Goal: Task Accomplishment & Management: Manage account settings

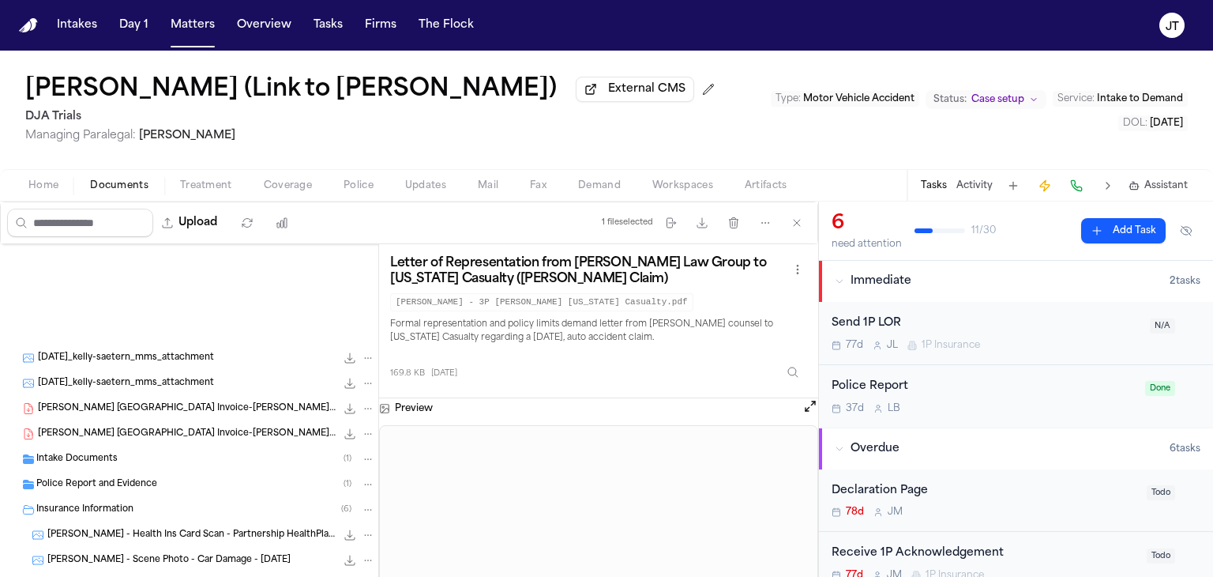
scroll to position [240, 0]
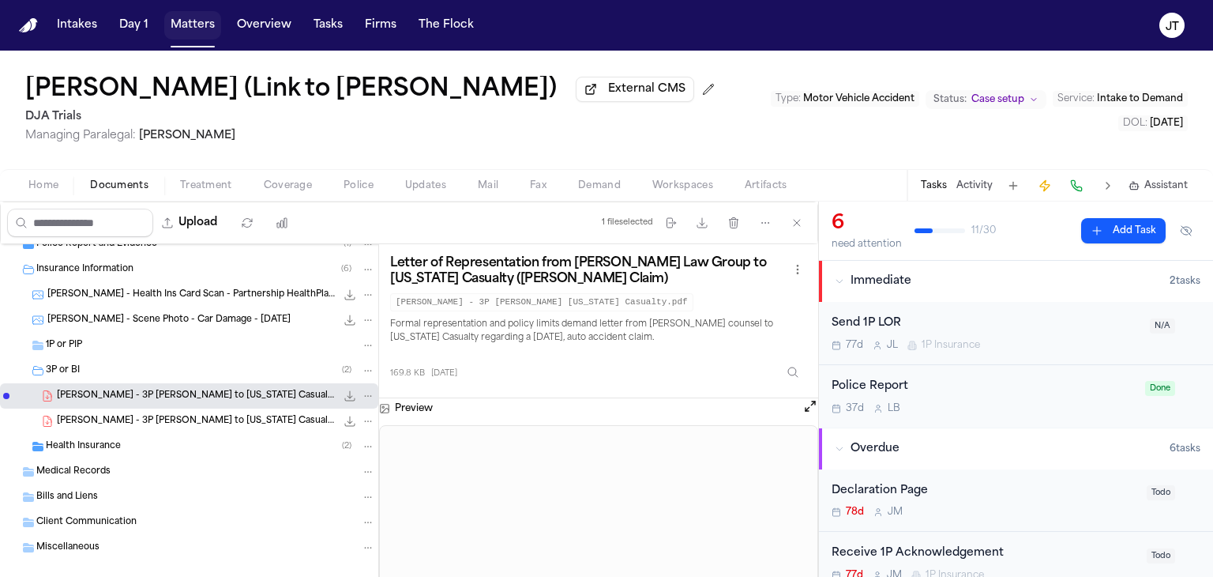
click at [186, 26] on button "Matters" at bounding box center [192, 25] width 57 height 28
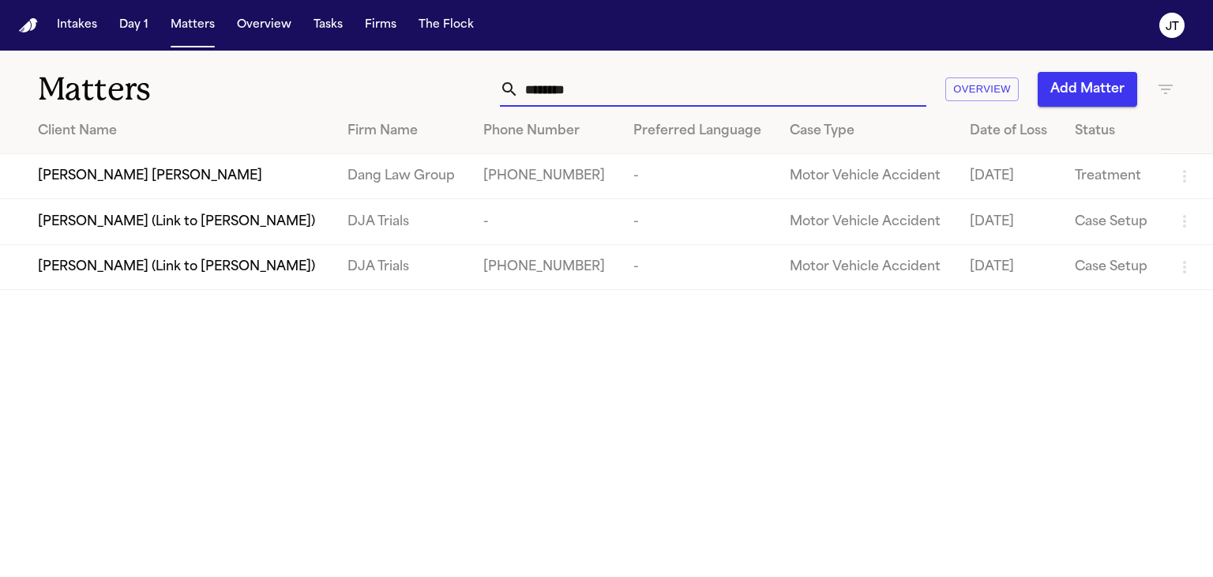
drag, startPoint x: 631, startPoint y: 89, endPoint x: 109, endPoint y: 132, distance: 523.8
click at [92, 126] on div "Matters ******** Overview Add Matter Client Name Firm Name Phone Number Preferr…" at bounding box center [606, 170] width 1213 height 239
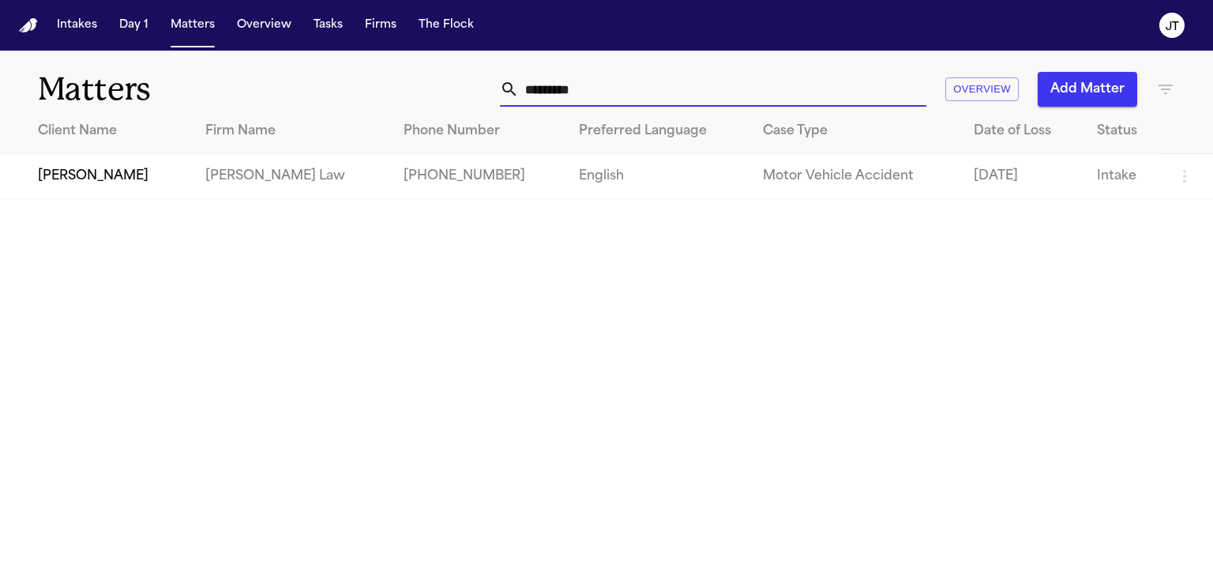
type input "*********"
click at [107, 174] on span "[PERSON_NAME]" at bounding box center [93, 176] width 111 height 19
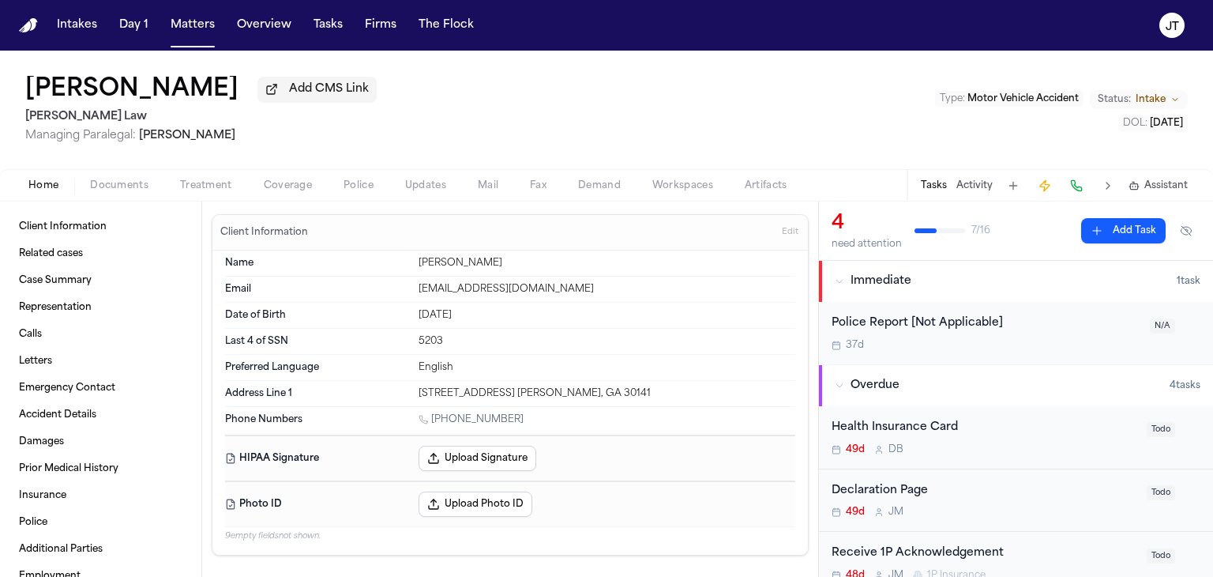
click at [288, 187] on span "Coverage" at bounding box center [288, 185] width 48 height 13
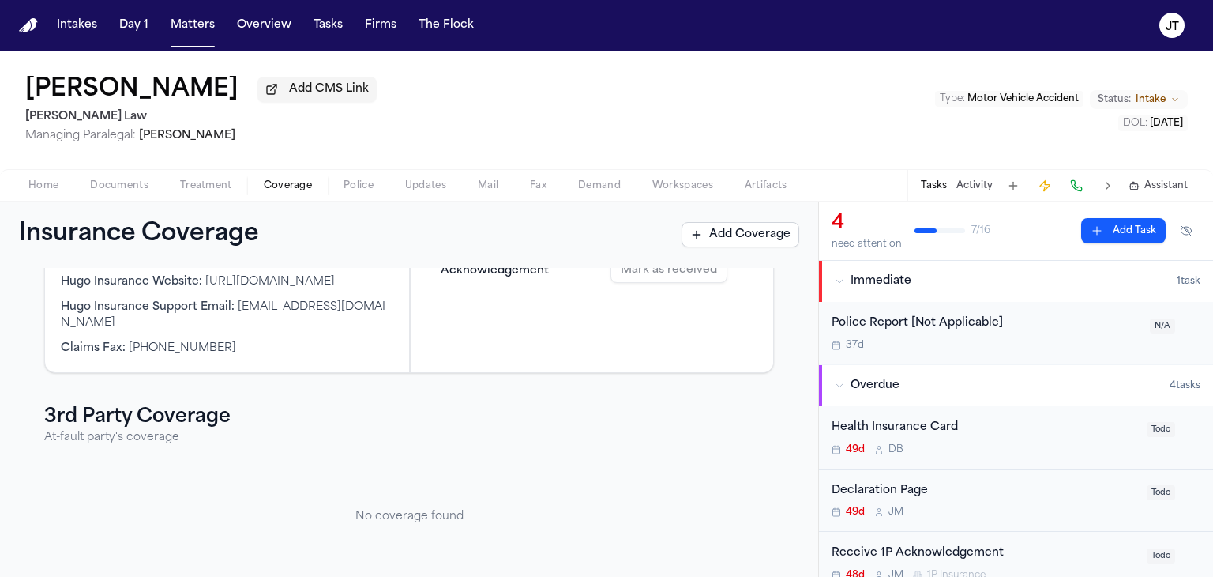
scroll to position [111, 0]
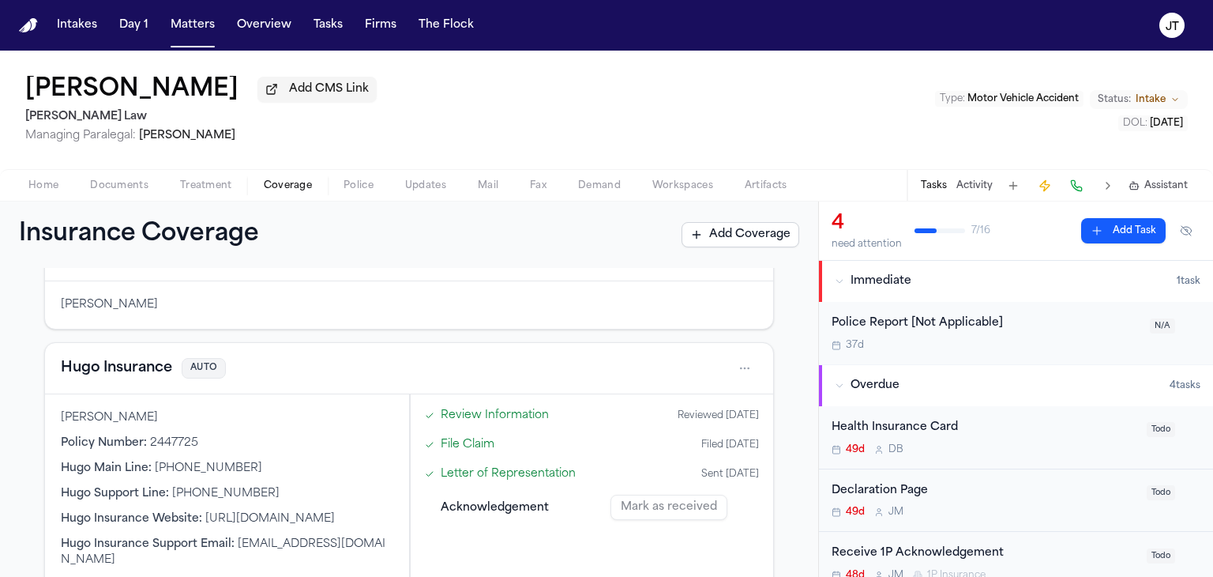
click at [1077, 188] on button at bounding box center [1076, 186] width 22 height 22
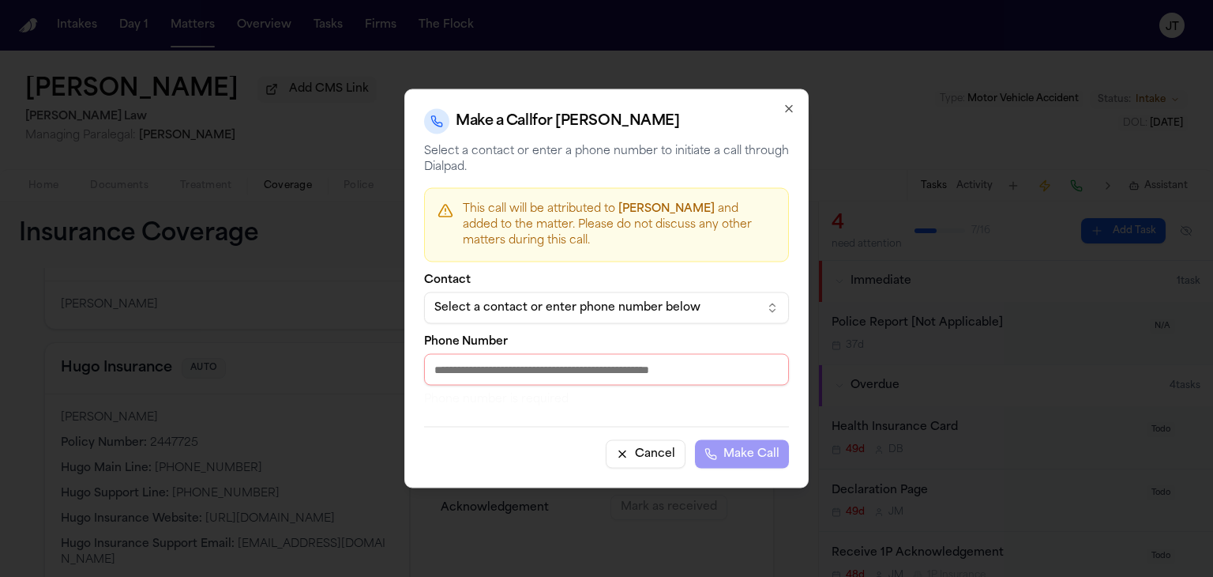
click at [626, 308] on div "Select a contact or enter phone number below" at bounding box center [593, 308] width 319 height 16
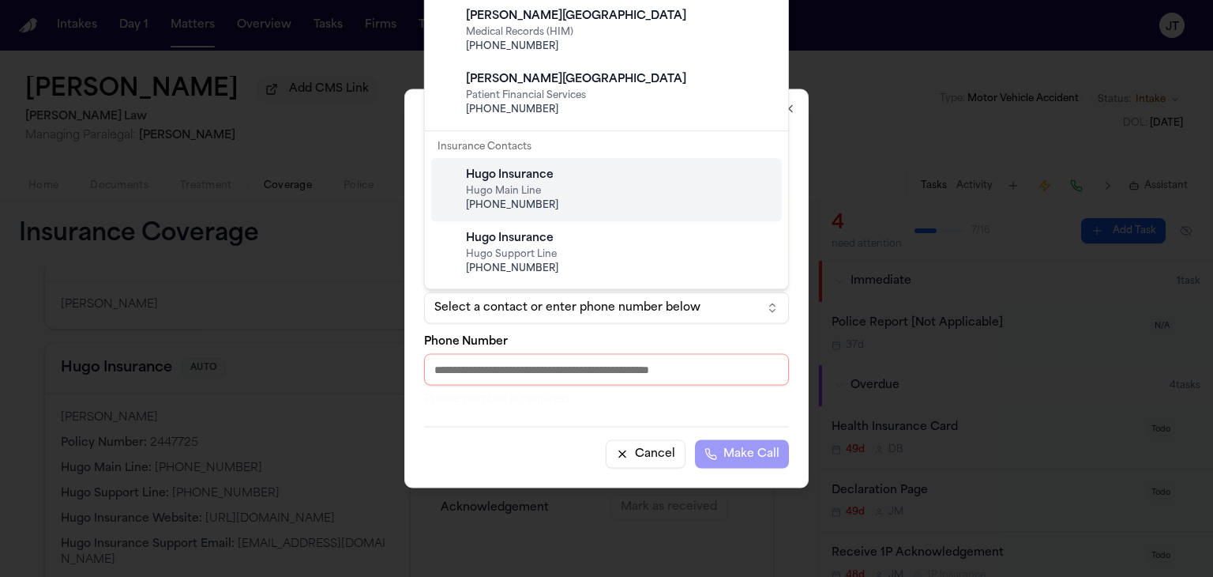
scroll to position [79, 0]
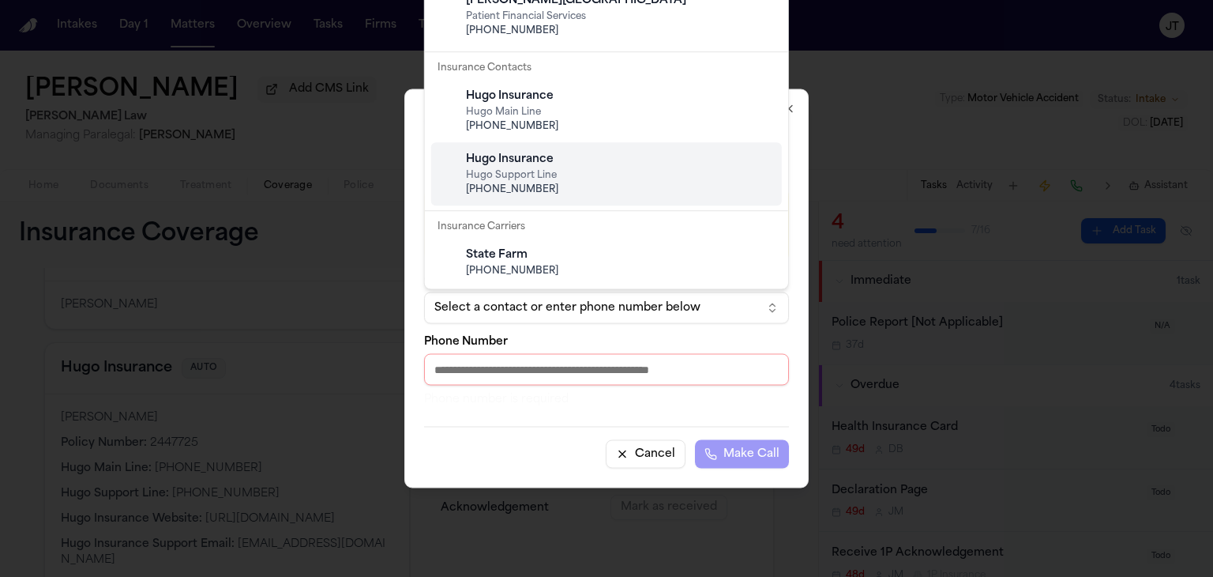
click at [629, 171] on span "Hugo Support Line" at bounding box center [619, 175] width 306 height 13
type input "**********"
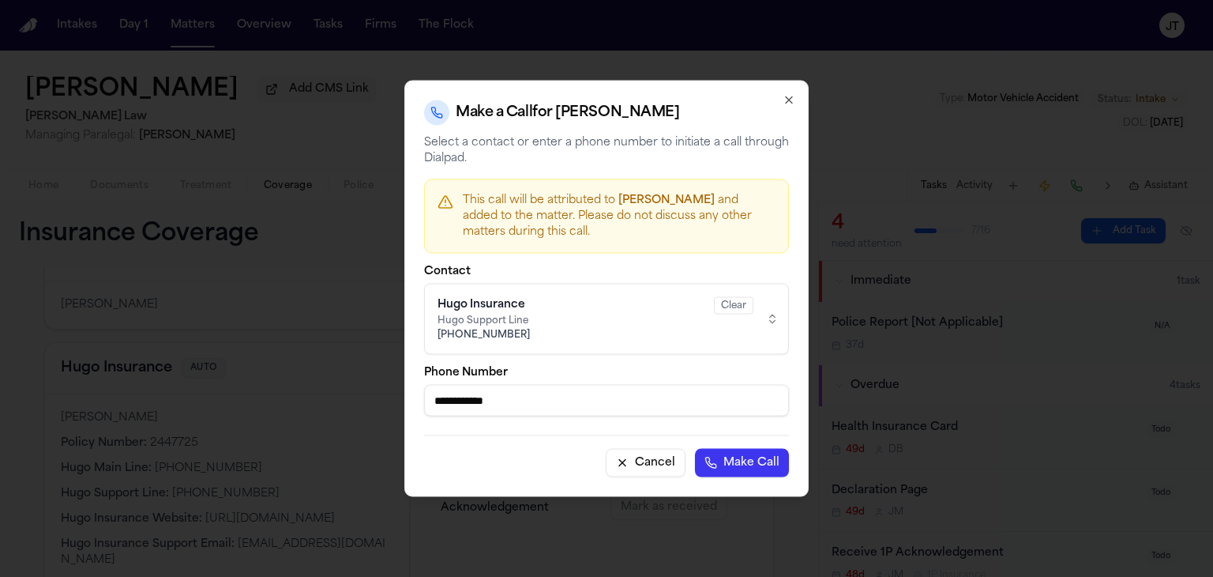
click at [754, 453] on button "Make Call" at bounding box center [742, 463] width 94 height 28
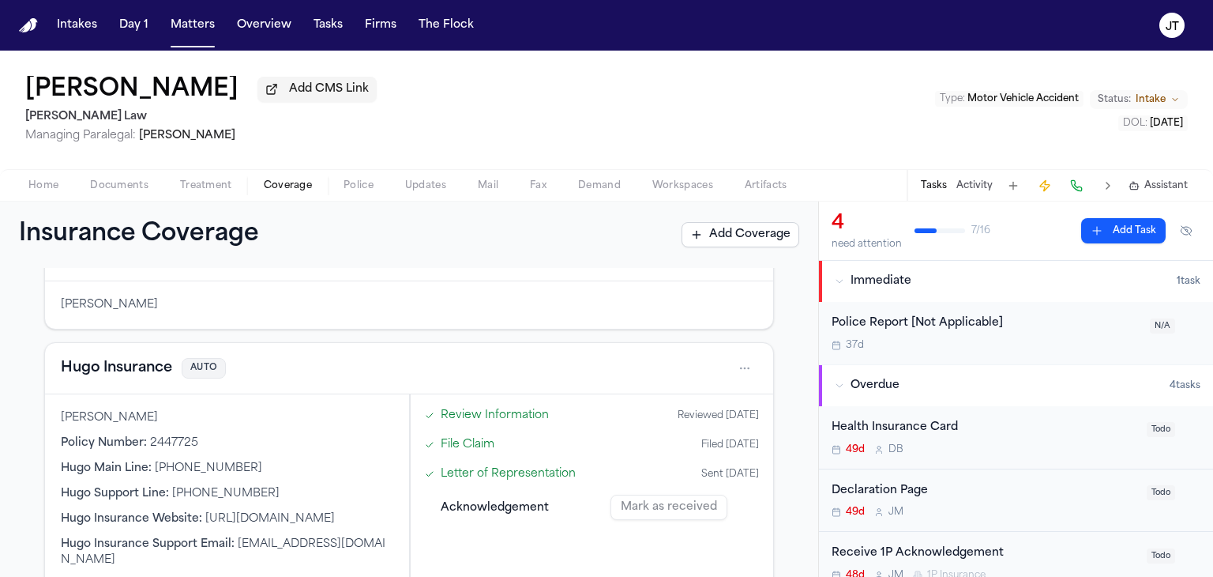
click at [119, 188] on span "Documents" at bounding box center [119, 185] width 58 height 13
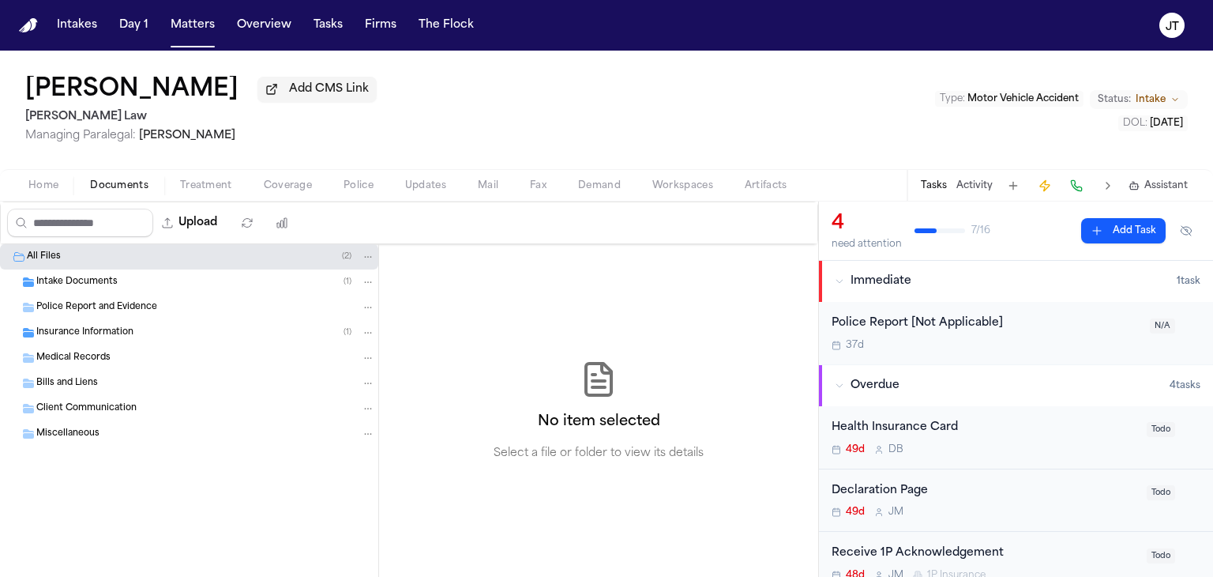
click at [51, 326] on span "Insurance Information" at bounding box center [84, 332] width 97 height 13
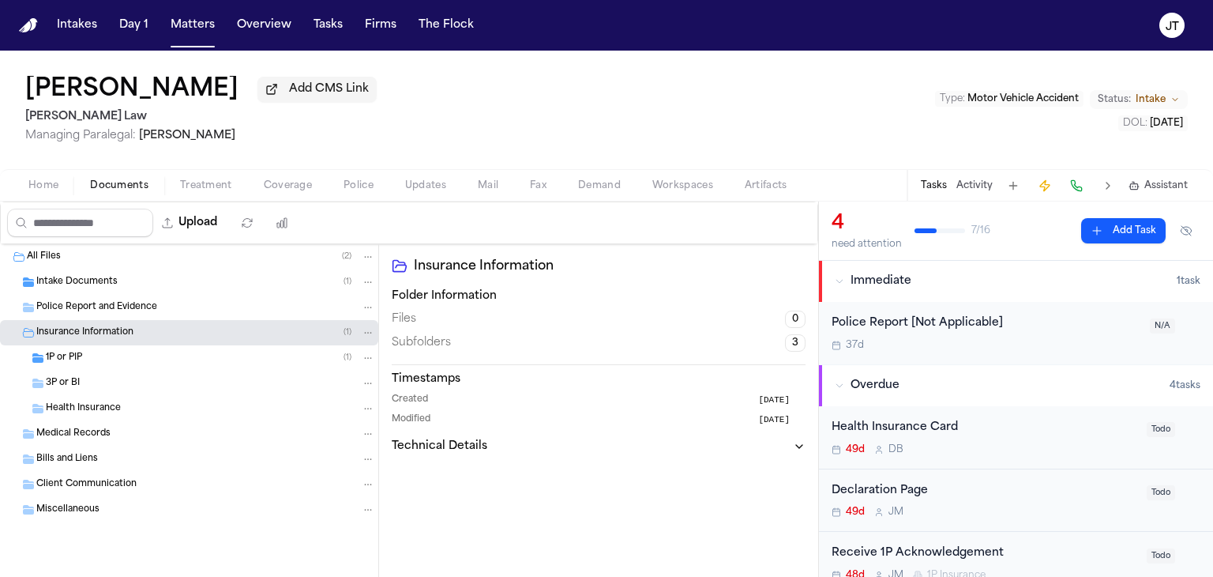
click at [60, 354] on span "1P or PIP" at bounding box center [64, 357] width 36 height 13
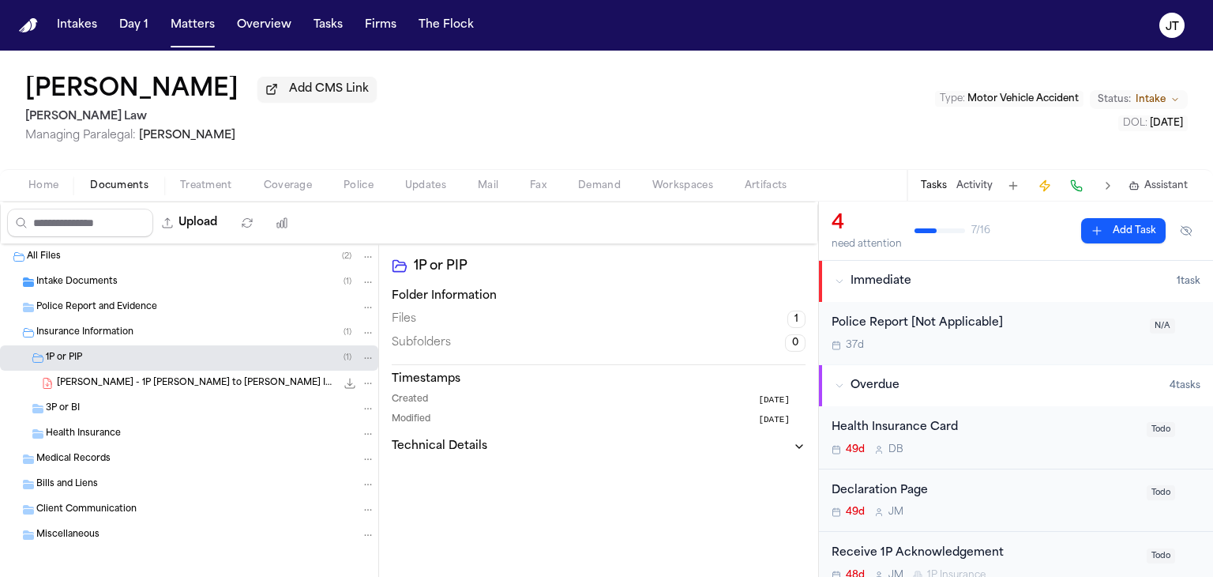
click at [126, 380] on span "[PERSON_NAME] - 1P [PERSON_NAME] to [PERSON_NAME] Insurance (administered / cla…" at bounding box center [196, 383] width 279 height 13
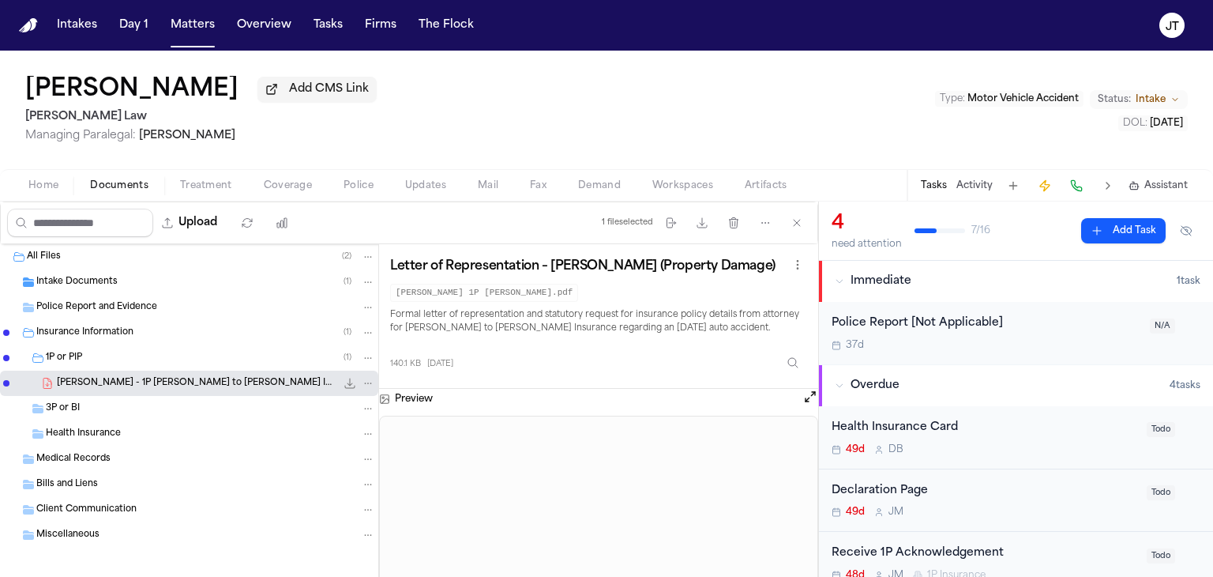
click at [806, 389] on button "Open preview" at bounding box center [810, 397] width 16 height 16
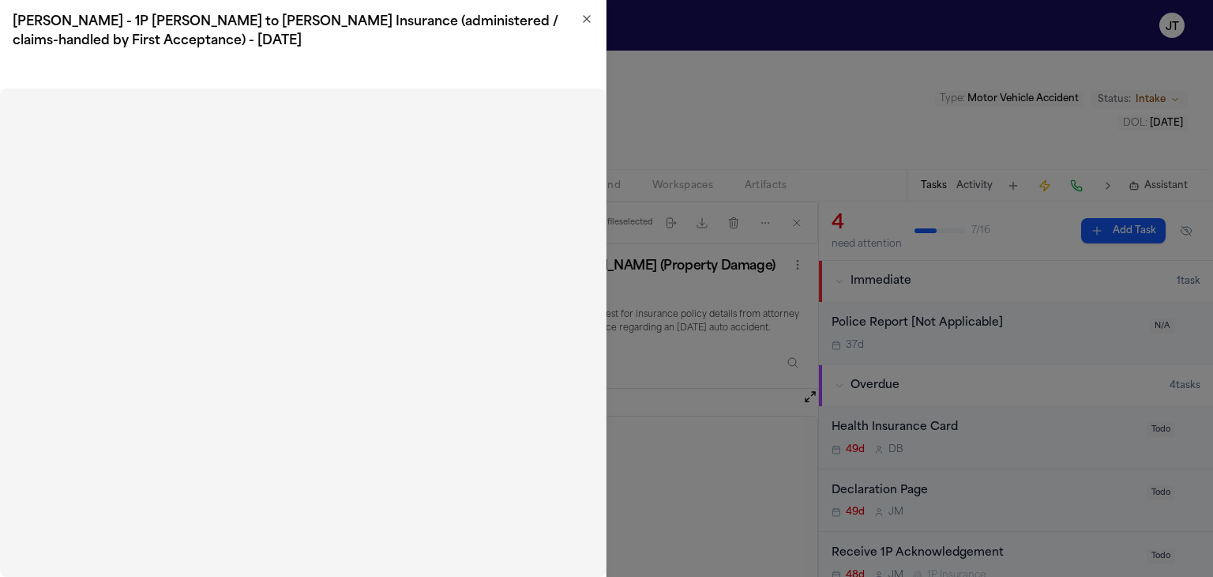
click at [584, 24] on icon "button" at bounding box center [587, 19] width 13 height 13
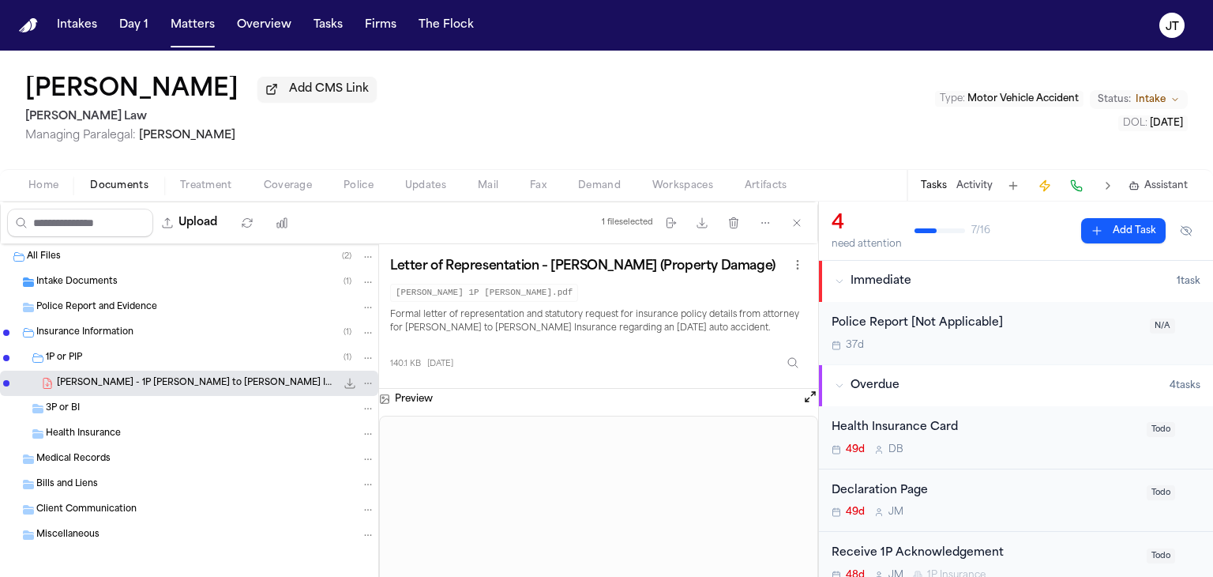
click at [307, 186] on span "Coverage" at bounding box center [288, 185] width 48 height 13
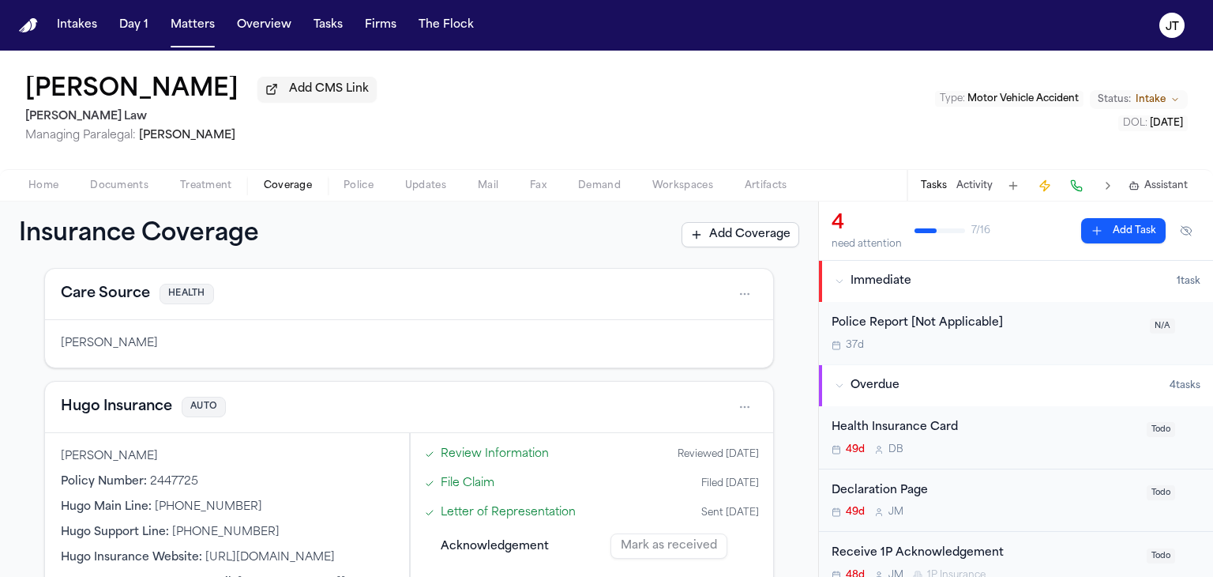
scroll to position [158, 0]
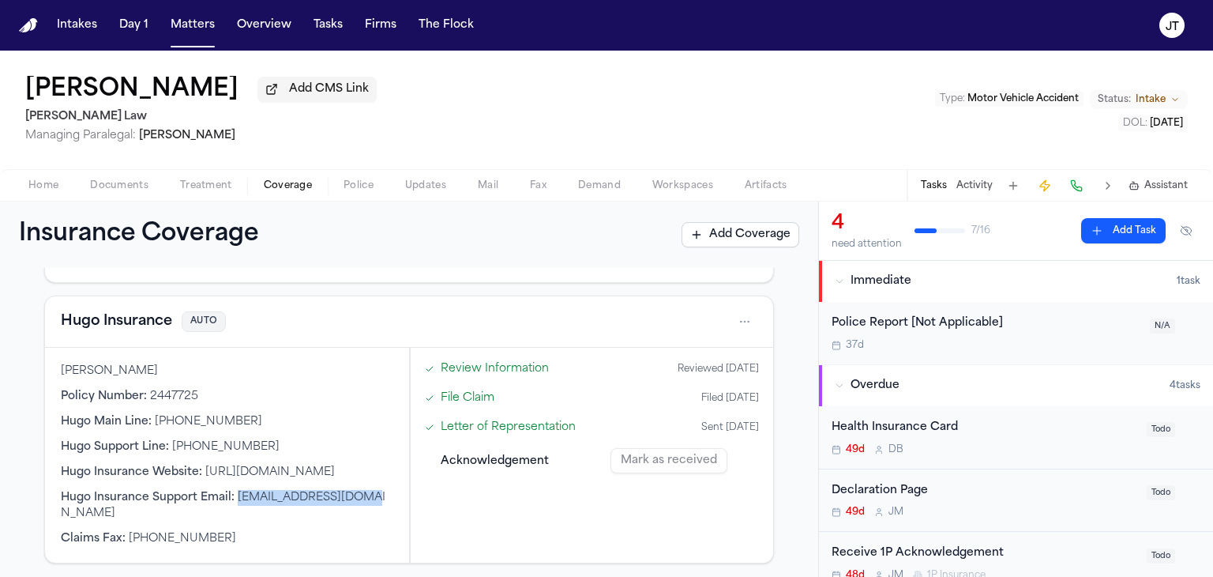
drag, startPoint x: 367, startPoint y: 494, endPoint x: 236, endPoint y: 494, distance: 131.1
click at [236, 494] on span "[EMAIL_ADDRESS][DOMAIN_NAME]" at bounding box center [223, 505] width 325 height 28
click at [224, 531] on div "Claims Fax : [PHONE_NUMBER]" at bounding box center [227, 539] width 333 height 16
drag, startPoint x: 229, startPoint y: 522, endPoint x: 141, endPoint y: 525, distance: 87.7
click at [141, 531] on div "Claims Fax : [PHONE_NUMBER]" at bounding box center [227, 539] width 333 height 16
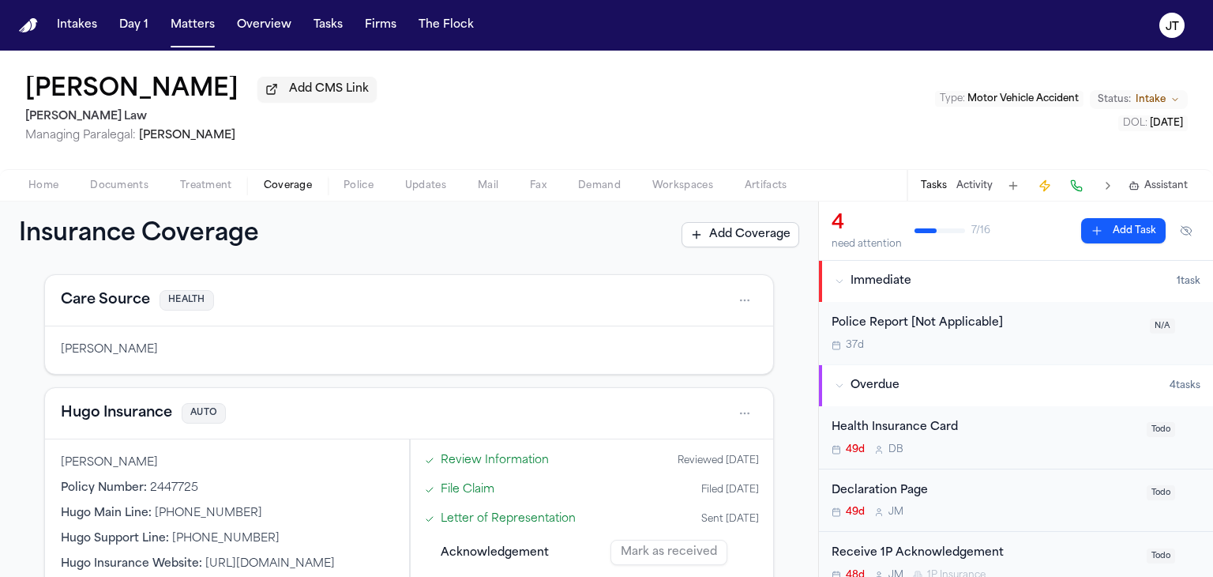
scroll to position [0, 0]
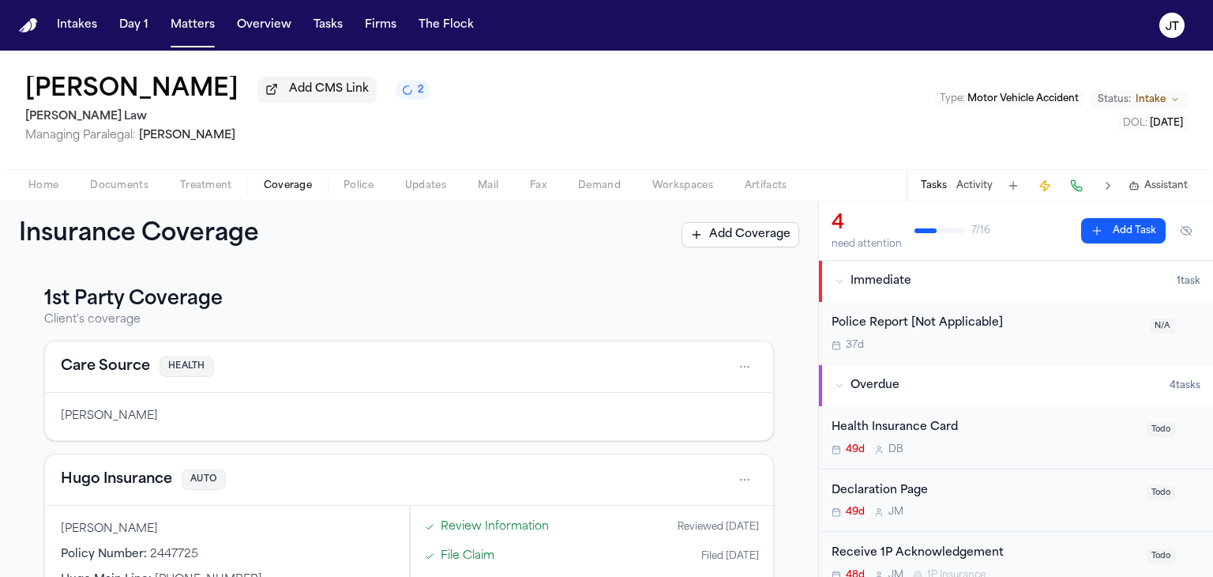
click at [542, 183] on span "Fax" at bounding box center [538, 185] width 17 height 13
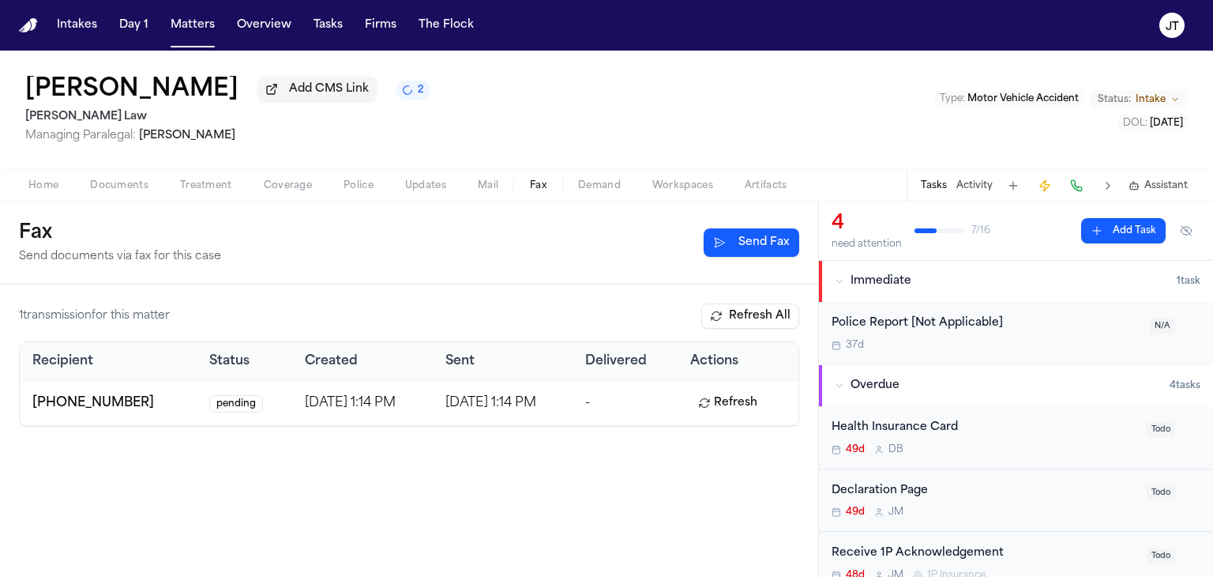
click at [742, 244] on button "Send Fax" at bounding box center [752, 242] width 96 height 28
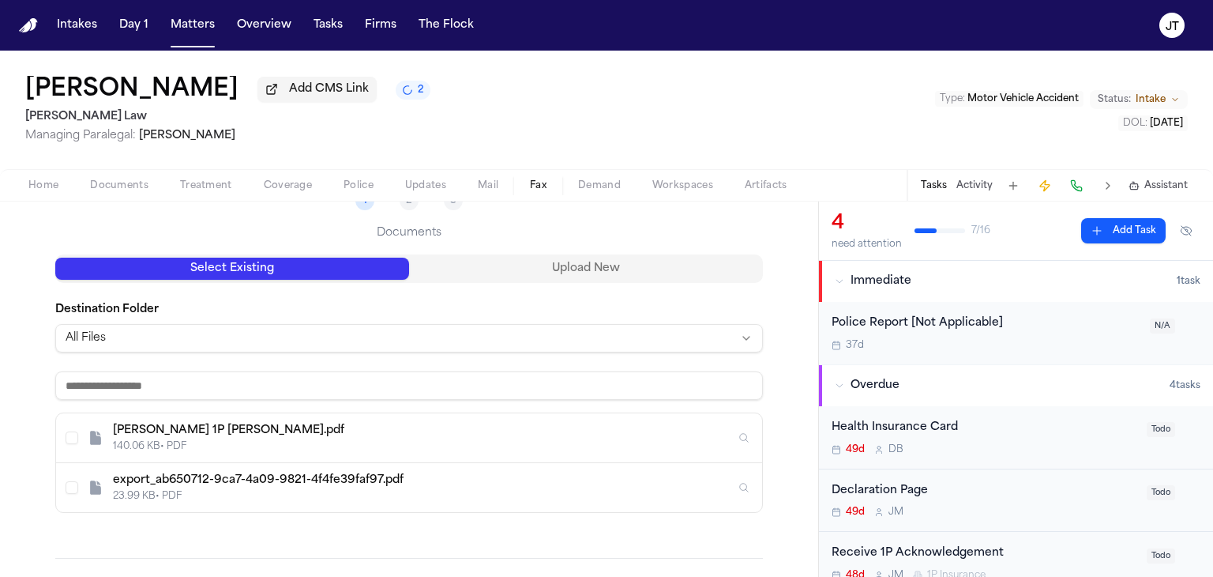
scroll to position [158, 0]
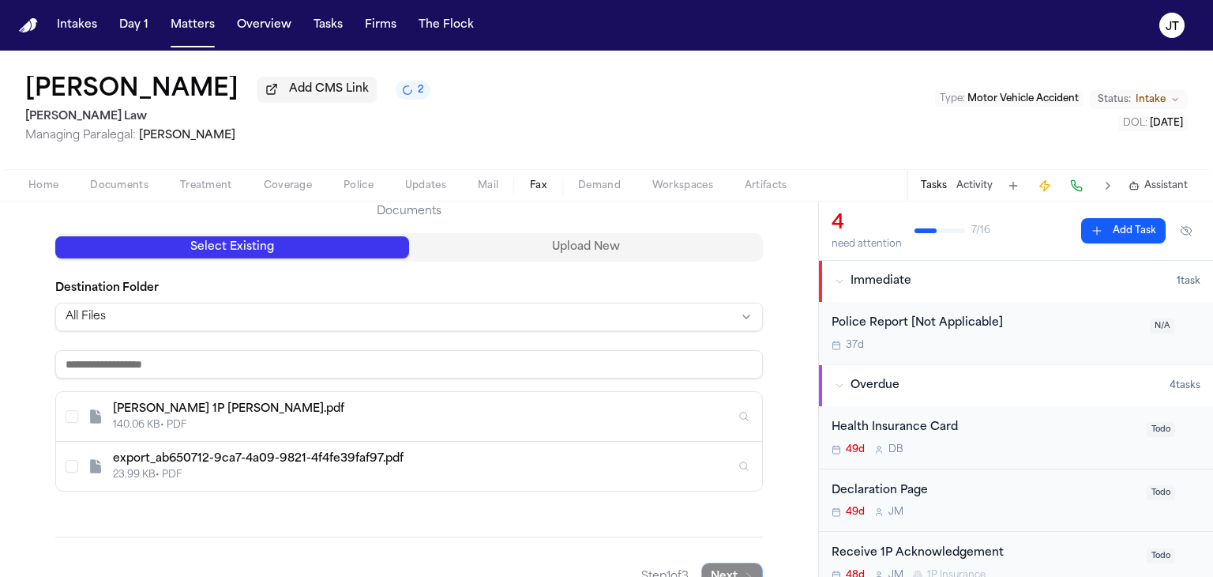
click at [186, 413] on div "[PERSON_NAME] 1P [PERSON_NAME].pdf" at bounding box center [424, 409] width 622 height 16
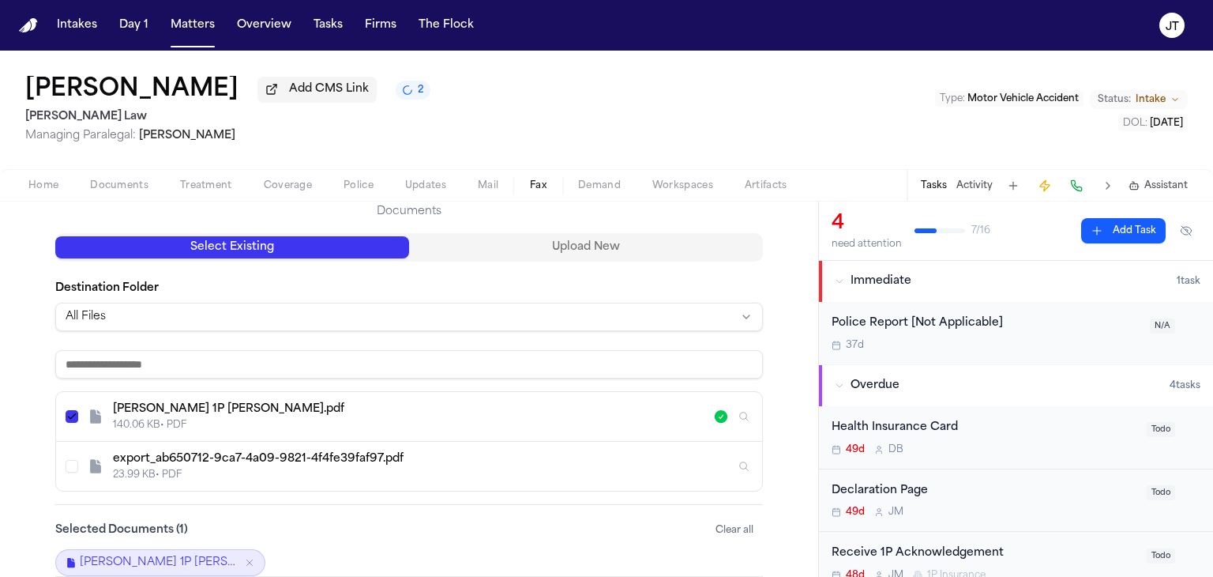
scroll to position [228, 0]
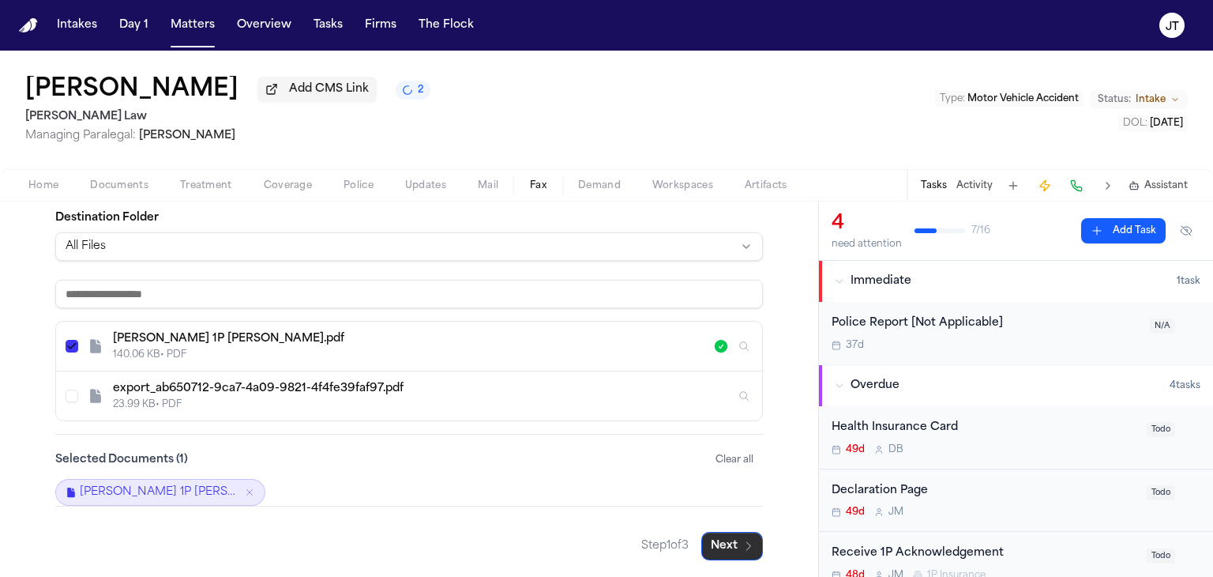
drag, startPoint x: 722, startPoint y: 546, endPoint x: 452, endPoint y: 503, distance: 273.5
click at [721, 543] on button "Next" at bounding box center [732, 546] width 62 height 28
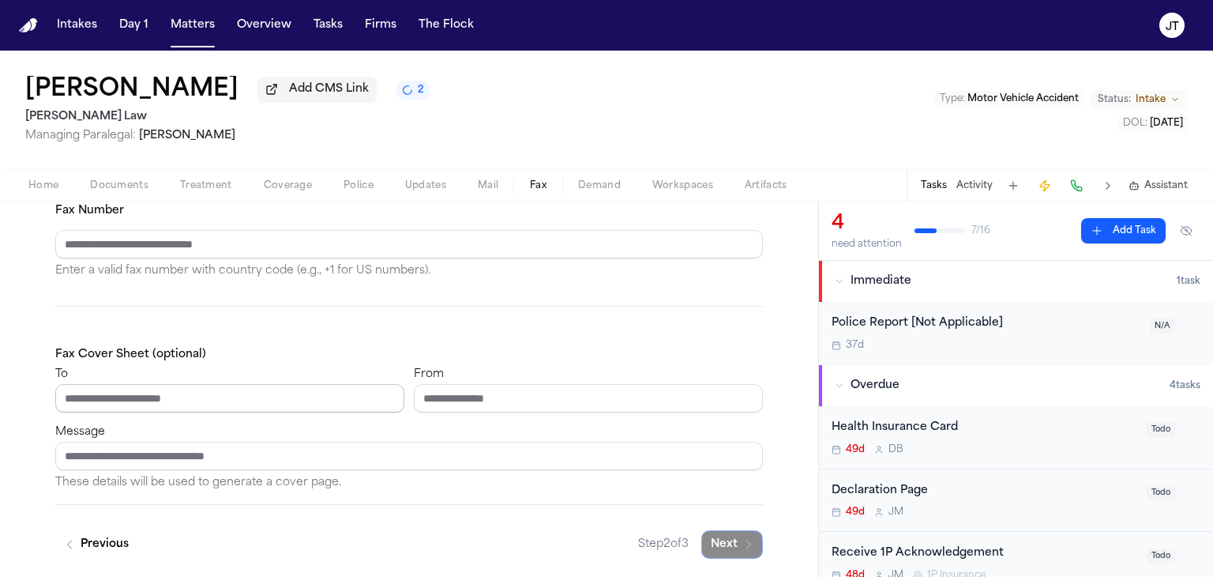
click at [95, 394] on input "To" at bounding box center [229, 398] width 349 height 28
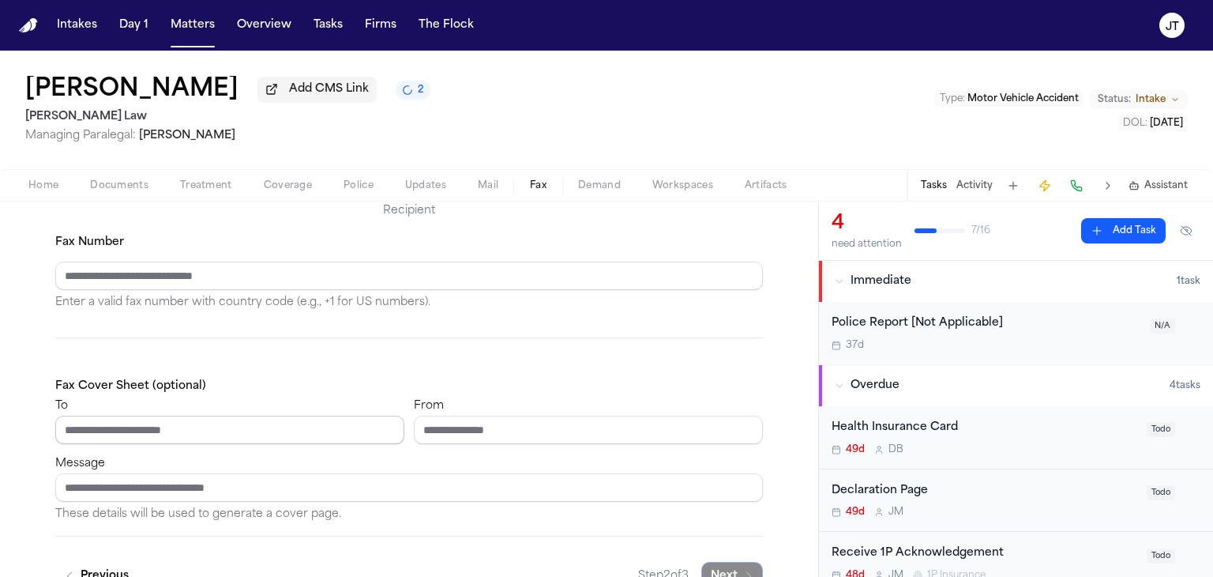
scroll to position [158, 0]
type input "**********"
click at [243, 277] on input "Fax Number" at bounding box center [409, 276] width 708 height 28
type input "**********"
click at [503, 437] on input "From" at bounding box center [588, 430] width 349 height 28
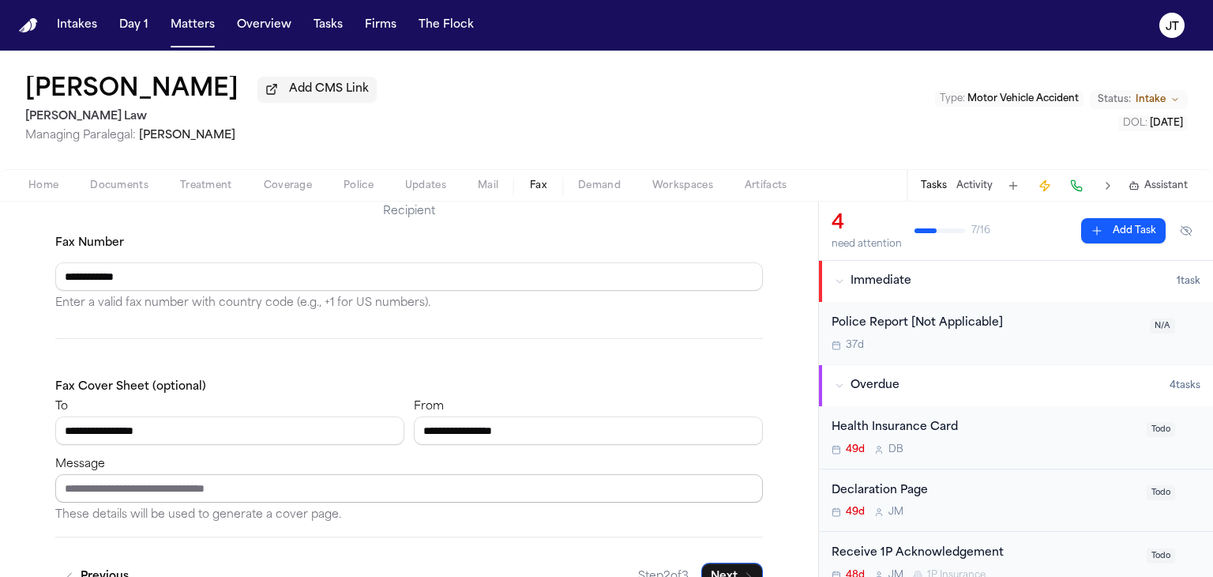
click at [398, 487] on input "Message" at bounding box center [409, 488] width 708 height 28
click at [510, 432] on input "**********" at bounding box center [588, 430] width 349 height 28
type input "**********"
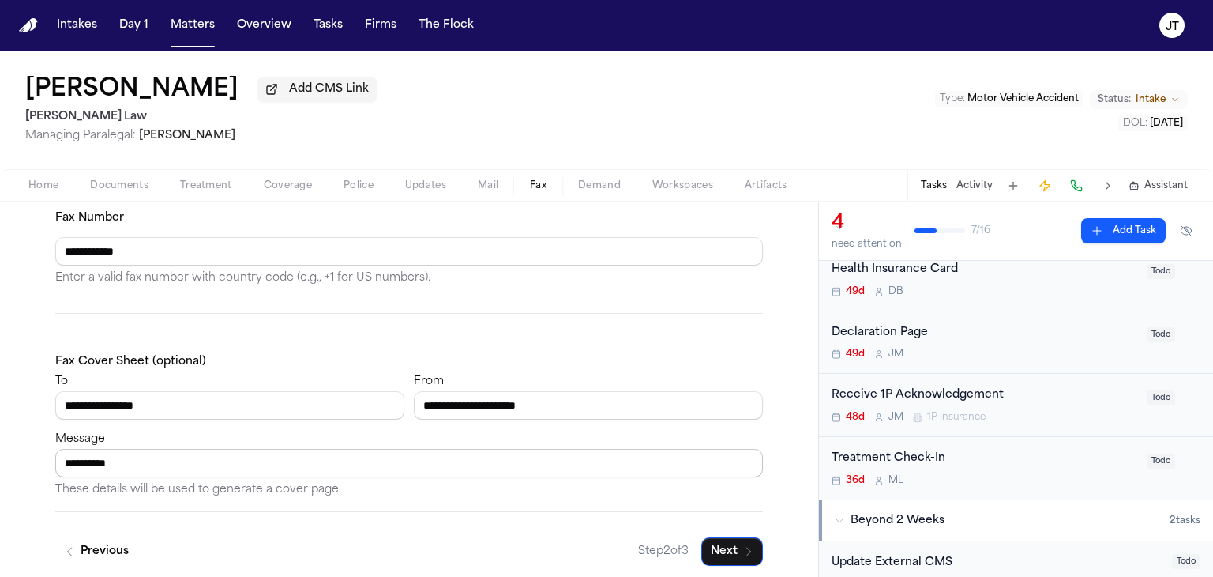
scroll to position [190, 0]
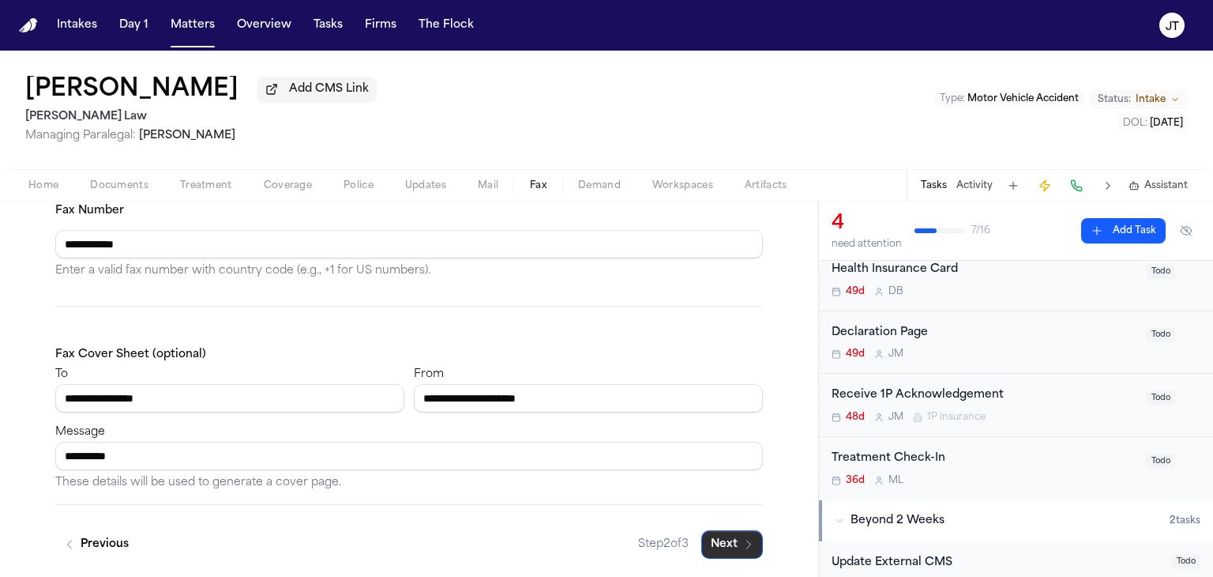
type input "**********"
click at [716, 552] on button "Next" at bounding box center [732, 544] width 62 height 28
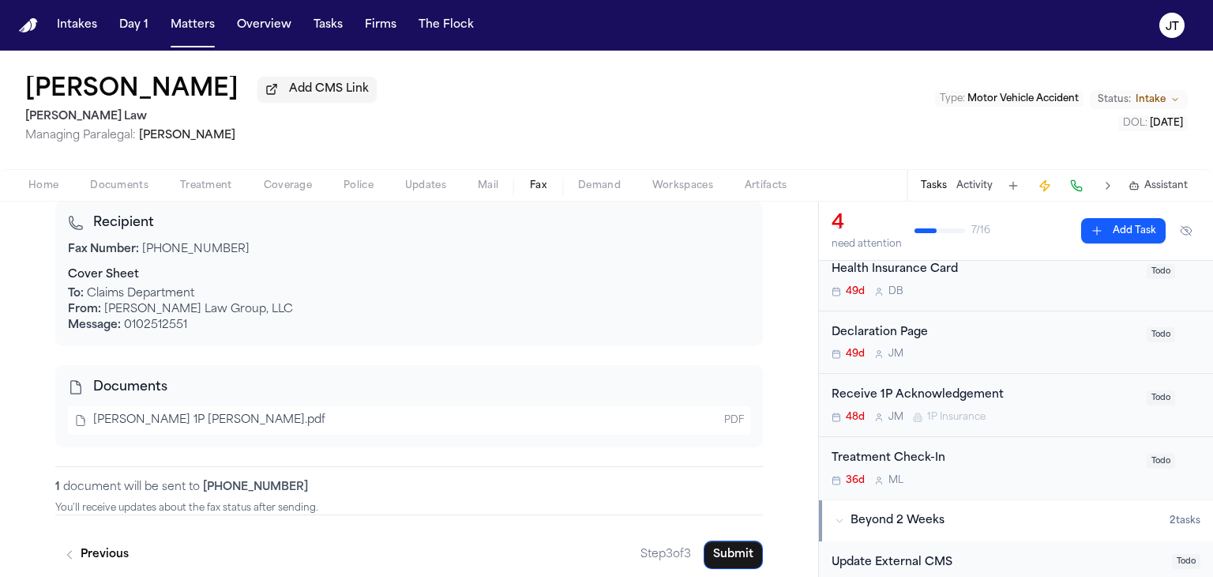
scroll to position [200, 0]
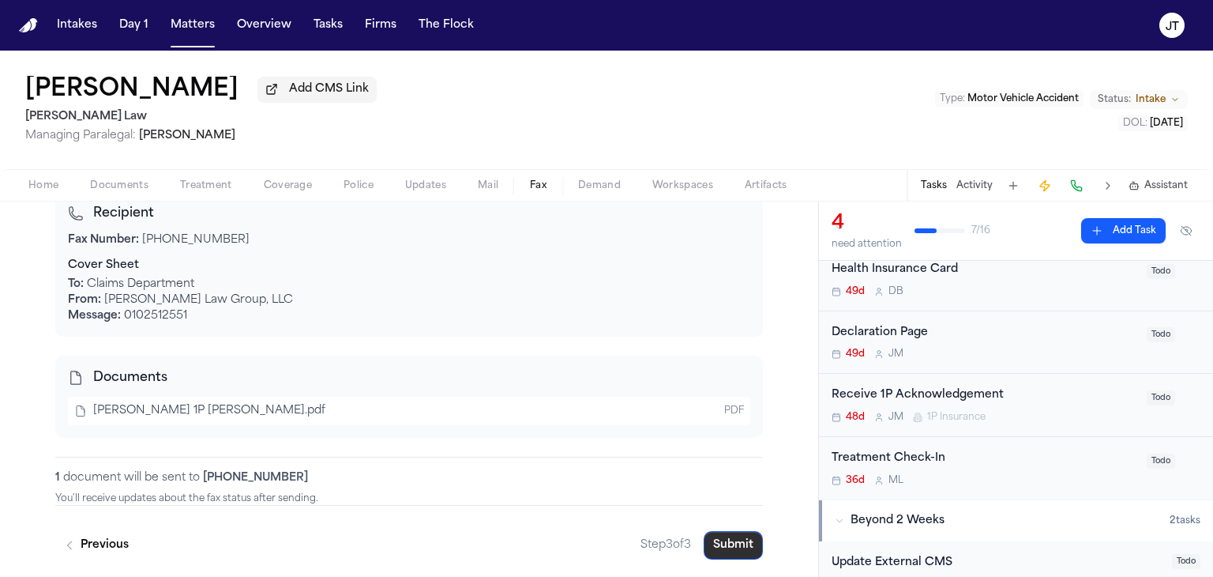
click at [733, 547] on button "Submit" at bounding box center [733, 545] width 59 height 28
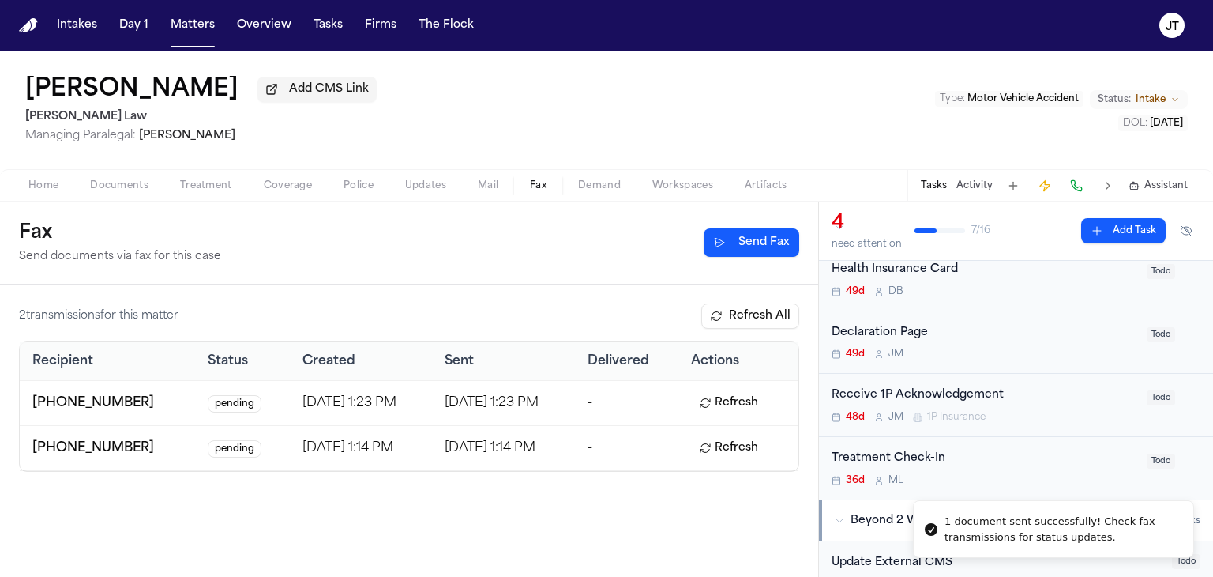
click at [42, 185] on span "Home" at bounding box center [43, 185] width 30 height 13
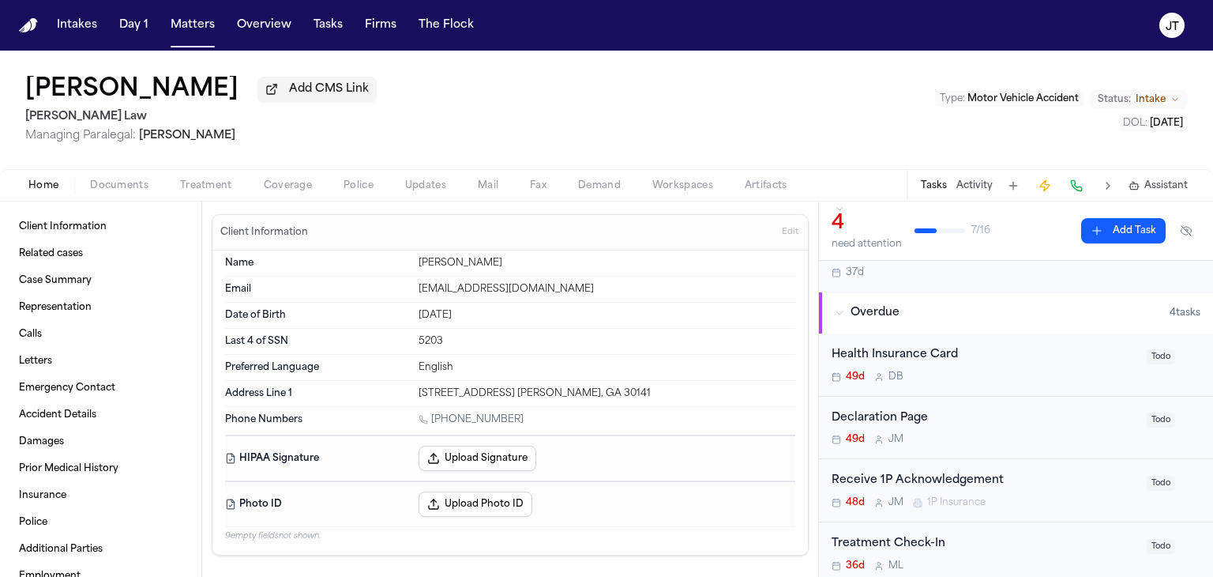
scroll to position [158, 0]
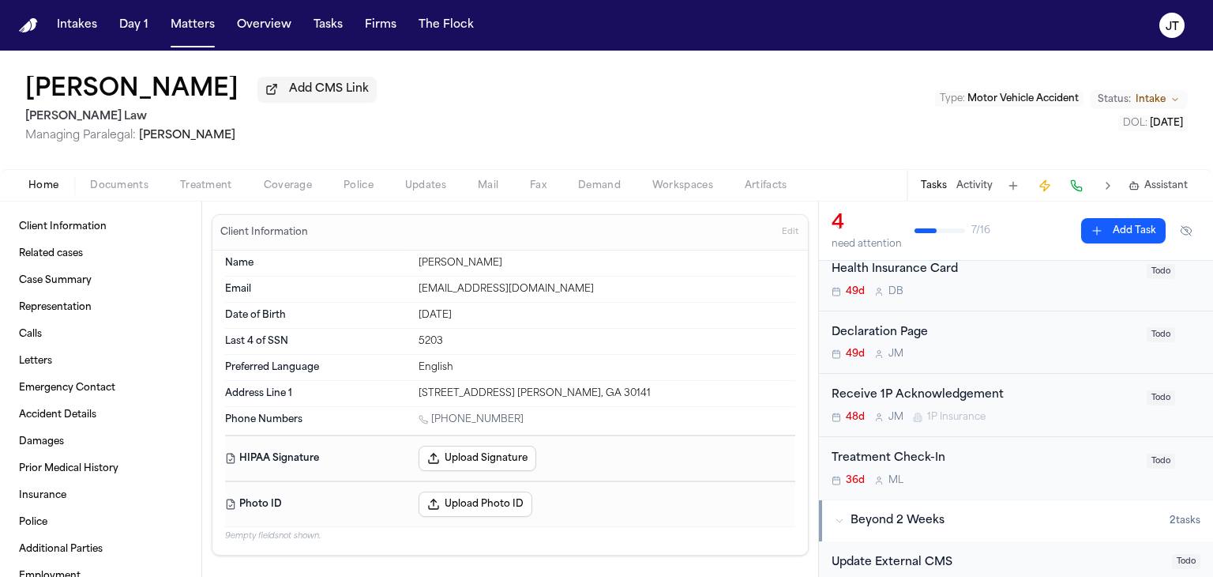
click at [916, 404] on div "Receive 1P Acknowledgement 48d [PERSON_NAME] 1P Insurance" at bounding box center [985, 404] width 306 height 37
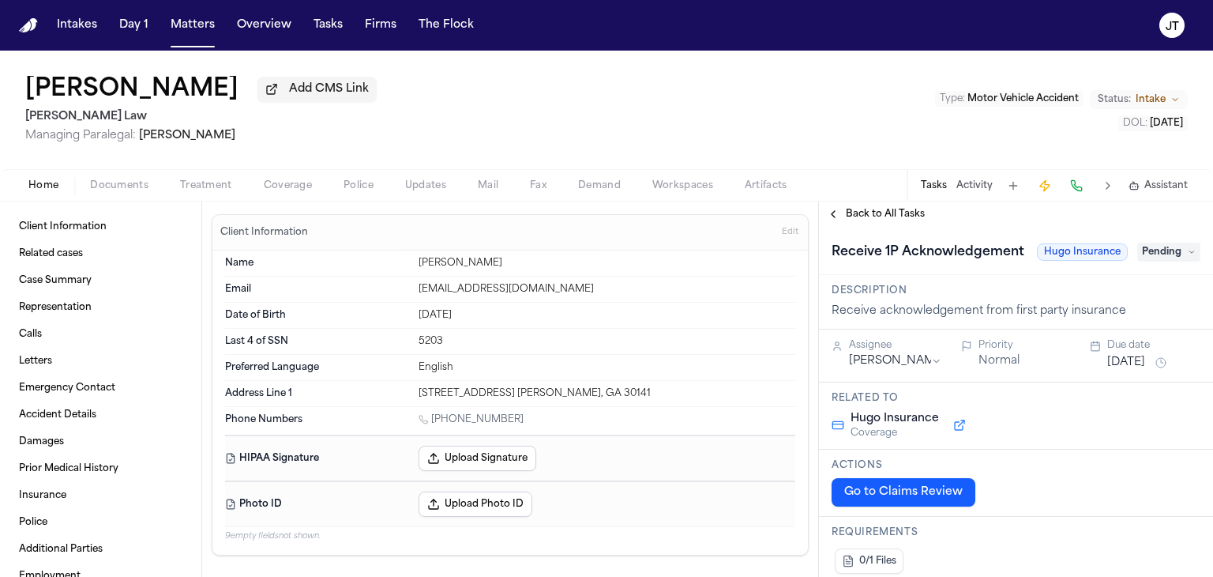
click at [1157, 261] on span "Pending" at bounding box center [1168, 251] width 63 height 19
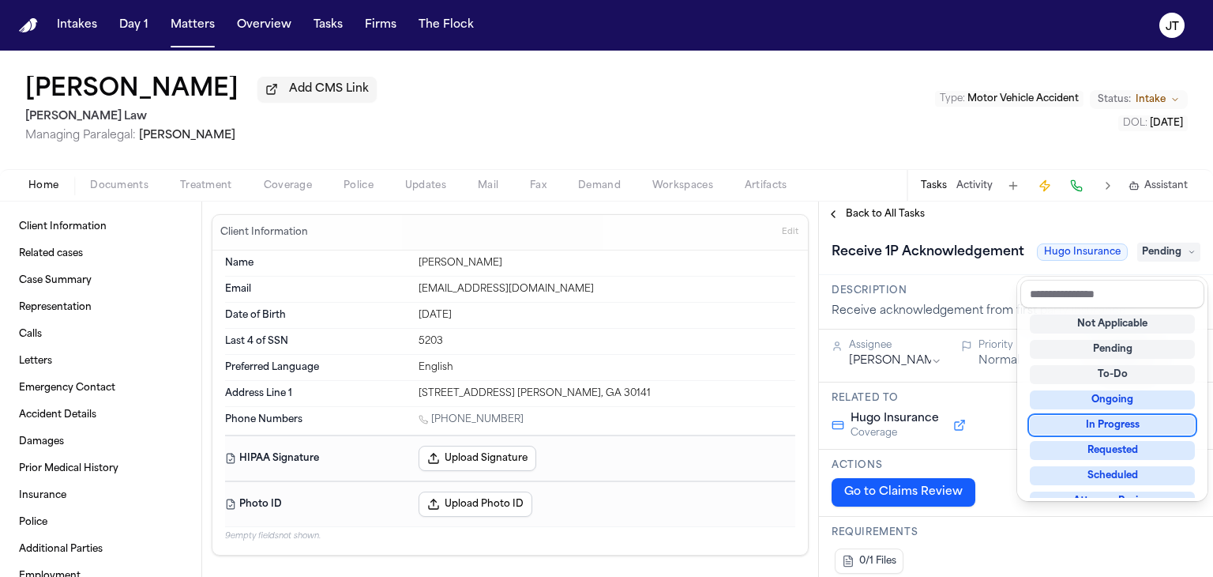
click at [1109, 422] on div "In Progress" at bounding box center [1112, 424] width 165 height 19
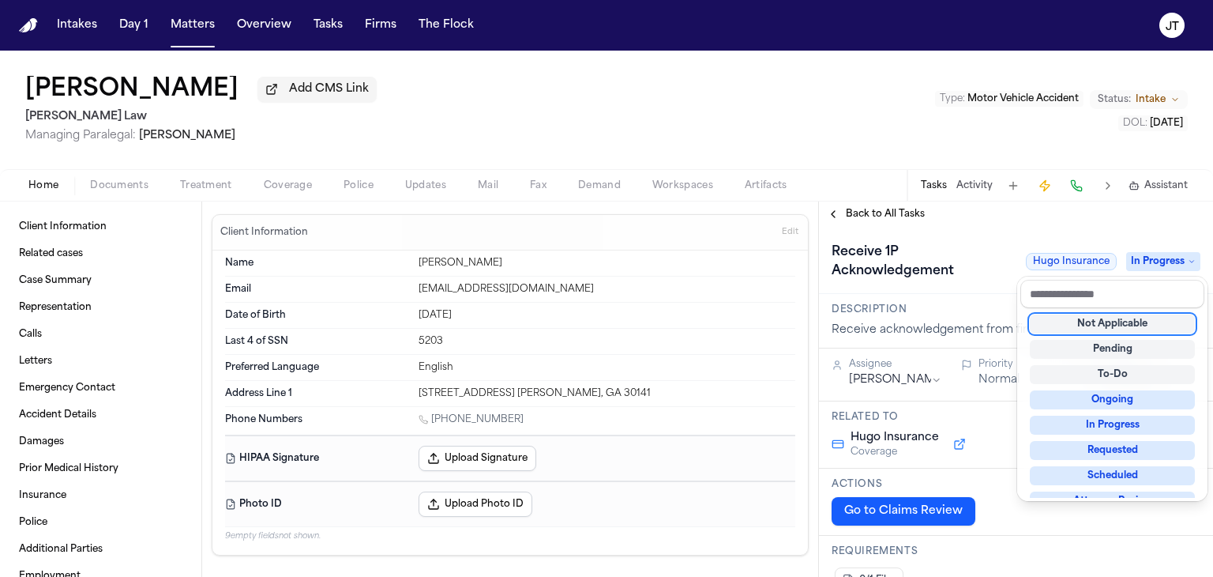
click at [857, 122] on div "[PERSON_NAME] Add CMS Link [PERSON_NAME] Law Managing Paralegal: [PERSON_NAME] …" at bounding box center [606, 314] width 1213 height 526
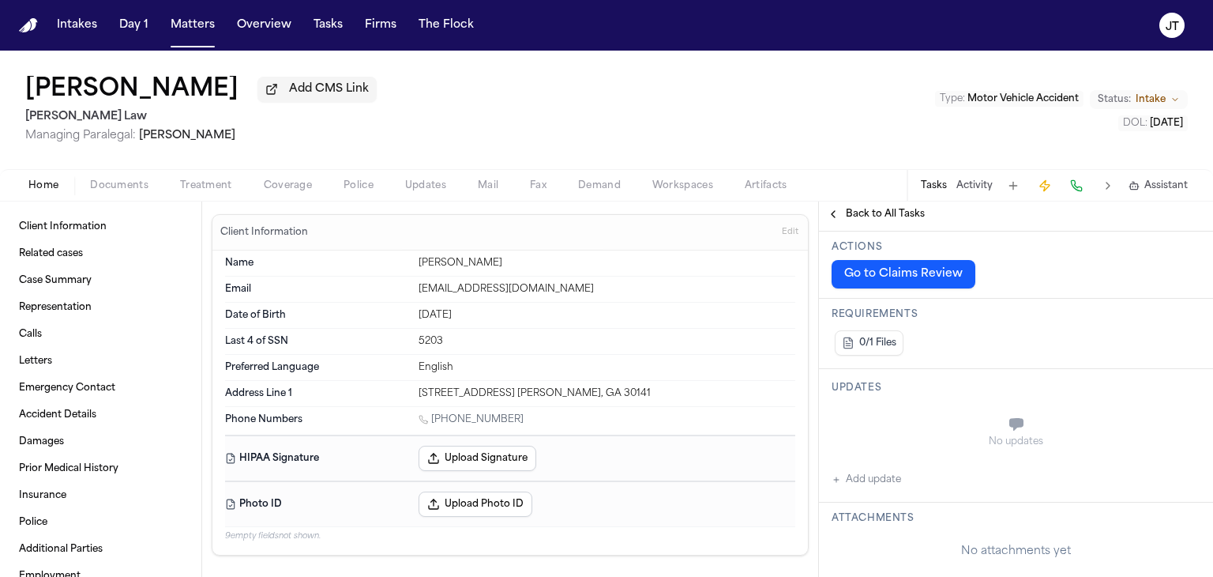
scroll to position [553, 0]
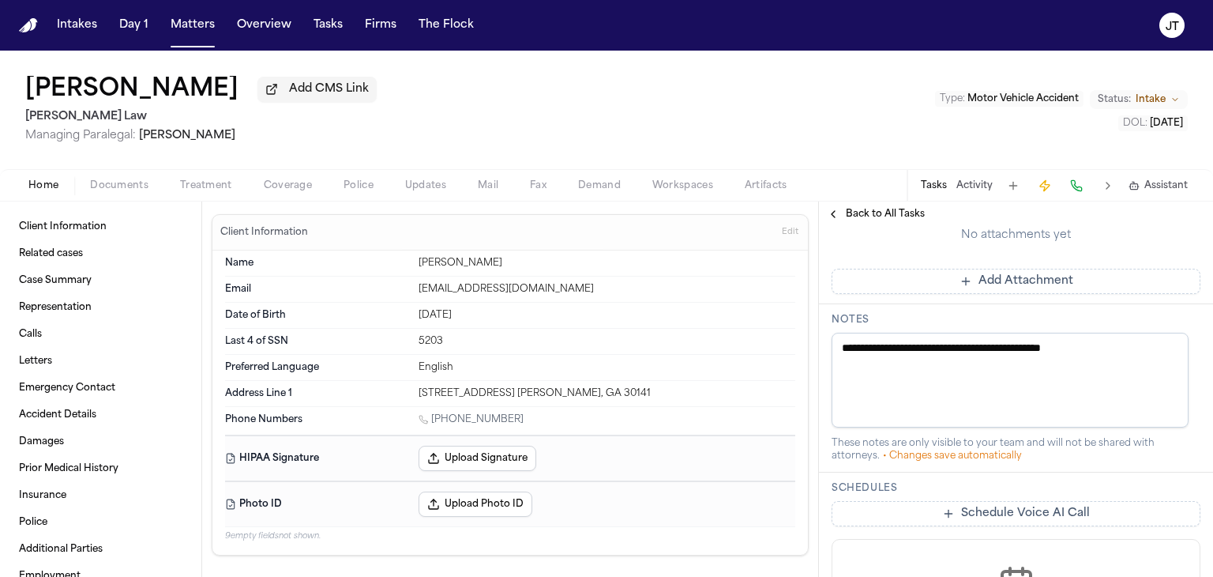
drag, startPoint x: 1152, startPoint y: 354, endPoint x: 741, endPoint y: 336, distance: 411.1
click at [741, 339] on div "Client Information Related cases Case Summary Representation Calls Letters Emer…" at bounding box center [606, 388] width 1213 height 375
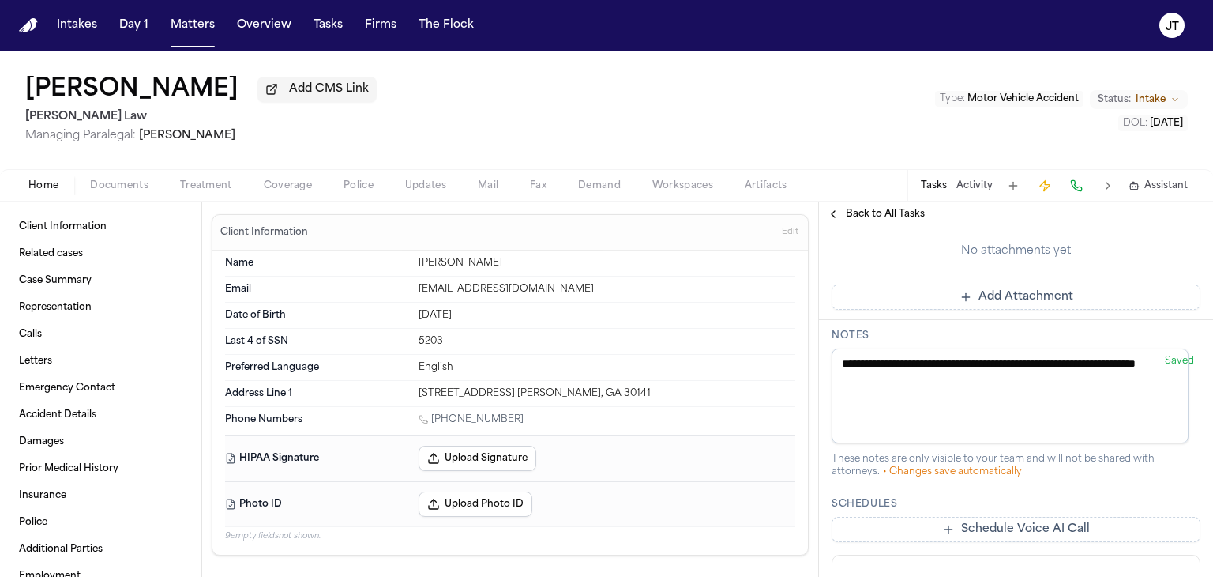
scroll to position [575, 0]
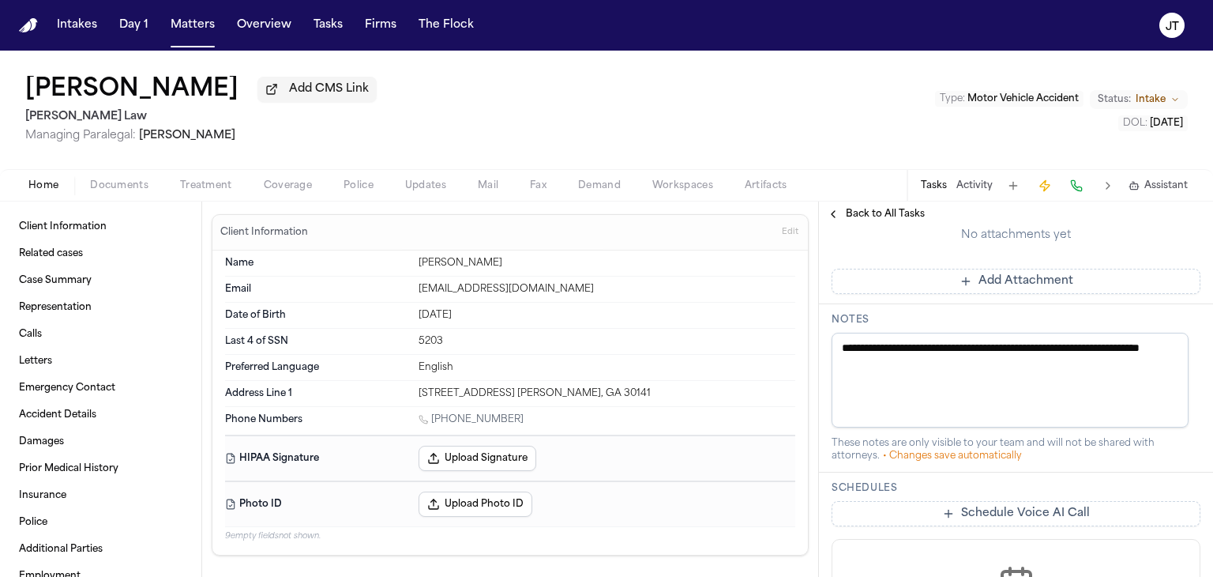
drag, startPoint x: 981, startPoint y: 363, endPoint x: 718, endPoint y: 289, distance: 273.1
click at [723, 291] on div "Client Information Related cases Case Summary Representation Calls Letters Emer…" at bounding box center [606, 388] width 1213 height 375
type textarea "**********"
click at [190, 24] on button "Matters" at bounding box center [192, 25] width 57 height 28
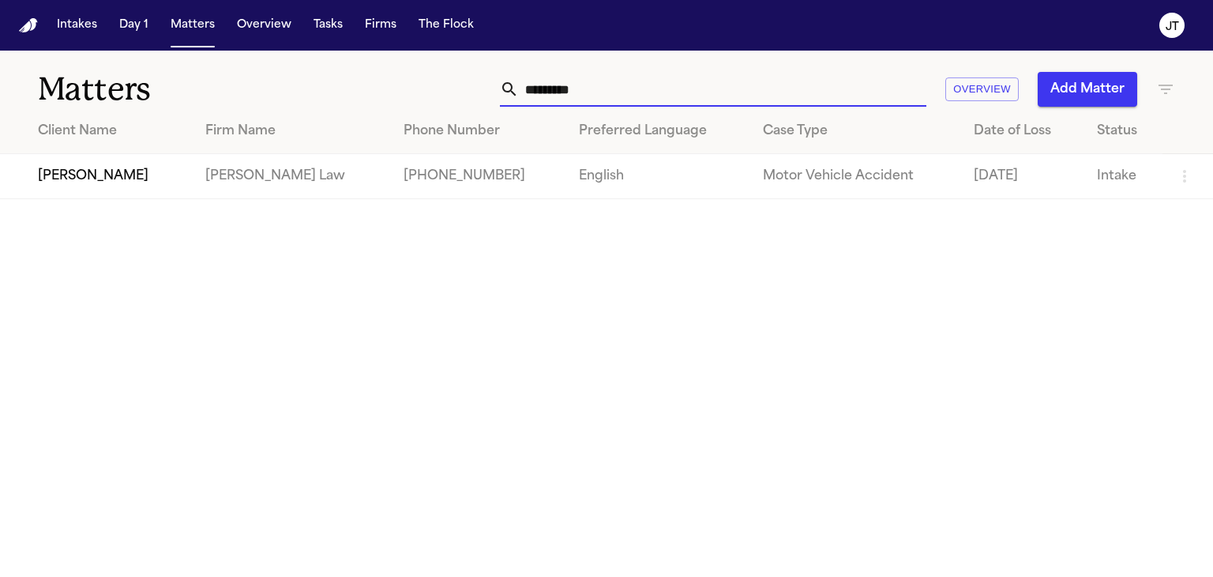
drag, startPoint x: 577, startPoint y: 88, endPoint x: 376, endPoint y: 77, distance: 201.7
click at [376, 77] on div "********* Overview Add Matter" at bounding box center [765, 89] width 819 height 35
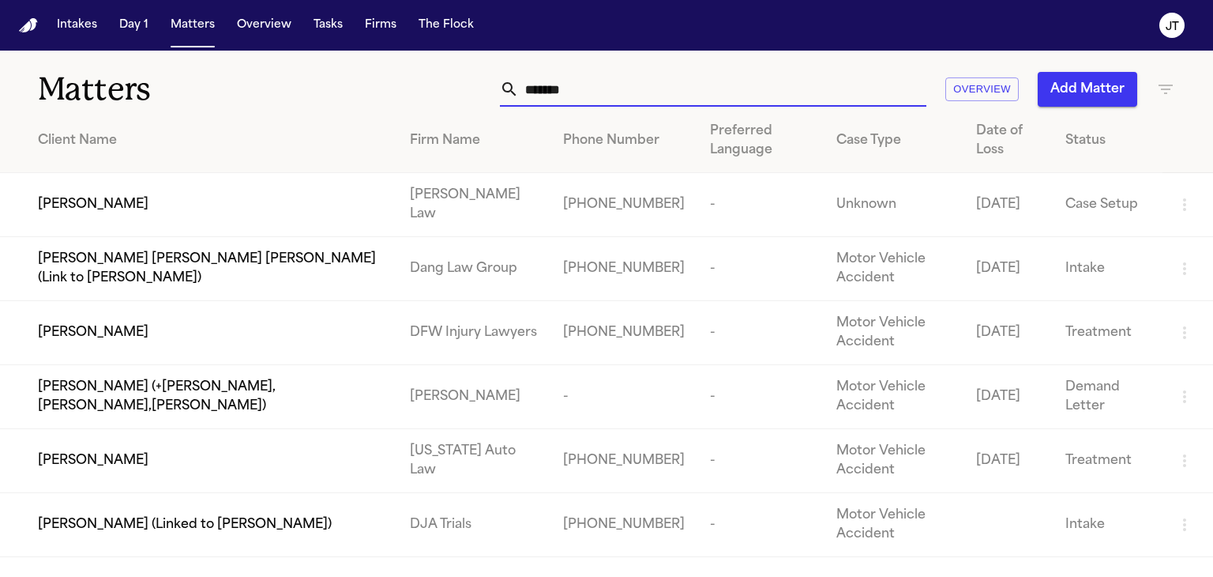
type input "*******"
click at [107, 200] on span "[PERSON_NAME]" at bounding box center [93, 204] width 111 height 19
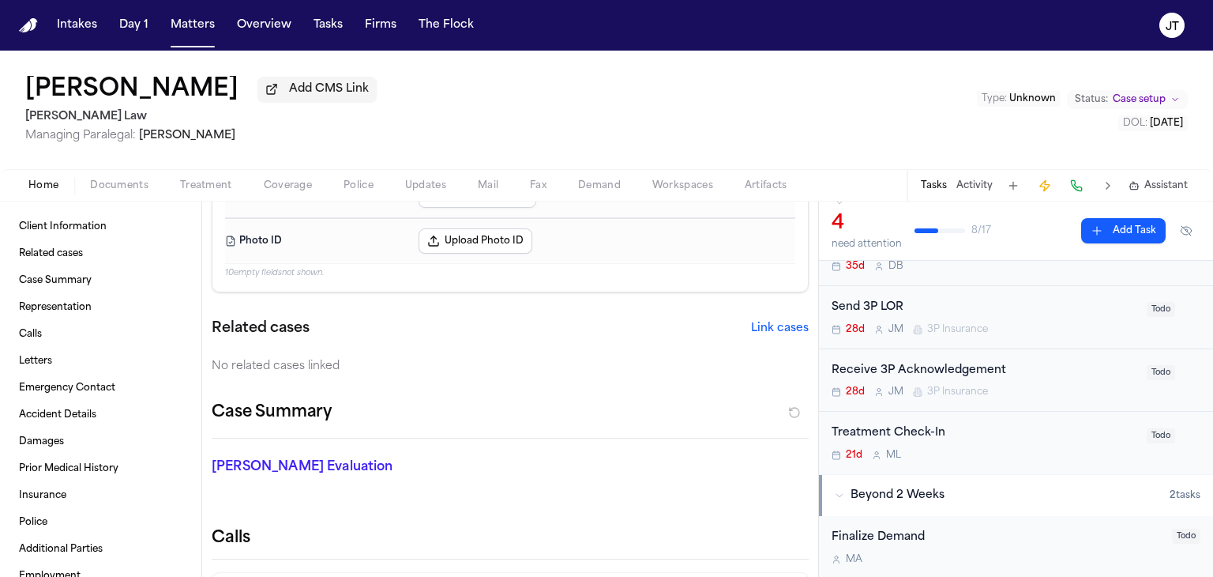
scroll to position [158, 0]
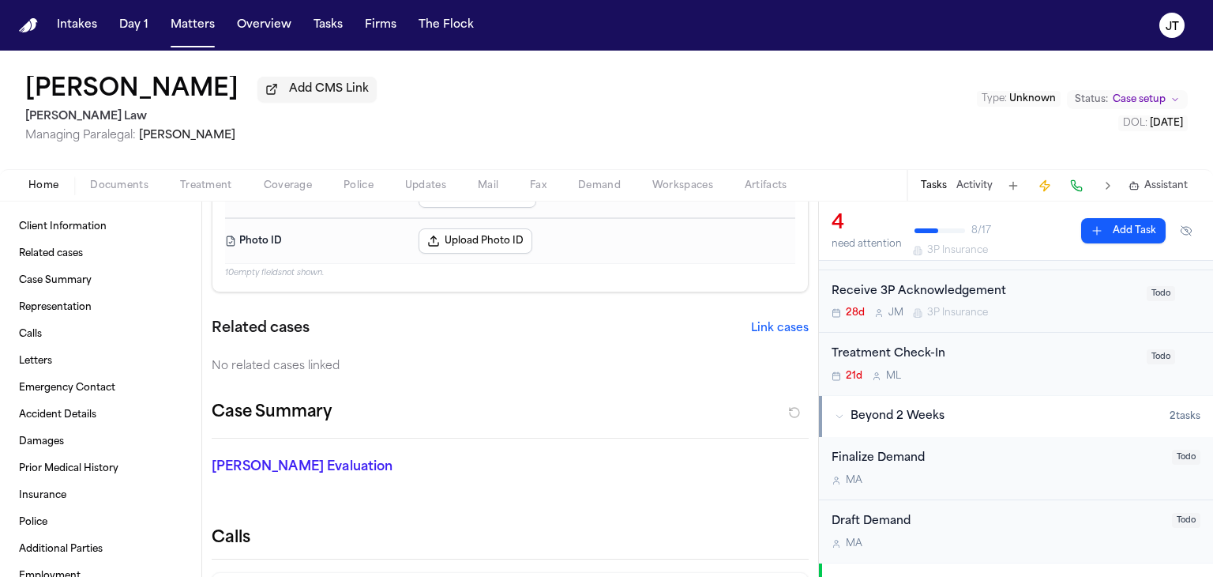
click at [297, 187] on span "Coverage" at bounding box center [288, 185] width 48 height 13
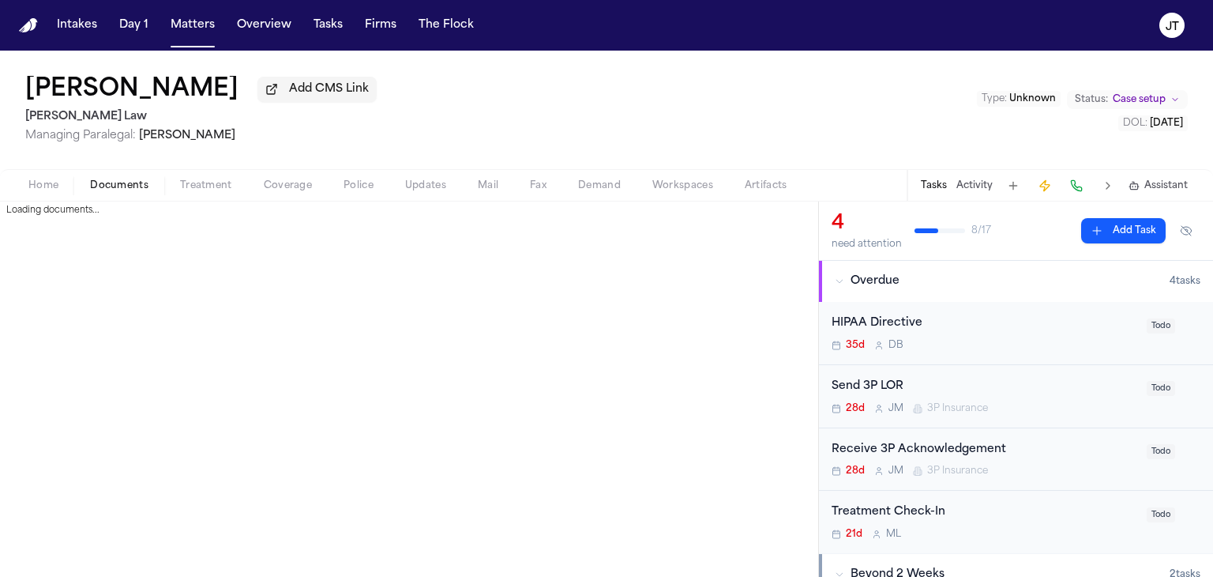
click at [116, 179] on span "Documents" at bounding box center [119, 185] width 58 height 13
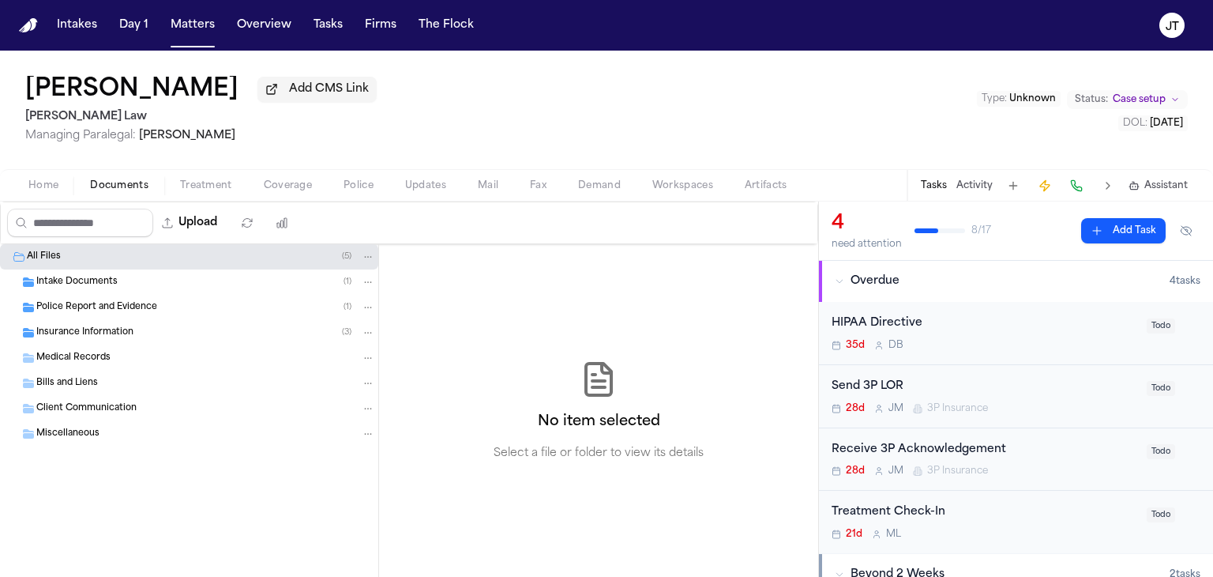
click at [62, 336] on span "Insurance Information" at bounding box center [84, 332] width 97 height 13
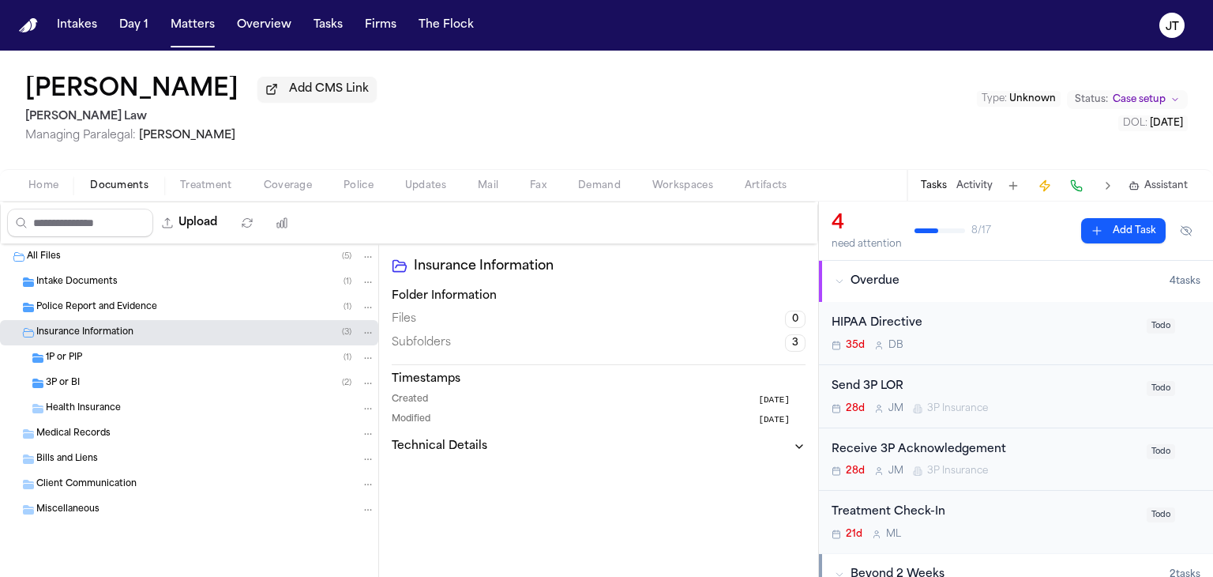
click at [62, 380] on span "3P or BI" at bounding box center [63, 383] width 34 height 13
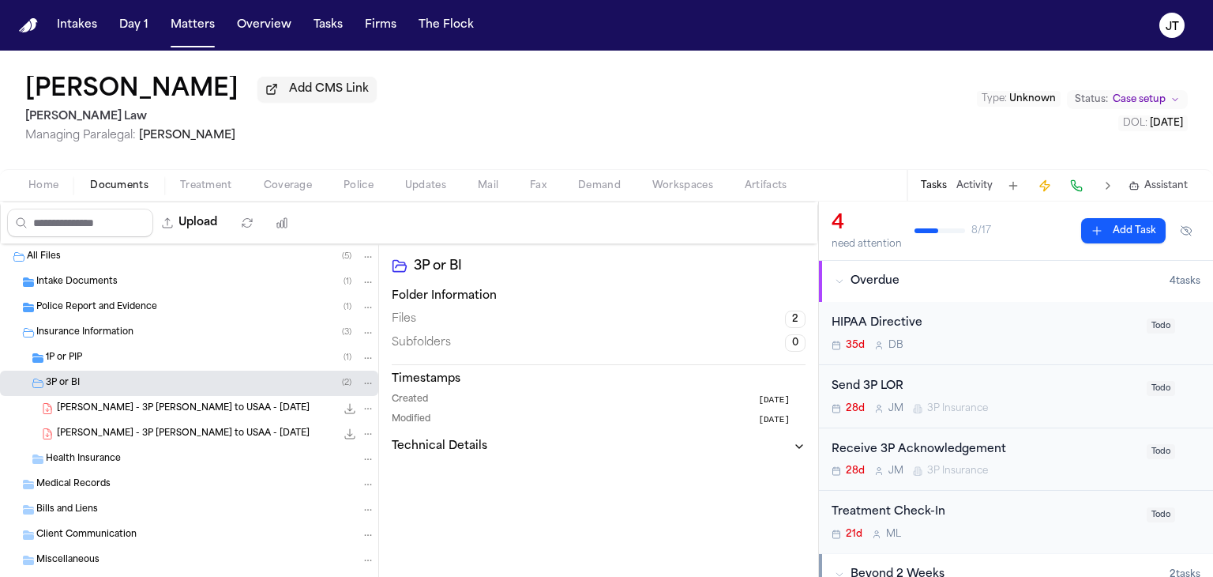
click at [943, 383] on div "Send 3P LOR" at bounding box center [985, 387] width 306 height 18
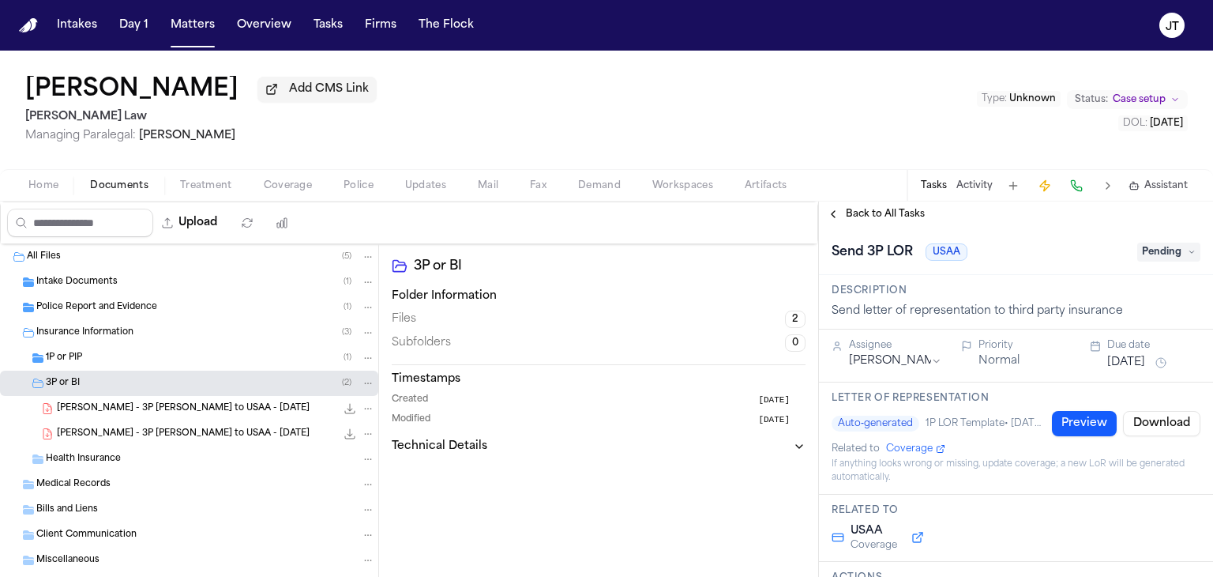
click at [1147, 257] on span "Pending" at bounding box center [1168, 251] width 63 height 19
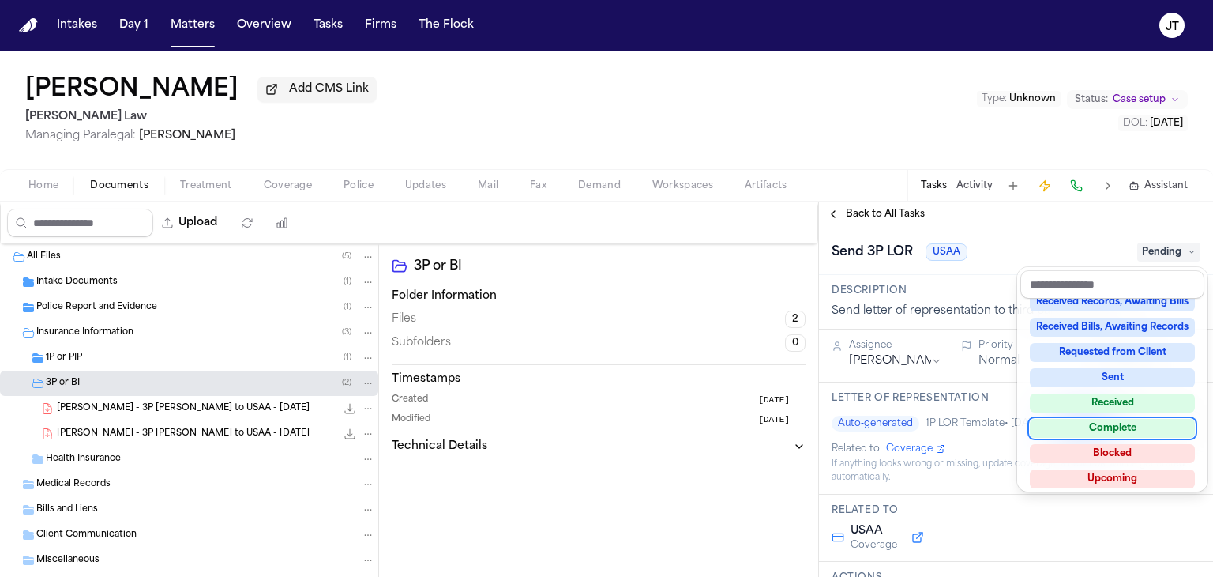
click at [1117, 426] on div "Complete" at bounding box center [1112, 428] width 165 height 19
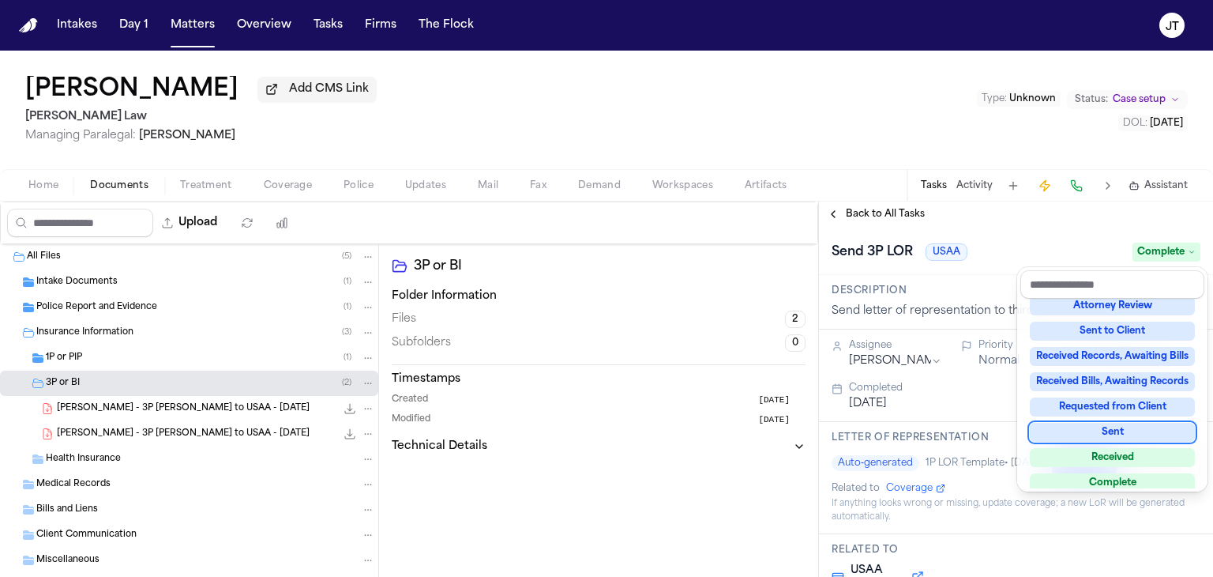
click at [1039, 220] on div "**********" at bounding box center [1016, 388] width 394 height 375
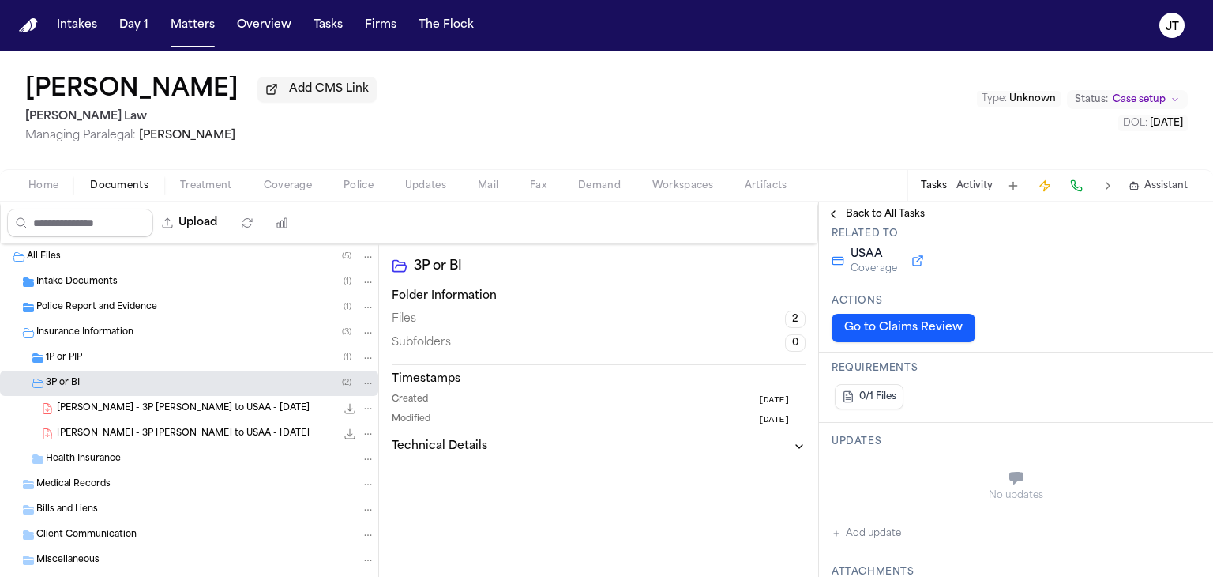
scroll to position [0, 0]
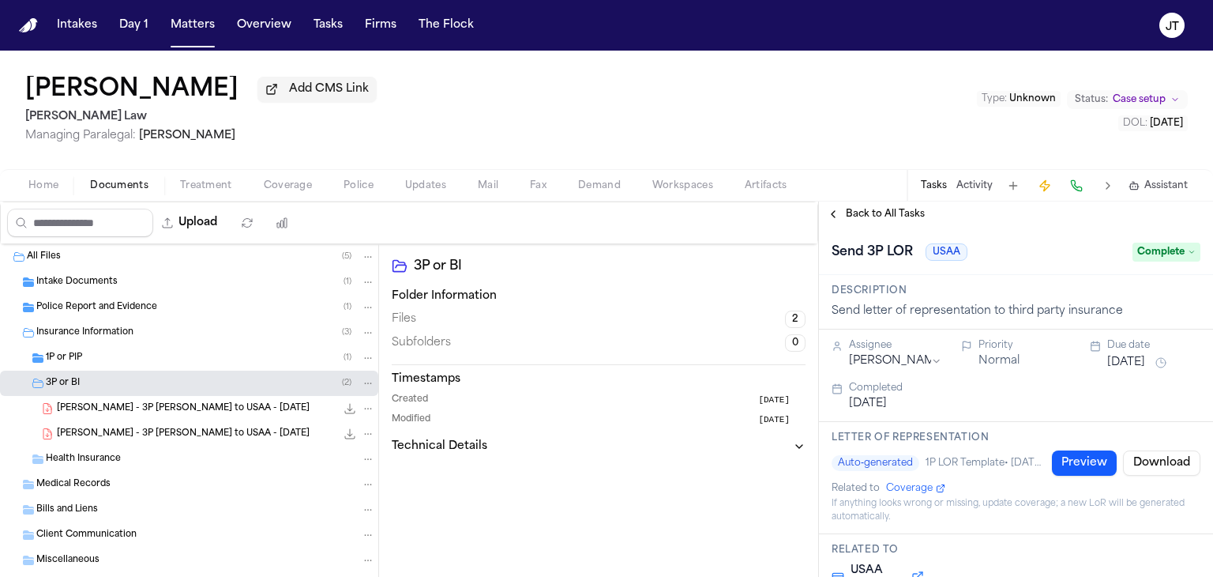
click at [875, 212] on span "Back to All Tasks" at bounding box center [885, 214] width 79 height 13
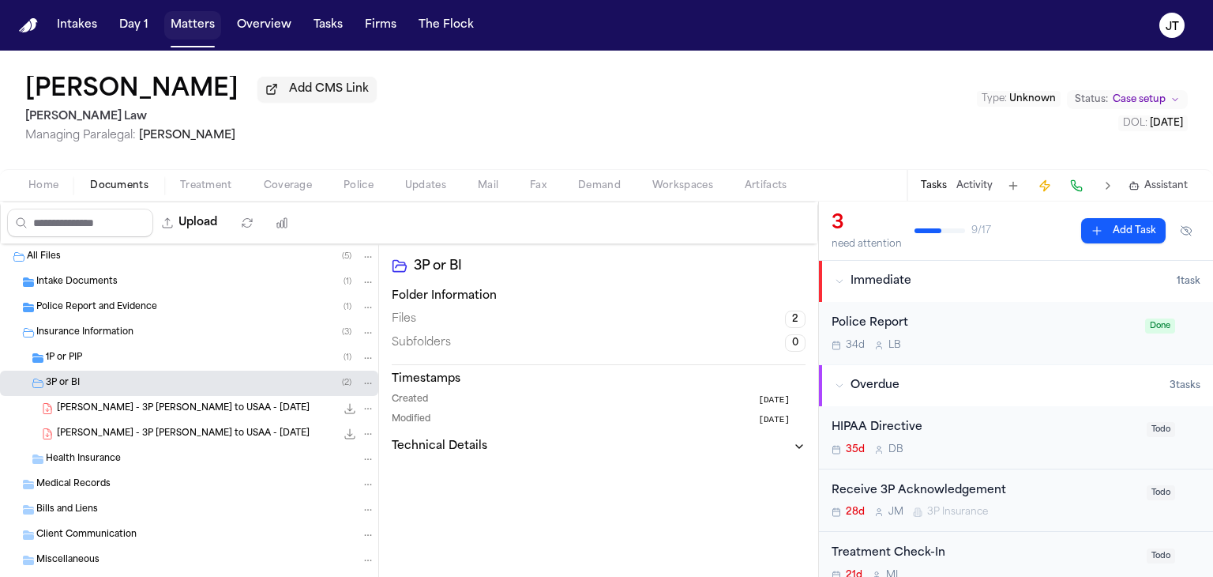
click at [197, 21] on button "Matters" at bounding box center [192, 25] width 57 height 28
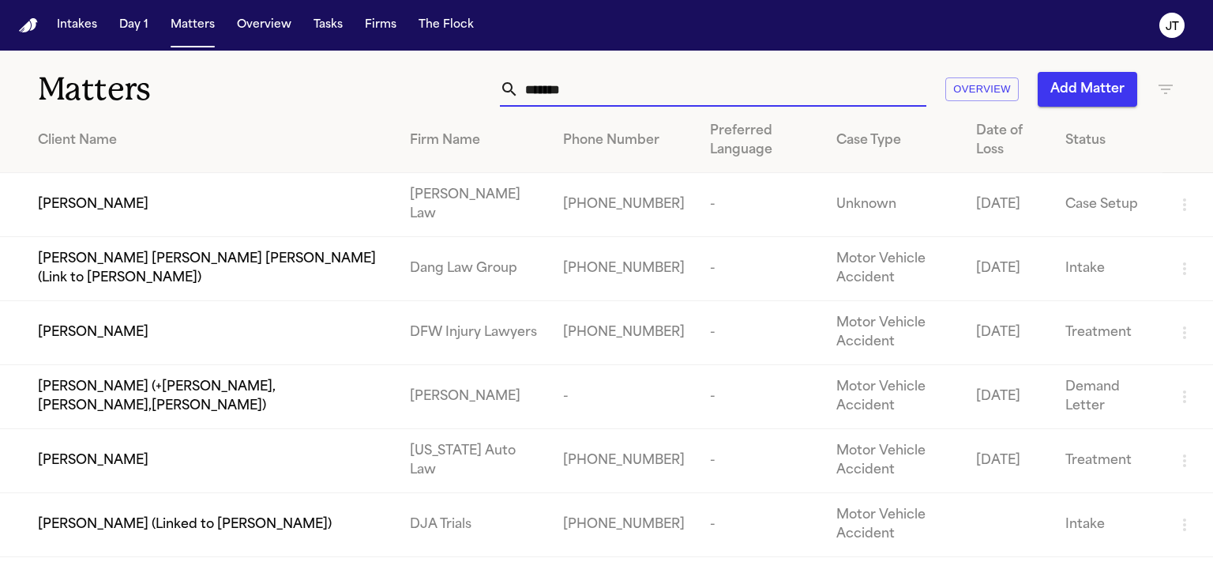
drag, startPoint x: 584, startPoint y: 89, endPoint x: 363, endPoint y: 93, distance: 220.4
click at [363, 93] on div "******* Overview Add Matter" at bounding box center [765, 89] width 819 height 35
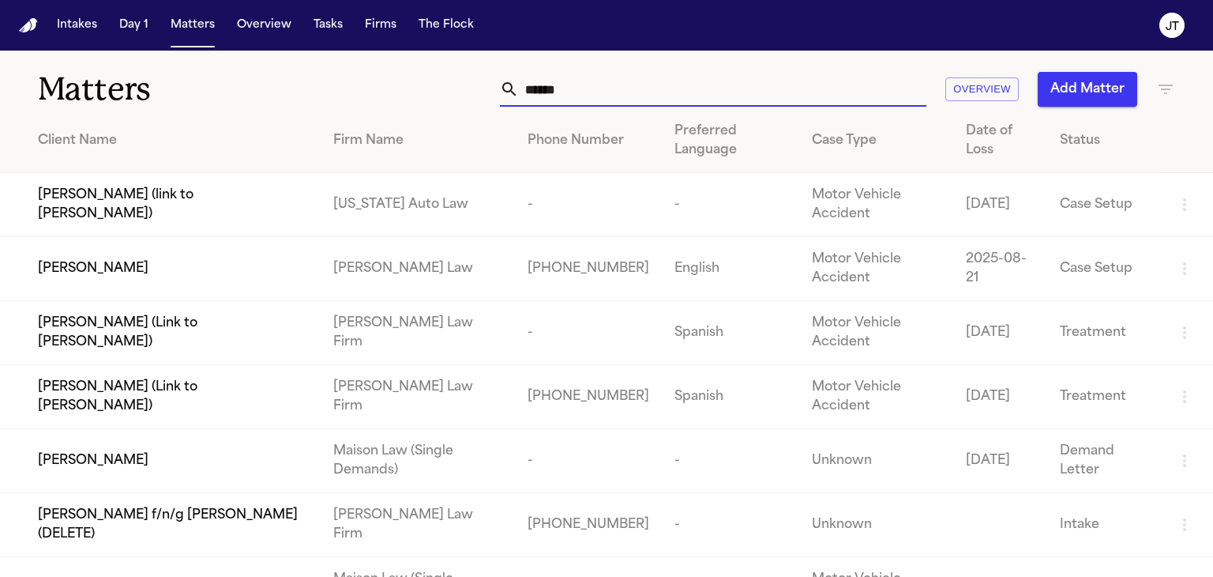
type input "******"
click at [114, 259] on span "[PERSON_NAME]" at bounding box center [93, 268] width 111 height 19
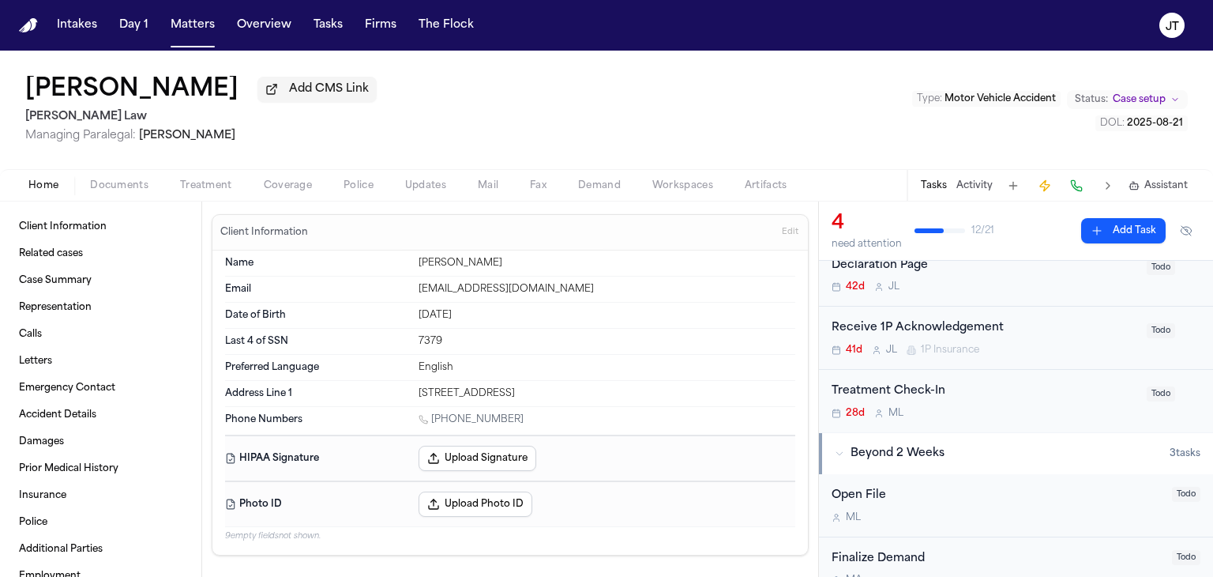
scroll to position [158, 0]
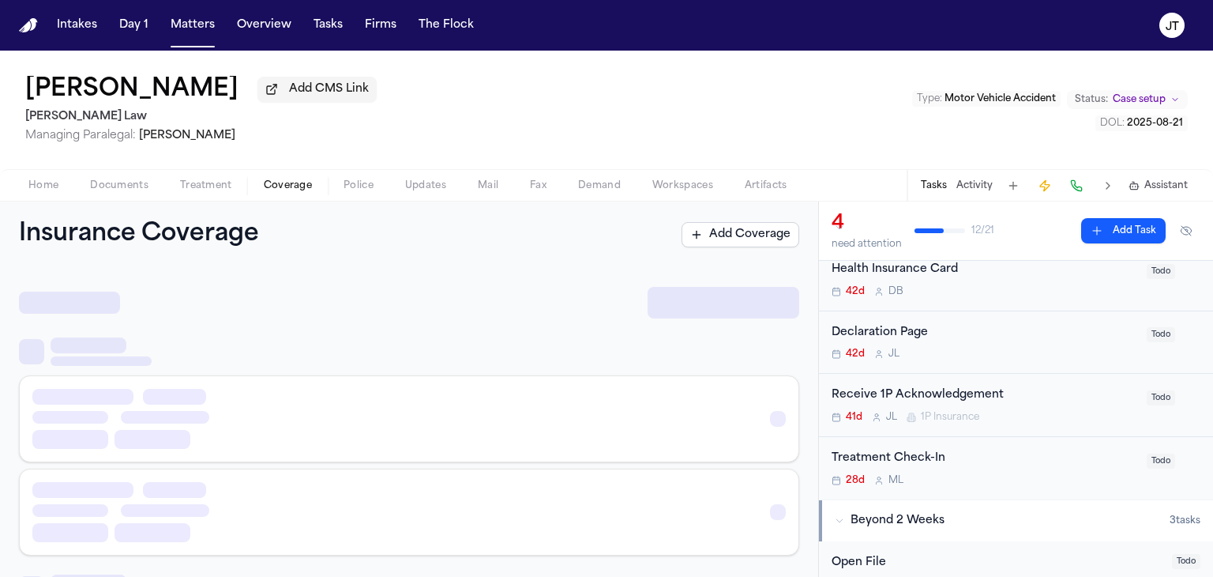
click at [292, 182] on span "Coverage" at bounding box center [288, 185] width 48 height 13
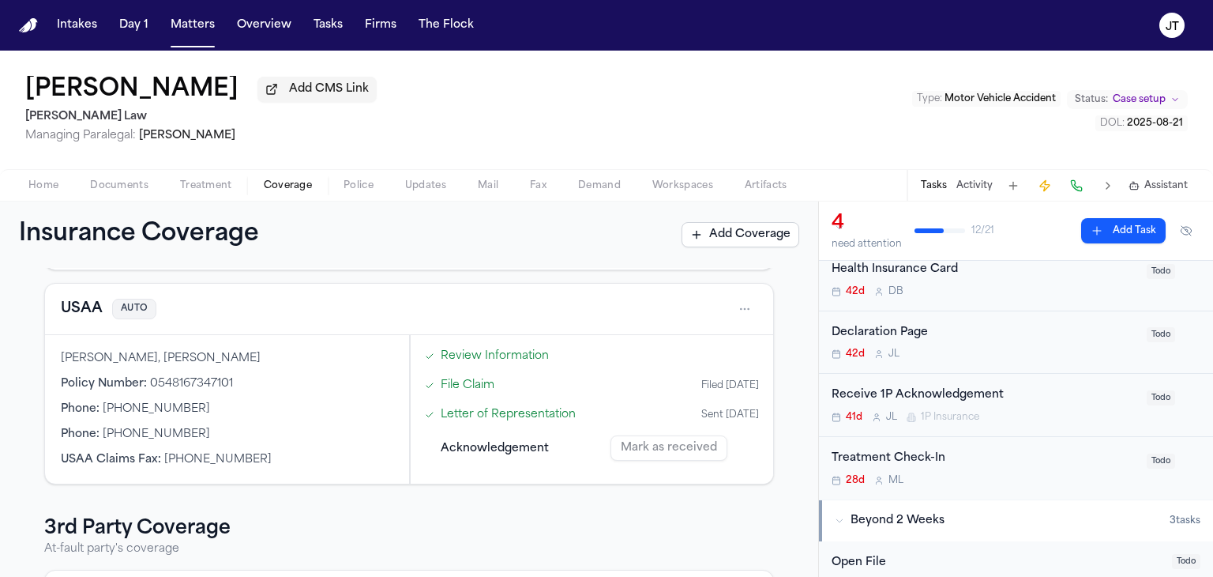
scroll to position [158, 0]
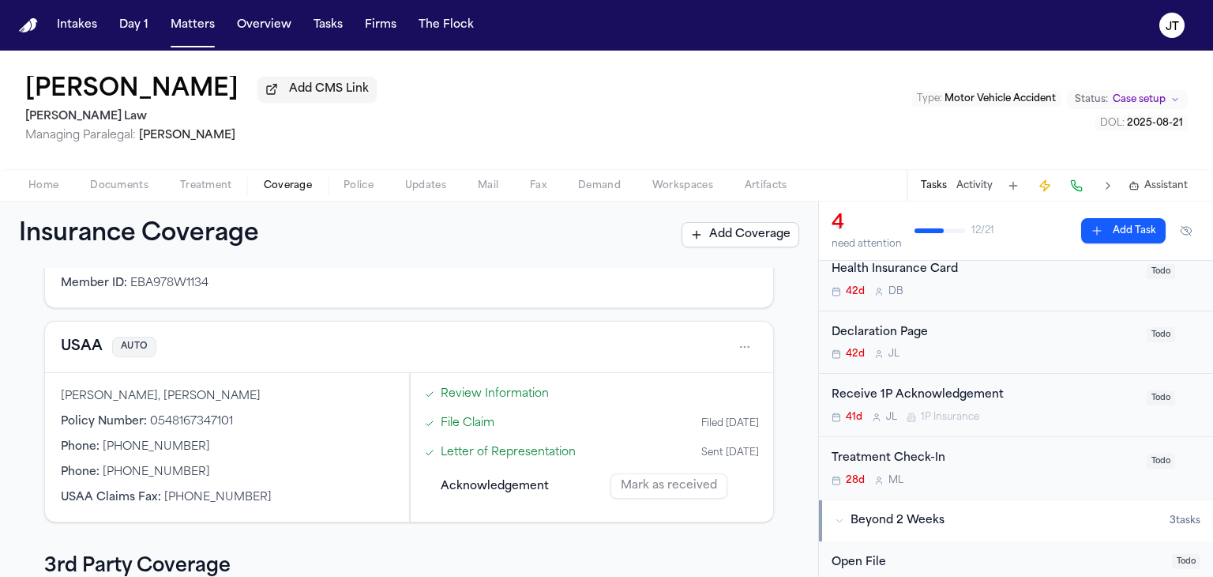
click at [1073, 193] on button at bounding box center [1076, 186] width 22 height 22
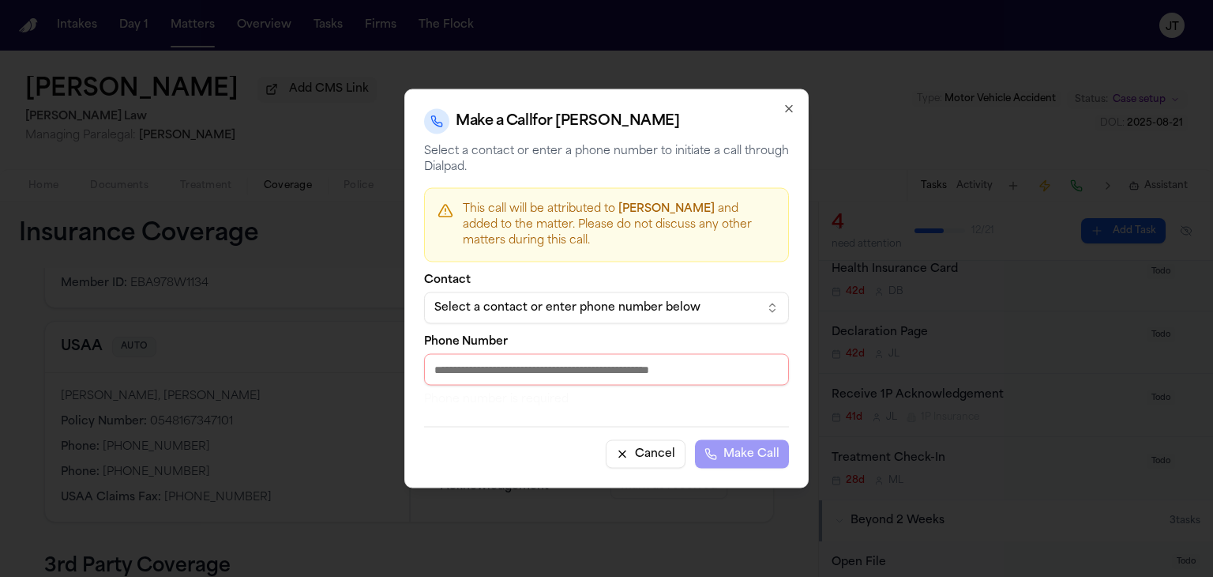
click at [641, 310] on div "Select a contact or enter phone number below" at bounding box center [593, 308] width 319 height 16
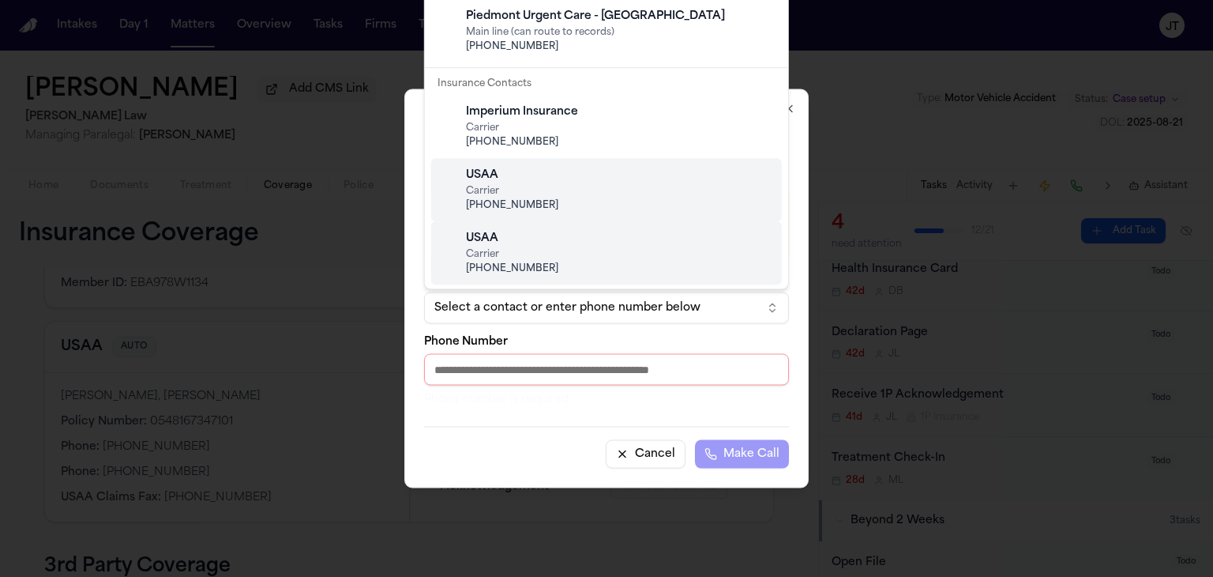
click at [507, 187] on span "Carrier" at bounding box center [619, 191] width 306 height 13
type input "**********"
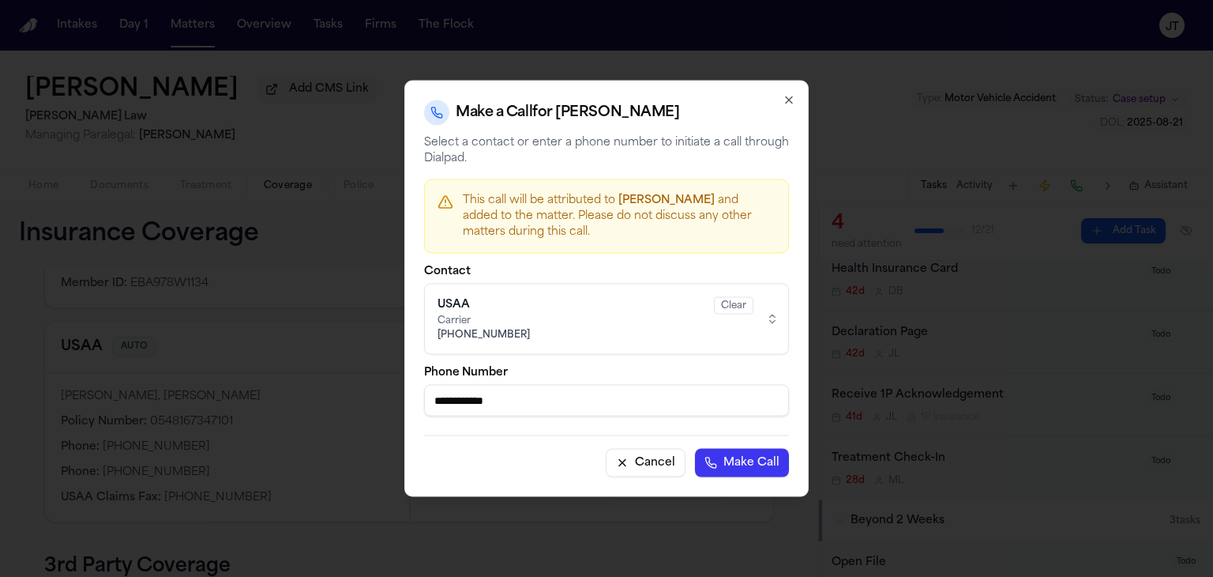
click at [761, 463] on button "Make Call" at bounding box center [742, 463] width 94 height 28
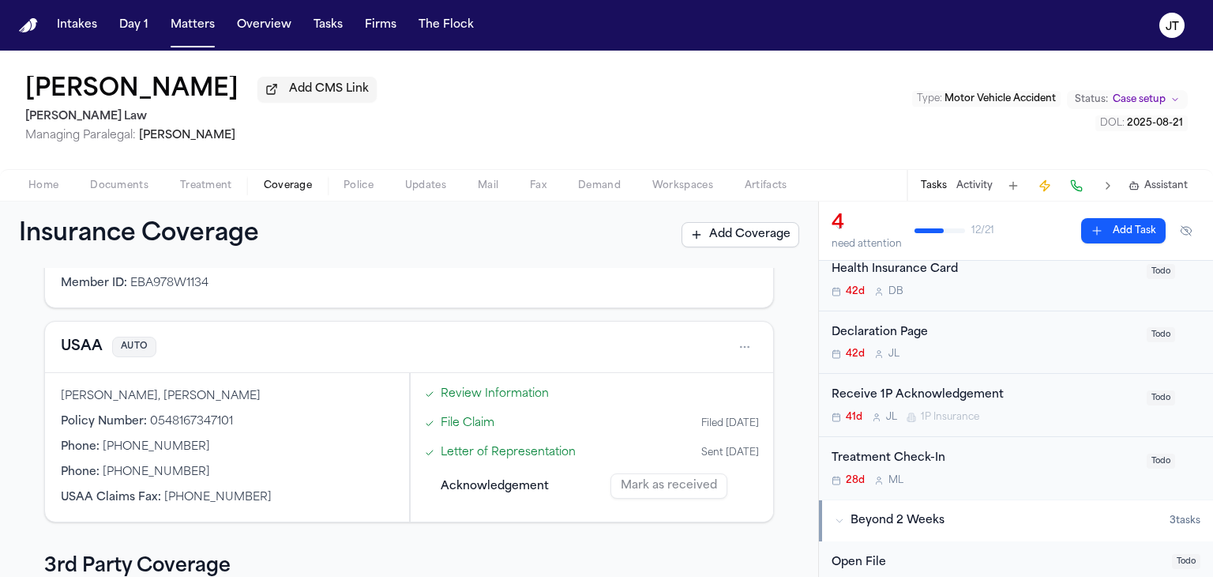
click at [733, 344] on html "Intakes Day 1 Matters Overview Tasks Firms The Flock [PERSON_NAME] Gregley Add …" at bounding box center [606, 288] width 1213 height 577
click at [182, 465] on html "Intakes Day 1 Matters Overview Tasks Firms The Flock [PERSON_NAME] Gregley Add …" at bounding box center [606, 288] width 1213 height 577
drag, startPoint x: 190, startPoint y: 466, endPoint x: 101, endPoint y: 470, distance: 89.3
click at [101, 470] on div "Phone : [PHONE_NUMBER]" at bounding box center [227, 472] width 333 height 16
copy span "[PHONE_NUMBER]"
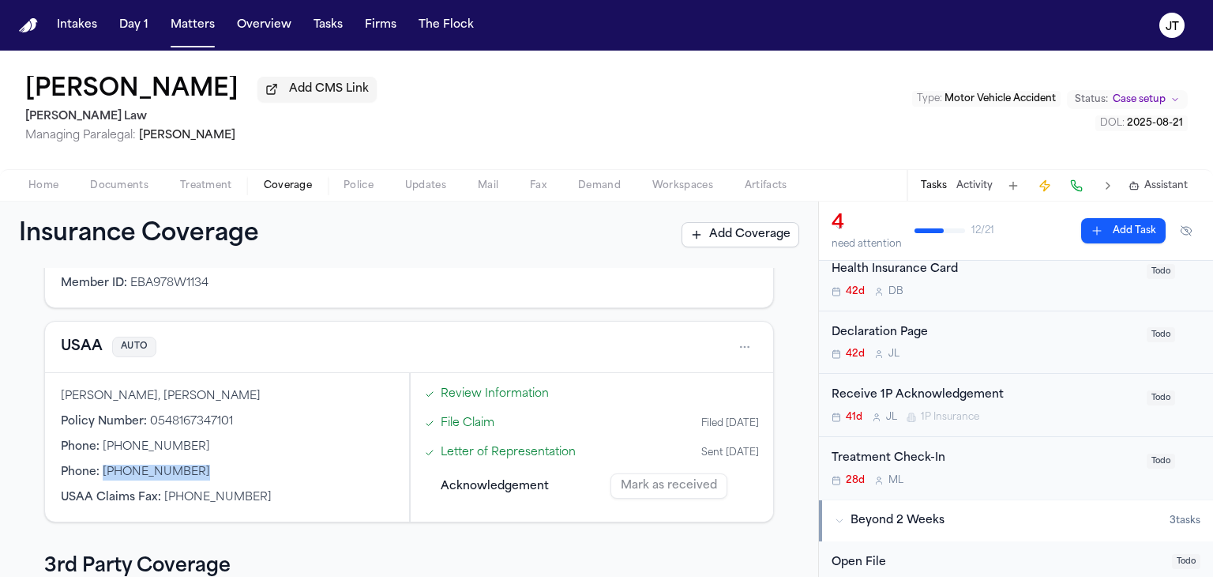
click at [472, 394] on link "Review Information" at bounding box center [495, 393] width 108 height 17
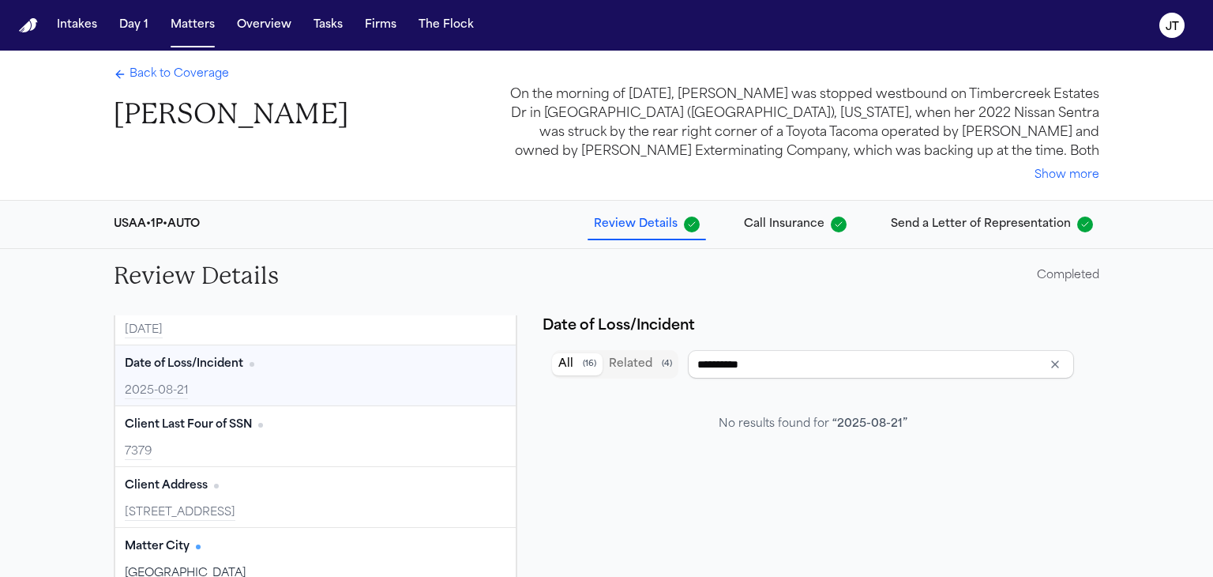
scroll to position [158, 0]
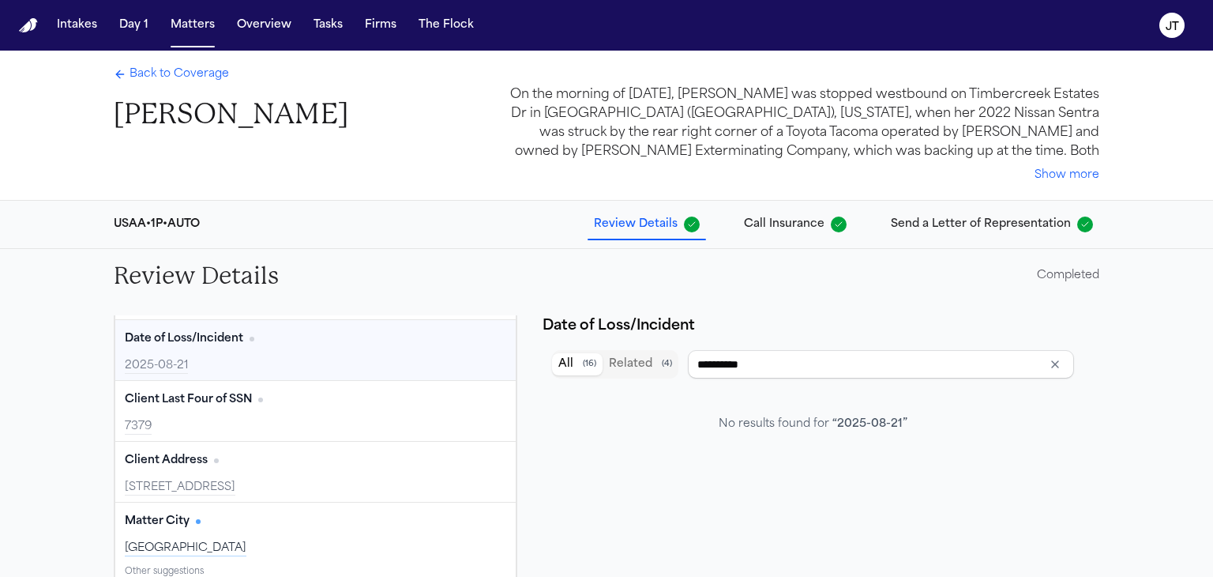
type input "**********"
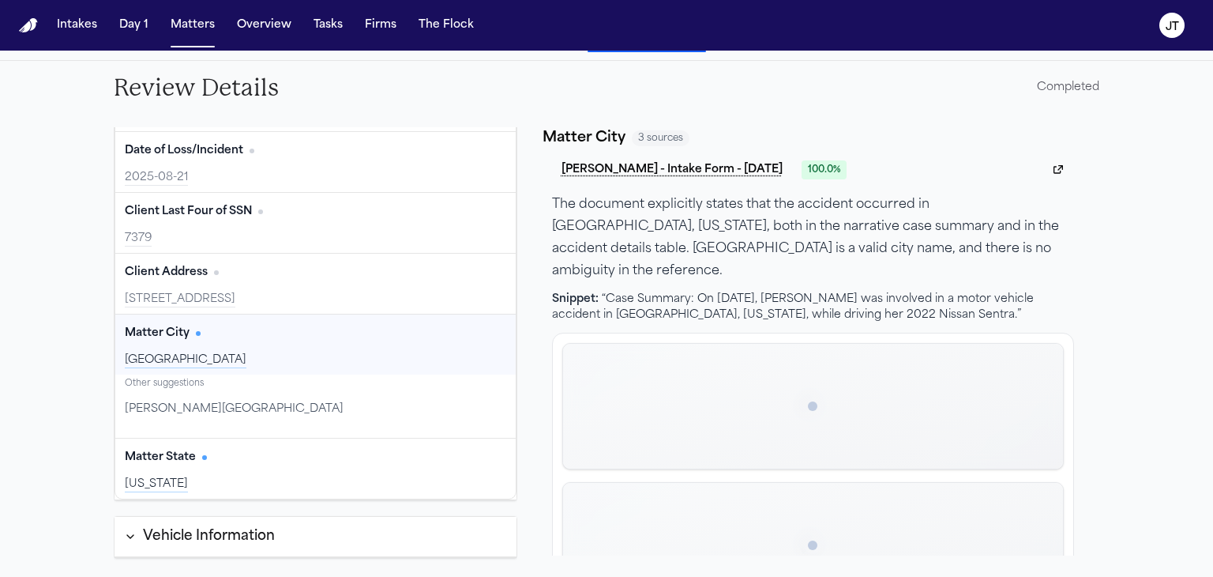
scroll to position [192, 0]
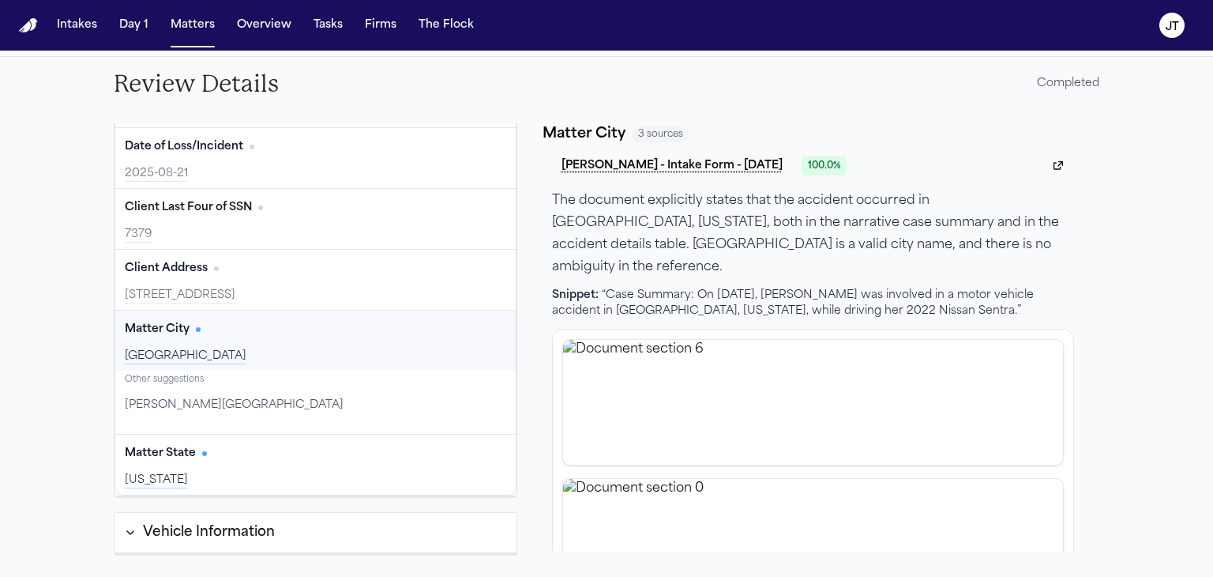
click at [139, 528] on div "Vehicle Information" at bounding box center [199, 532] width 151 height 21
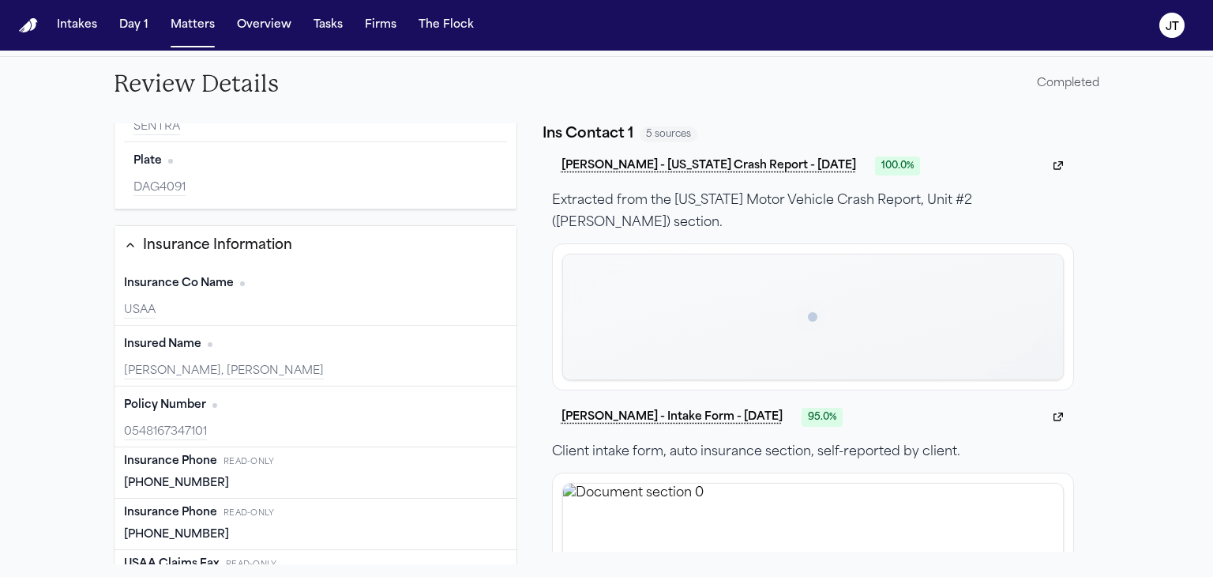
scroll to position [861, 0]
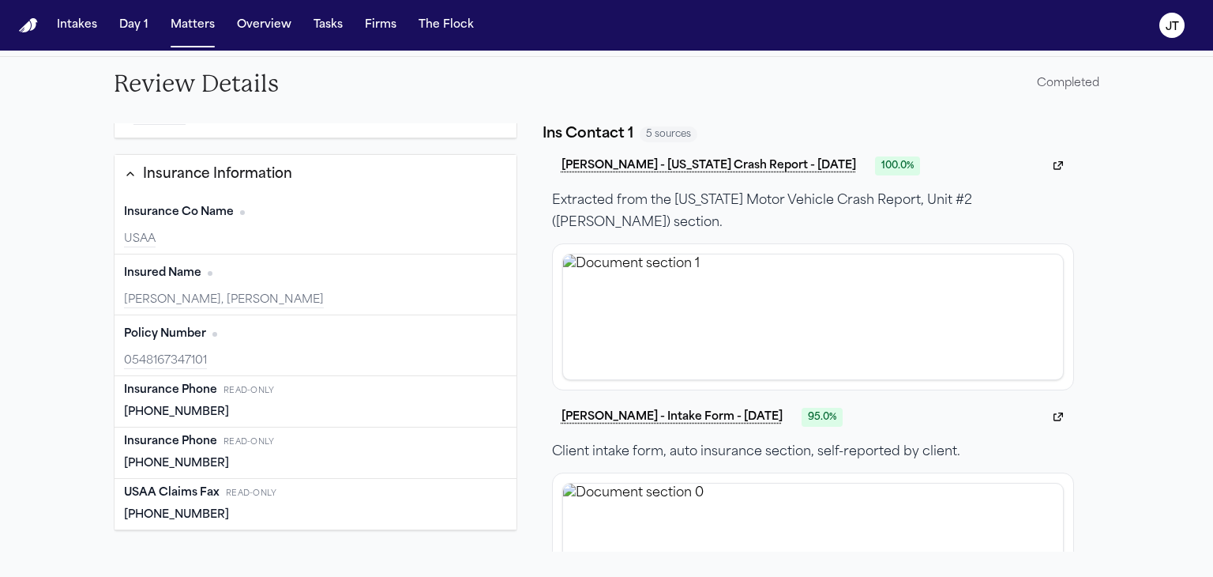
click at [39, 453] on div "Review Details Completed Client Information Client Name Edit [PERSON_NAME] Clie…" at bounding box center [606, 317] width 1213 height 520
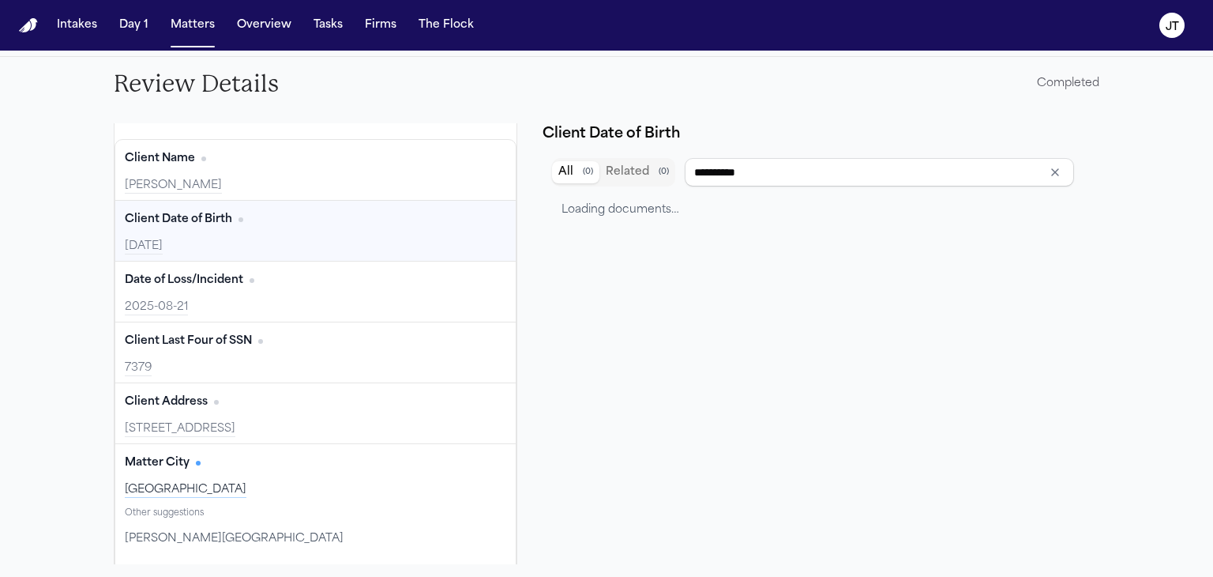
scroll to position [0, 0]
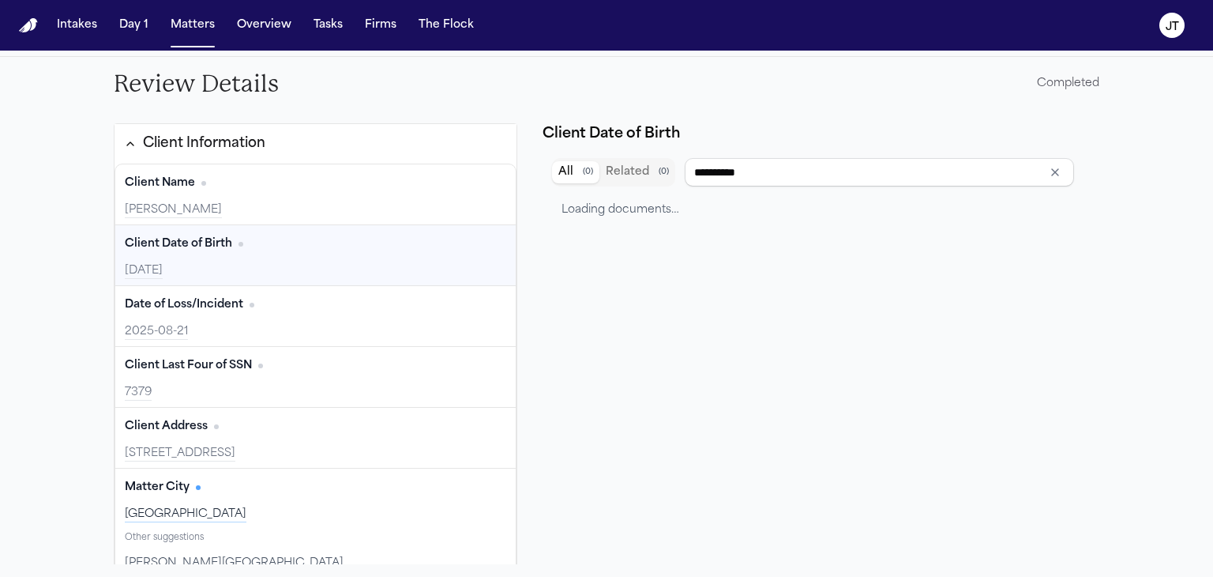
type input "**********"
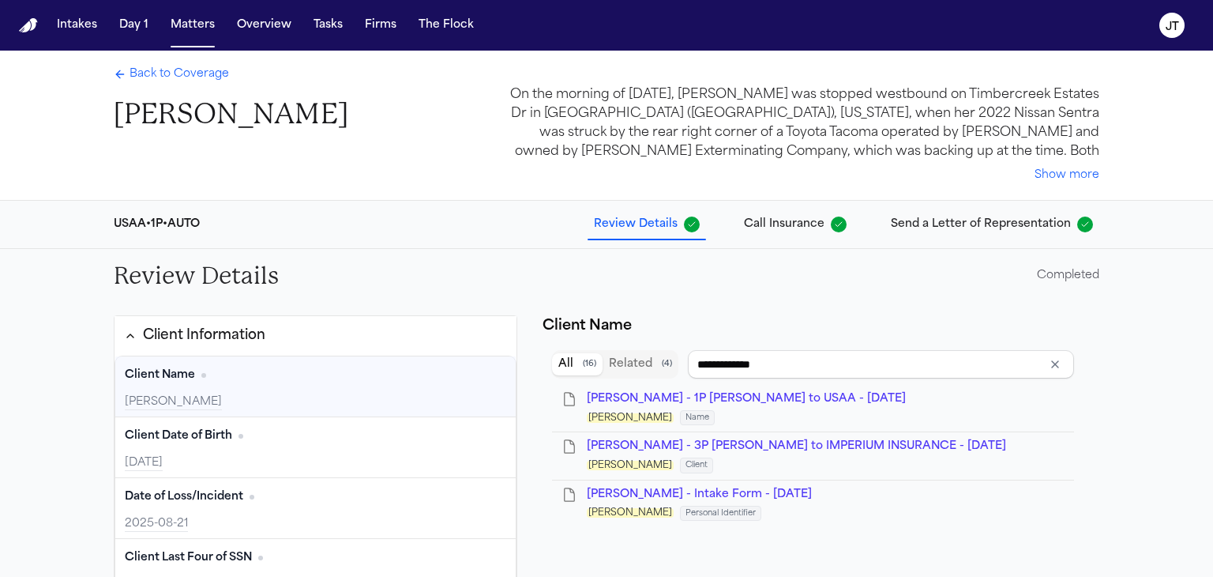
click at [172, 73] on span "Back to Coverage" at bounding box center [180, 74] width 100 height 16
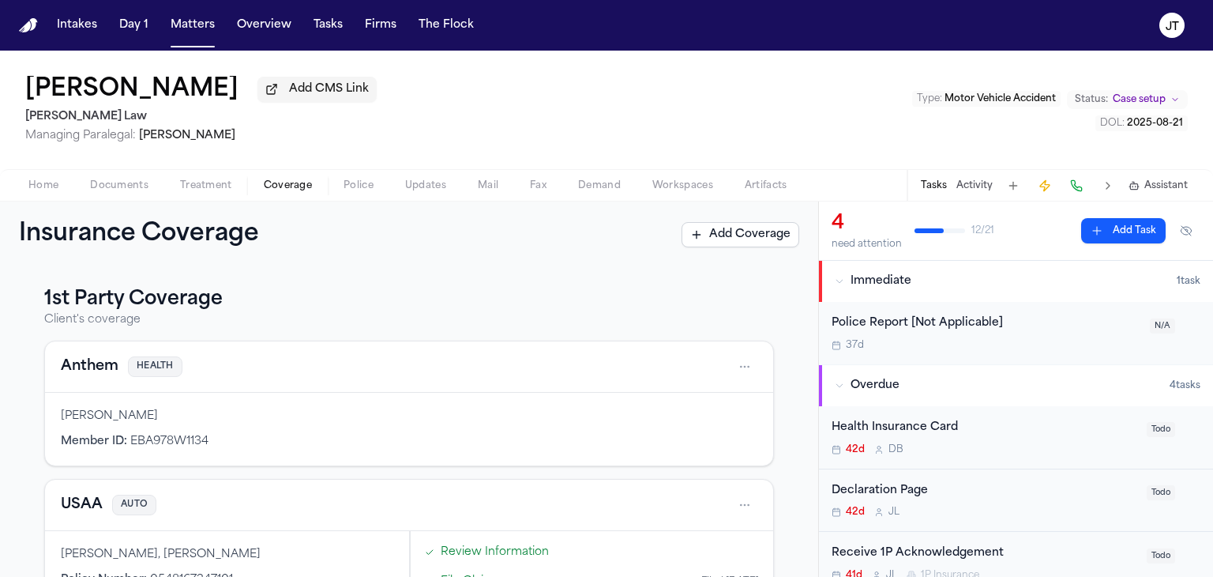
click at [1073, 190] on button at bounding box center [1076, 186] width 22 height 22
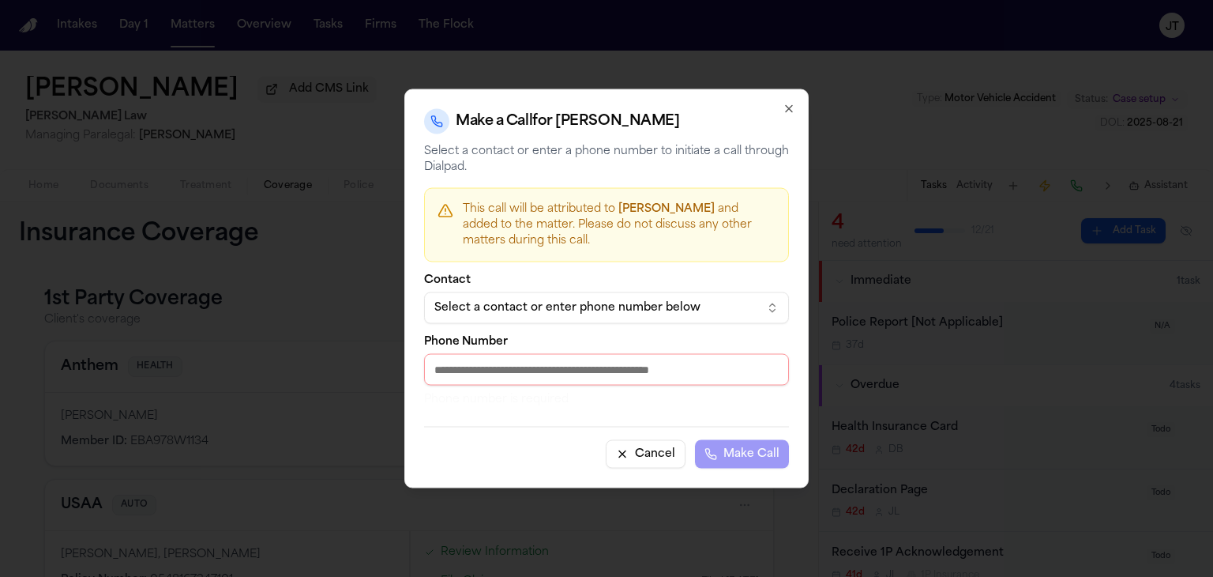
click at [669, 306] on div "Select a contact or enter phone number below" at bounding box center [593, 308] width 319 height 16
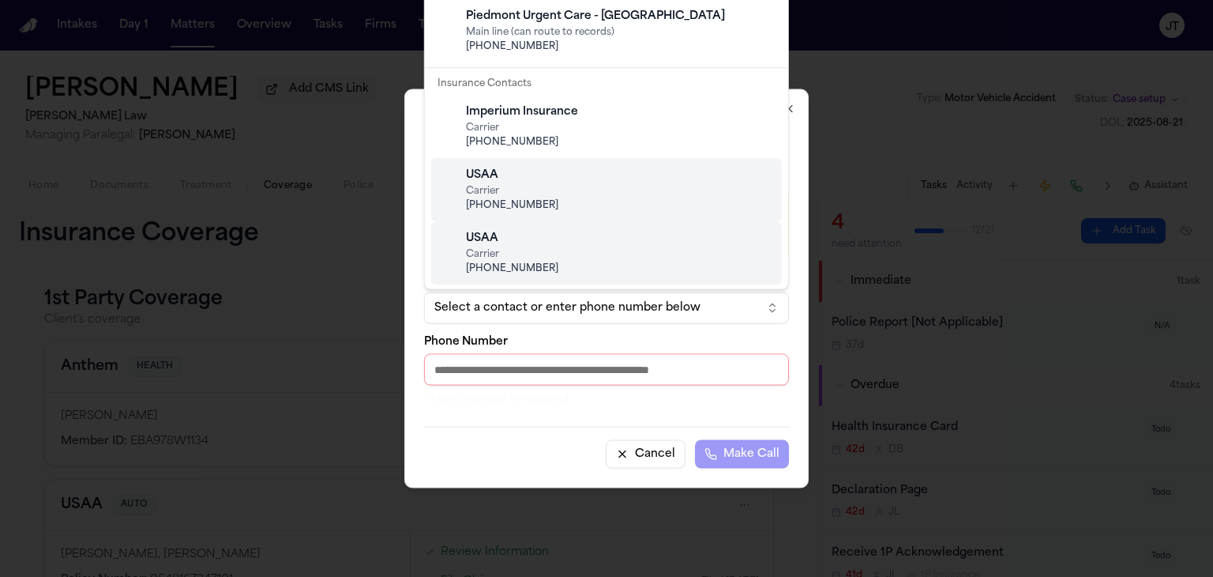
click at [583, 257] on span "Carrier" at bounding box center [619, 254] width 306 height 13
type input "**********"
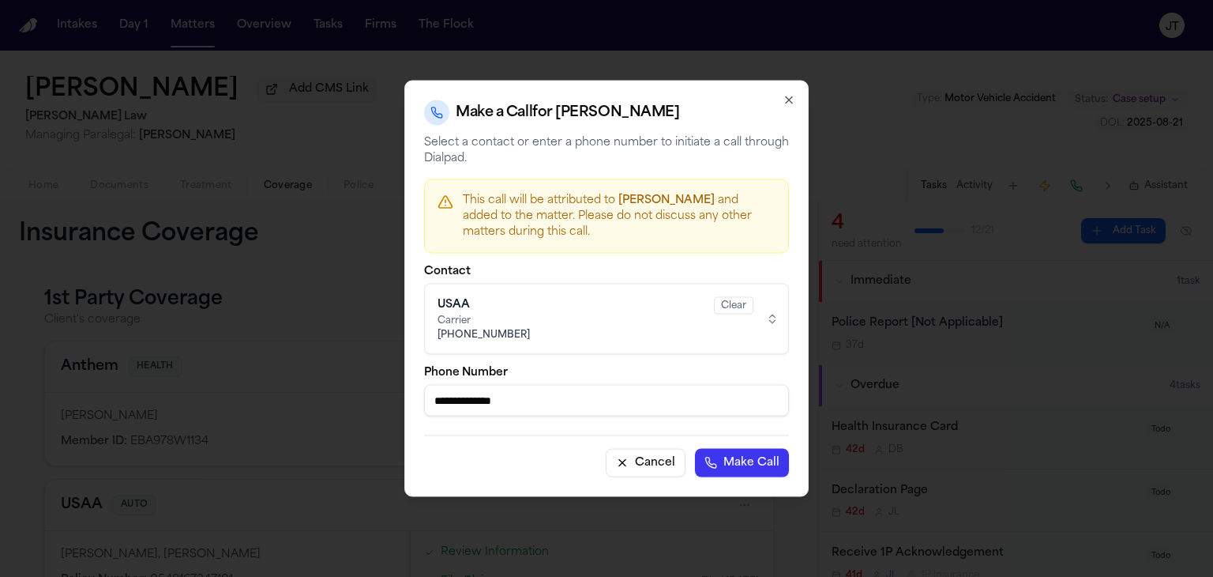
click at [739, 457] on button "Make Call" at bounding box center [742, 463] width 94 height 28
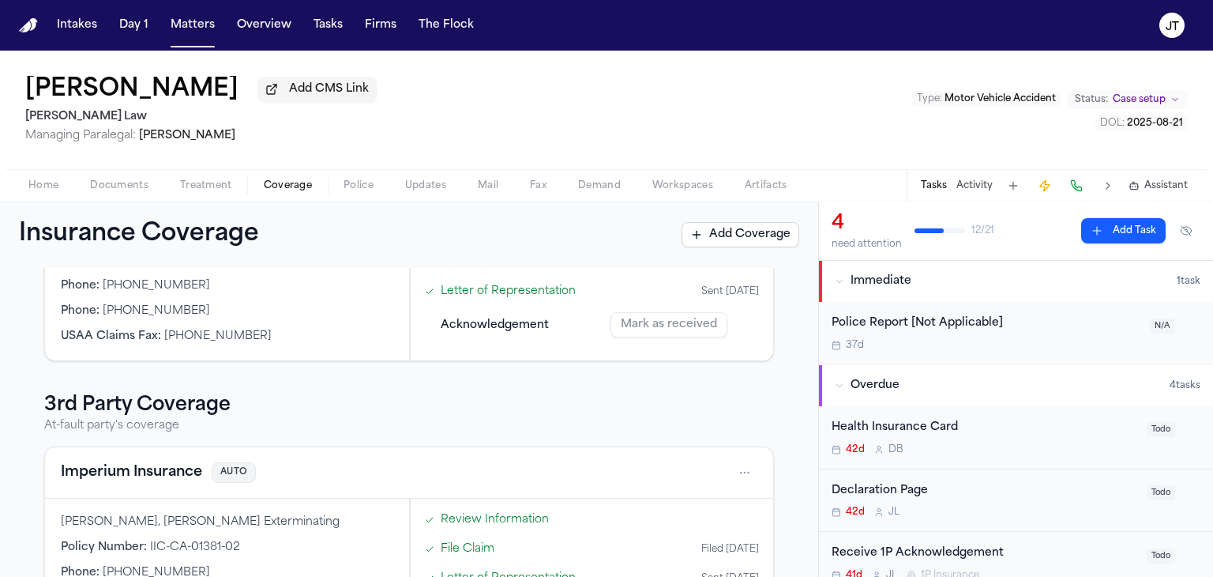
scroll to position [161, 0]
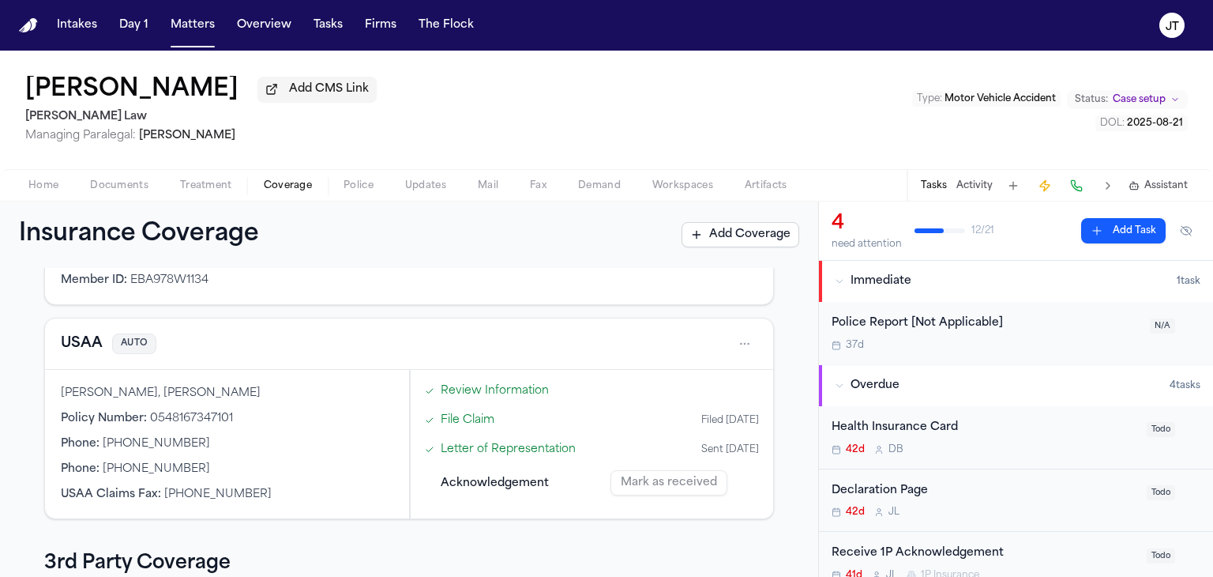
click at [111, 180] on span "Documents" at bounding box center [119, 185] width 58 height 13
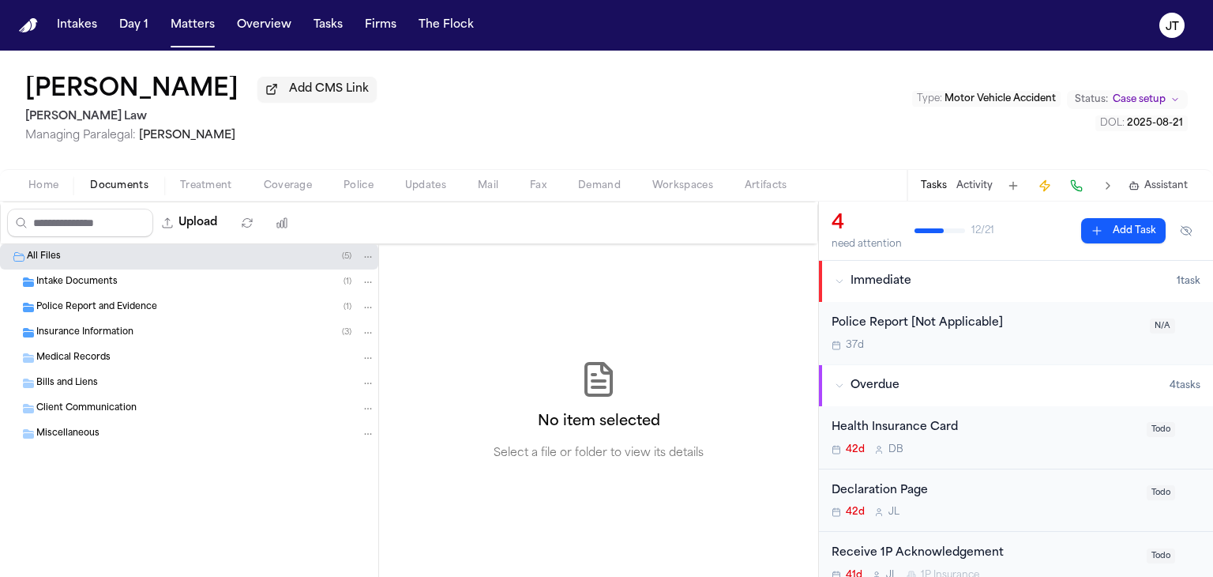
click at [66, 328] on span "Insurance Information" at bounding box center [84, 332] width 97 height 13
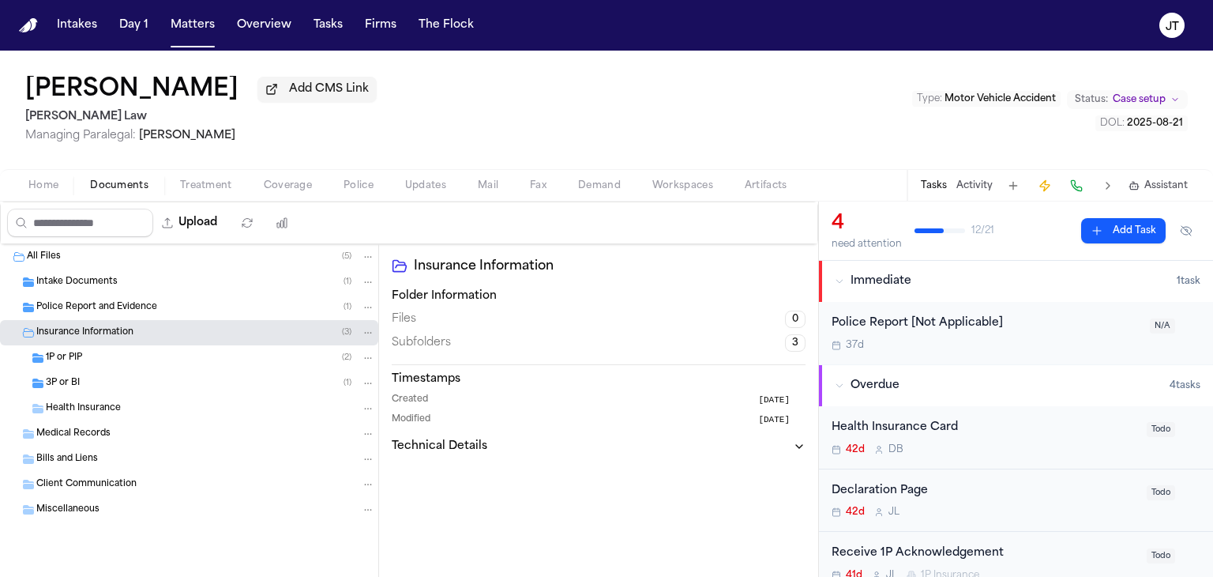
click at [58, 384] on span "3P or BI" at bounding box center [63, 383] width 34 height 13
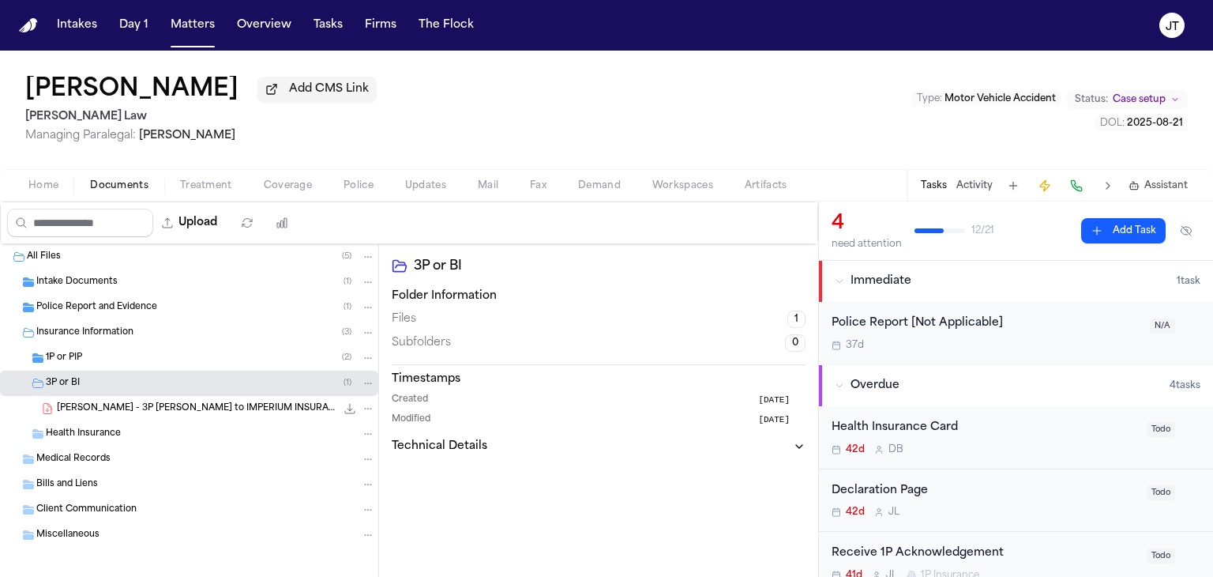
click at [57, 355] on span "1P or PIP" at bounding box center [64, 357] width 36 height 13
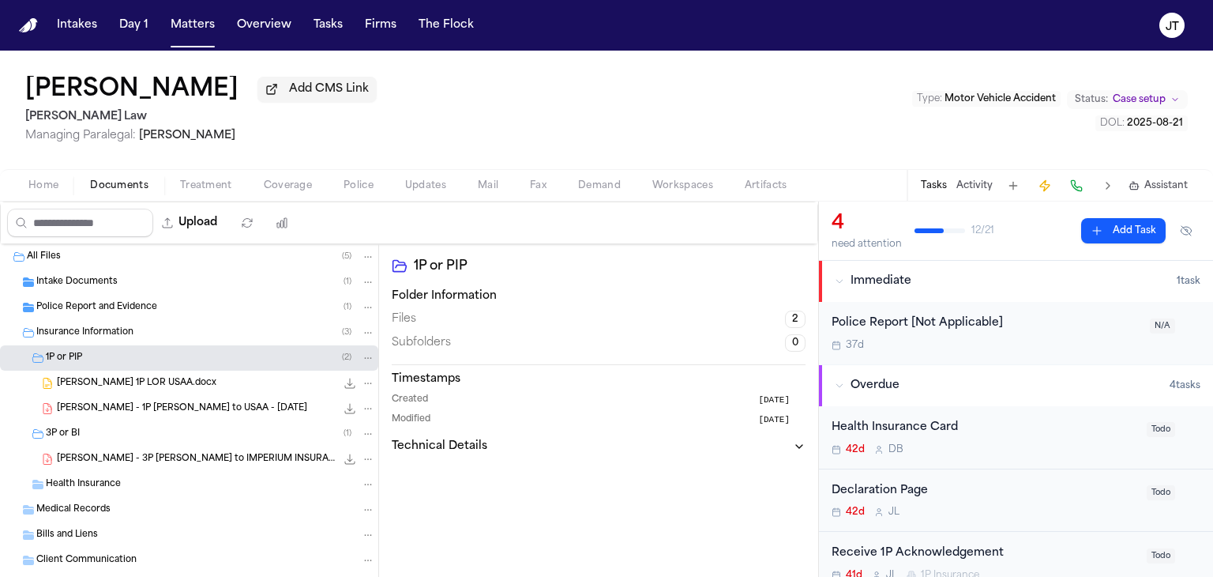
click at [91, 405] on span "[PERSON_NAME] - 1P [PERSON_NAME] to USAA - [DATE]" at bounding box center [182, 408] width 250 height 13
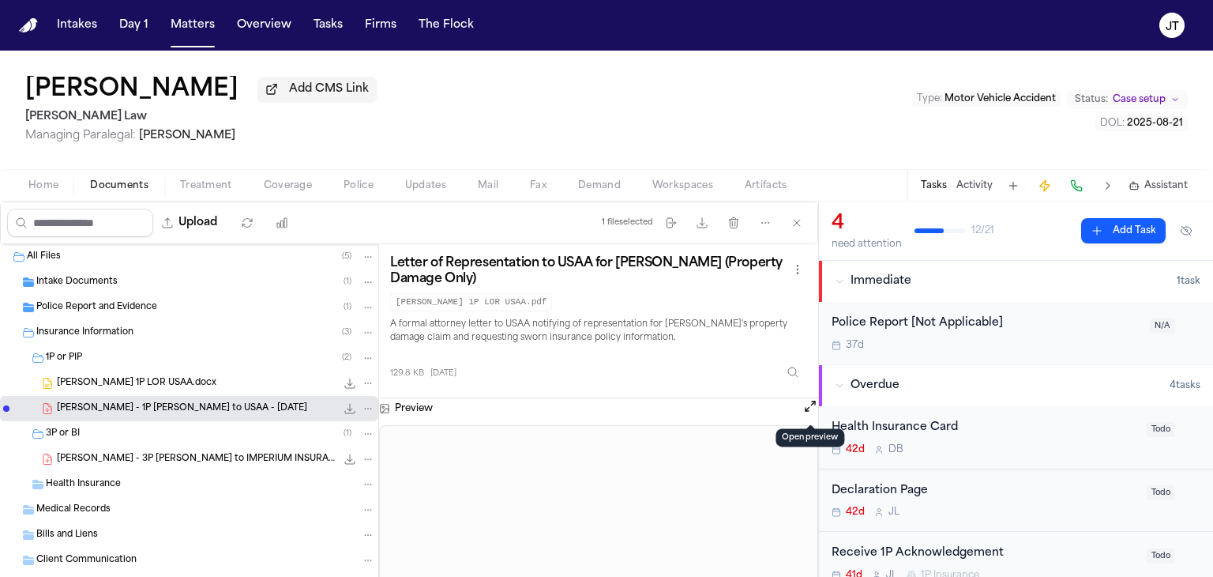
click at [808, 406] on button "Open preview" at bounding box center [810, 406] width 16 height 16
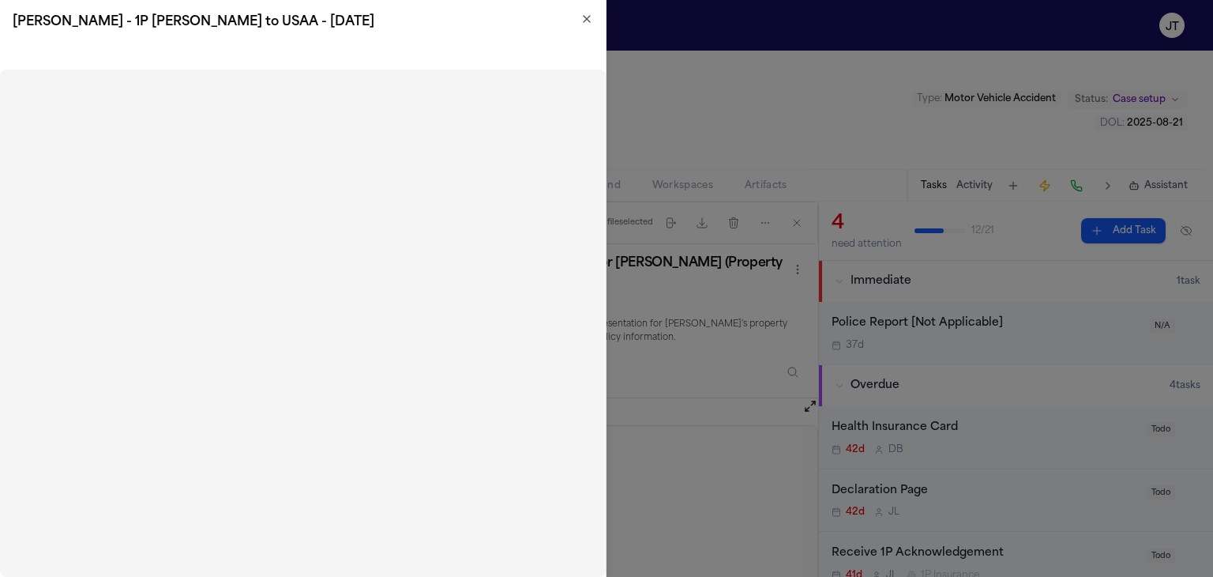
click at [588, 21] on icon "button" at bounding box center [587, 19] width 13 height 13
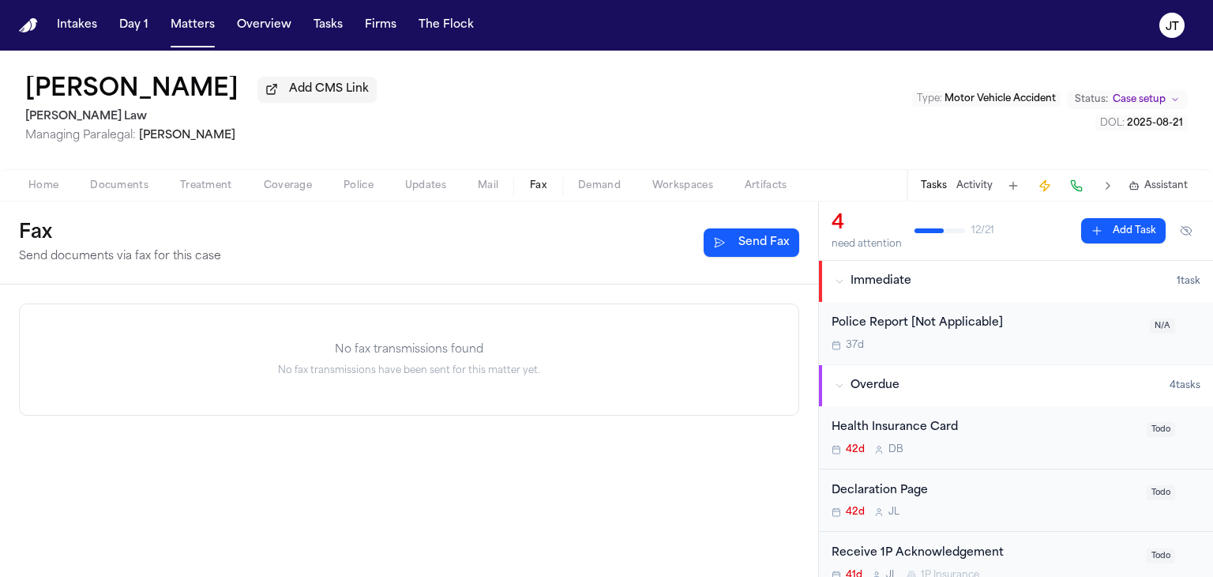
click at [545, 187] on span "Fax" at bounding box center [538, 185] width 17 height 13
click at [717, 238] on button "Send Fax" at bounding box center [752, 242] width 96 height 28
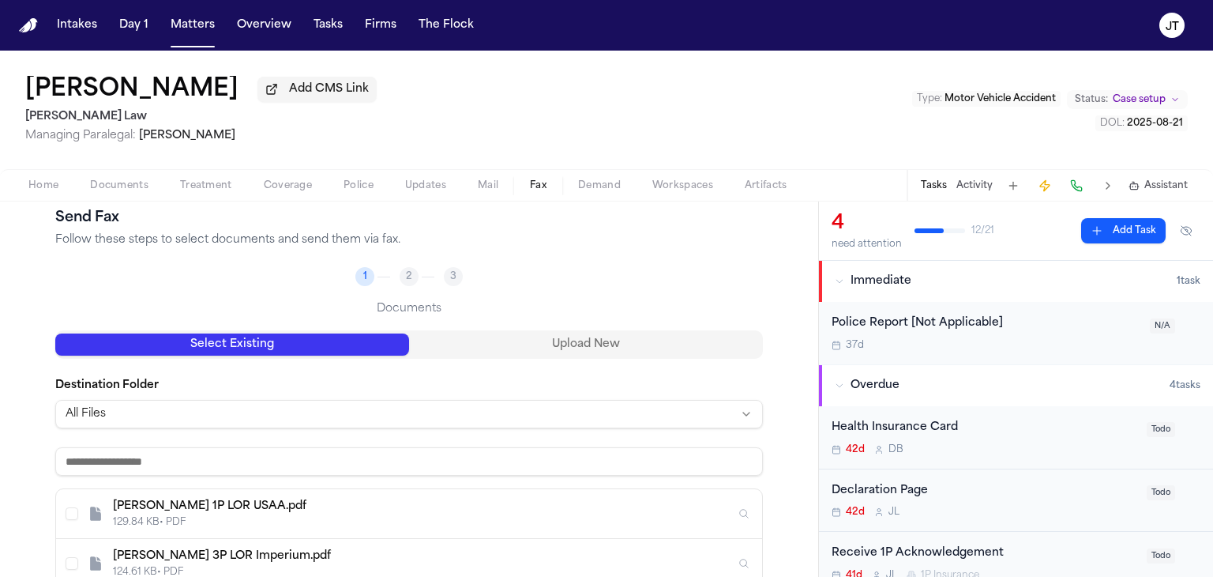
scroll to position [79, 0]
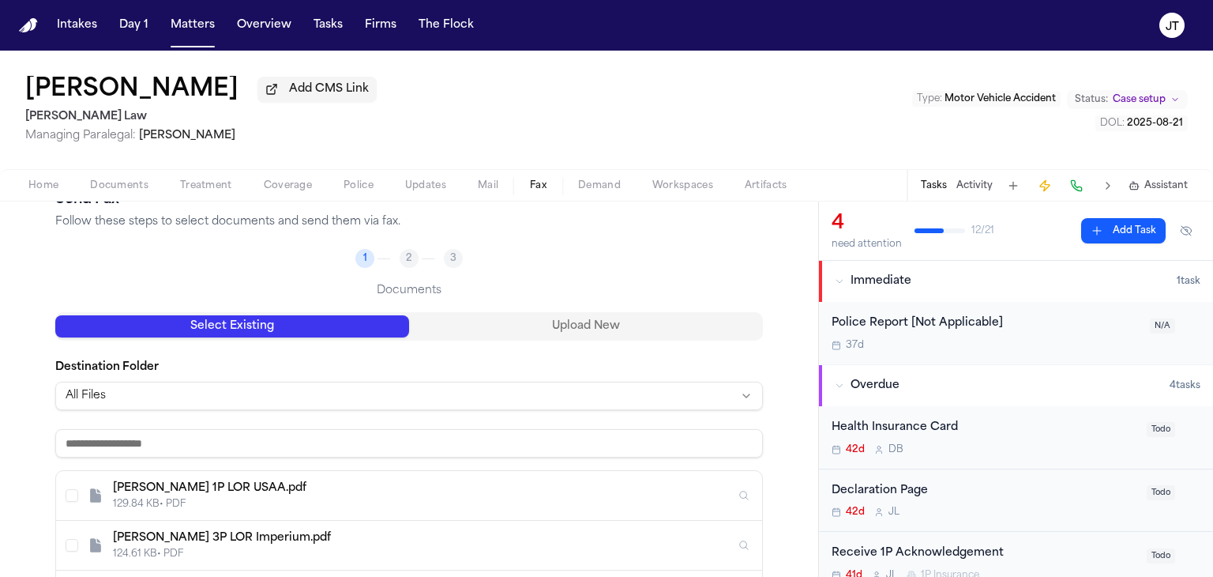
click at [243, 383] on html "Intakes Day 1 Matters Overview Tasks Firms The Flock [PERSON_NAME] Gregley Add …" at bounding box center [606, 288] width 1213 height 577
click at [151, 503] on div "129.84 KB • PDF" at bounding box center [424, 504] width 622 height 13
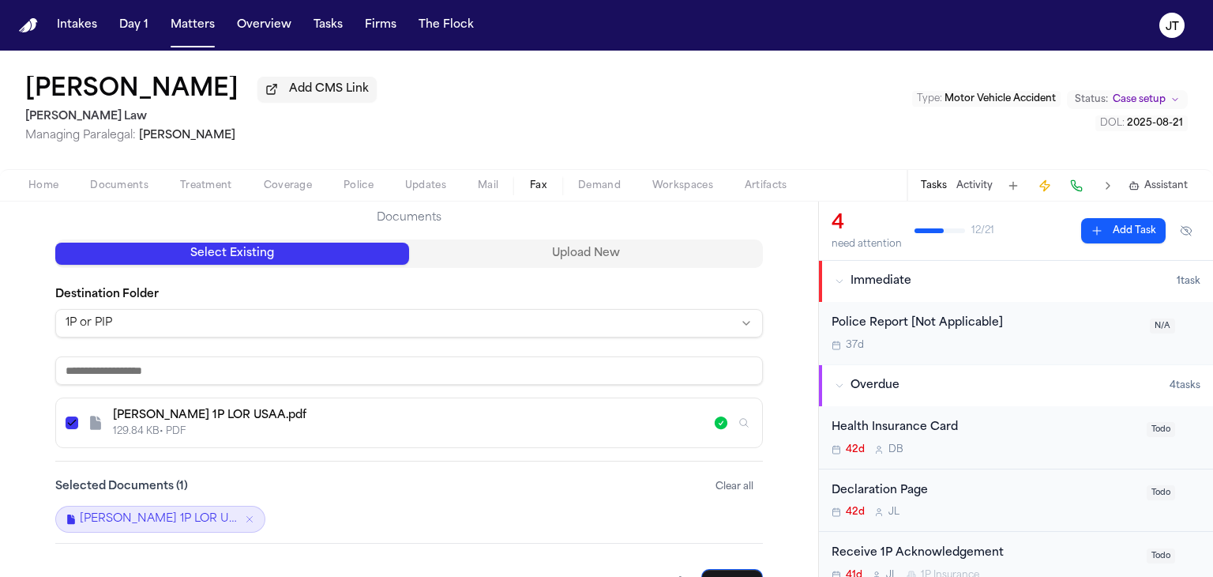
scroll to position [190, 0]
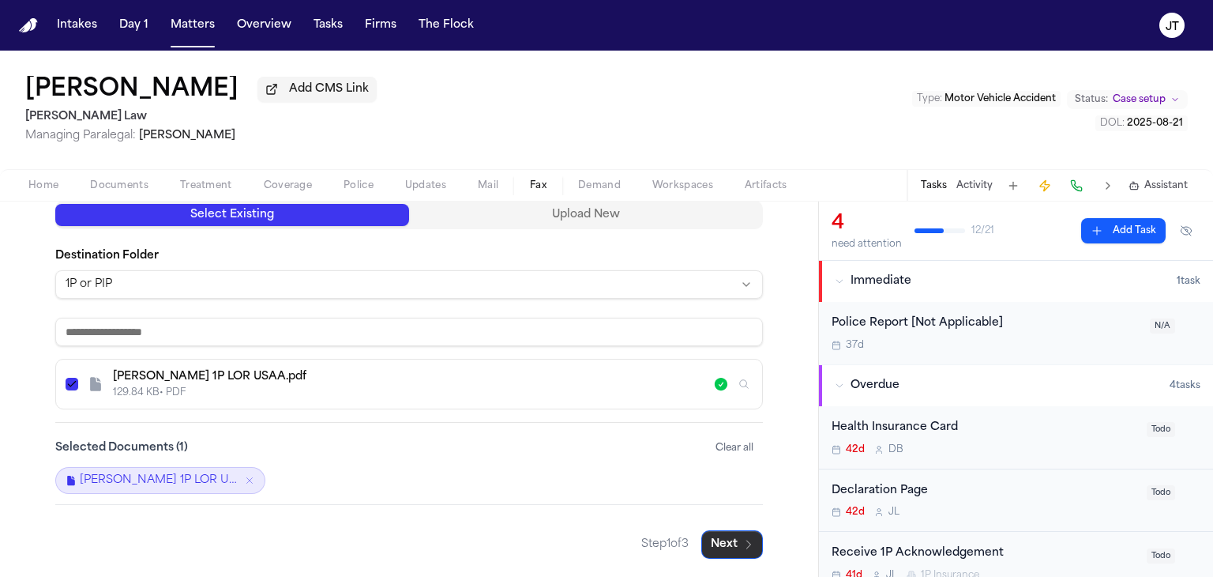
click at [731, 541] on button "Next" at bounding box center [732, 544] width 62 height 28
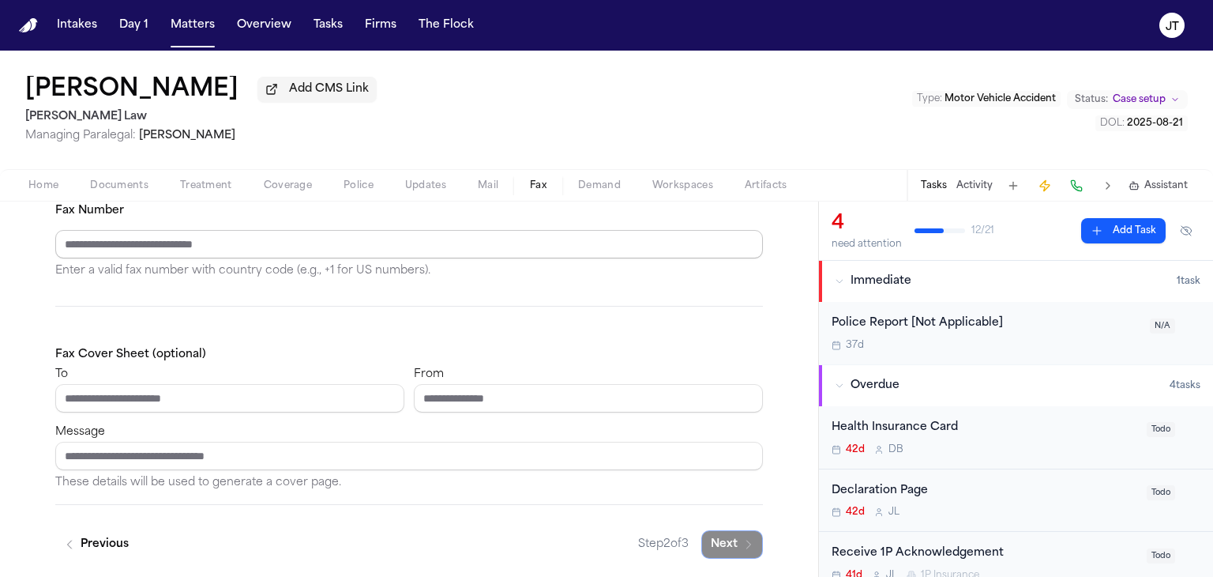
click at [123, 241] on input "Fax Number" at bounding box center [409, 244] width 708 height 28
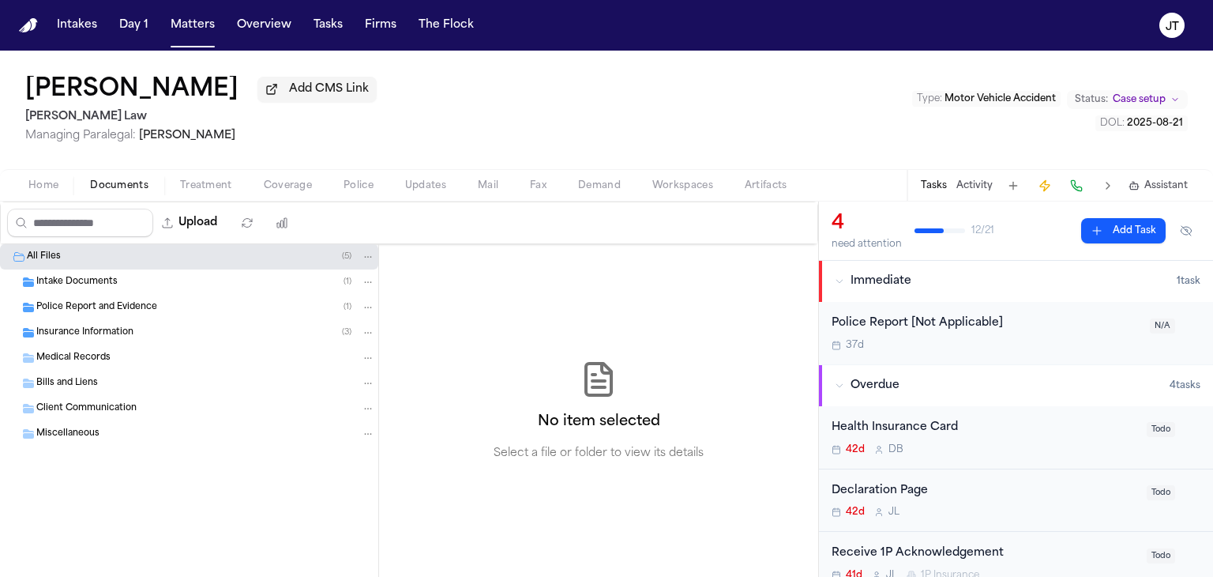
click at [114, 191] on button "Documents" at bounding box center [119, 185] width 90 height 19
click at [62, 333] on span "Insurance Information" at bounding box center [84, 332] width 97 height 13
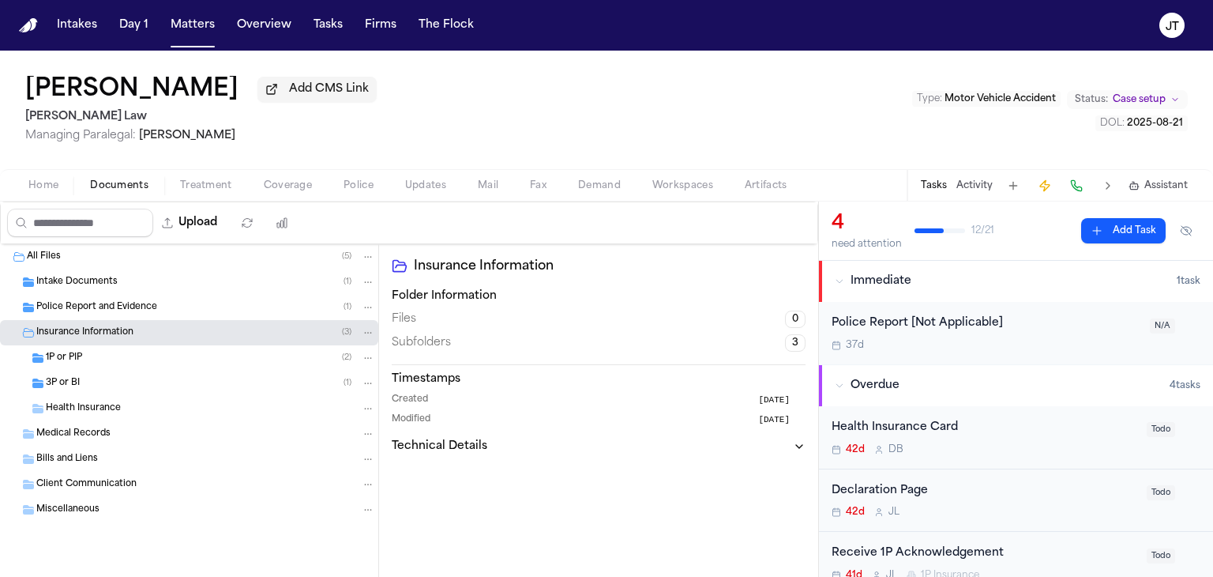
click at [57, 355] on span "1P or PIP" at bounding box center [64, 357] width 36 height 13
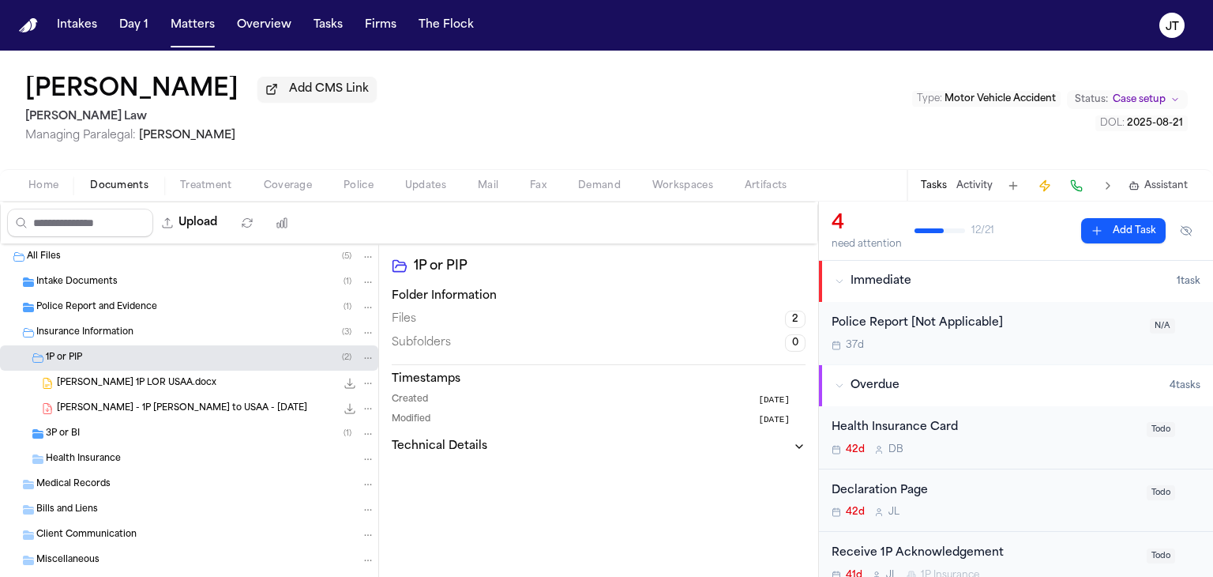
click at [76, 404] on span "[PERSON_NAME] - 1P [PERSON_NAME] to USAA - [DATE]" at bounding box center [182, 408] width 250 height 13
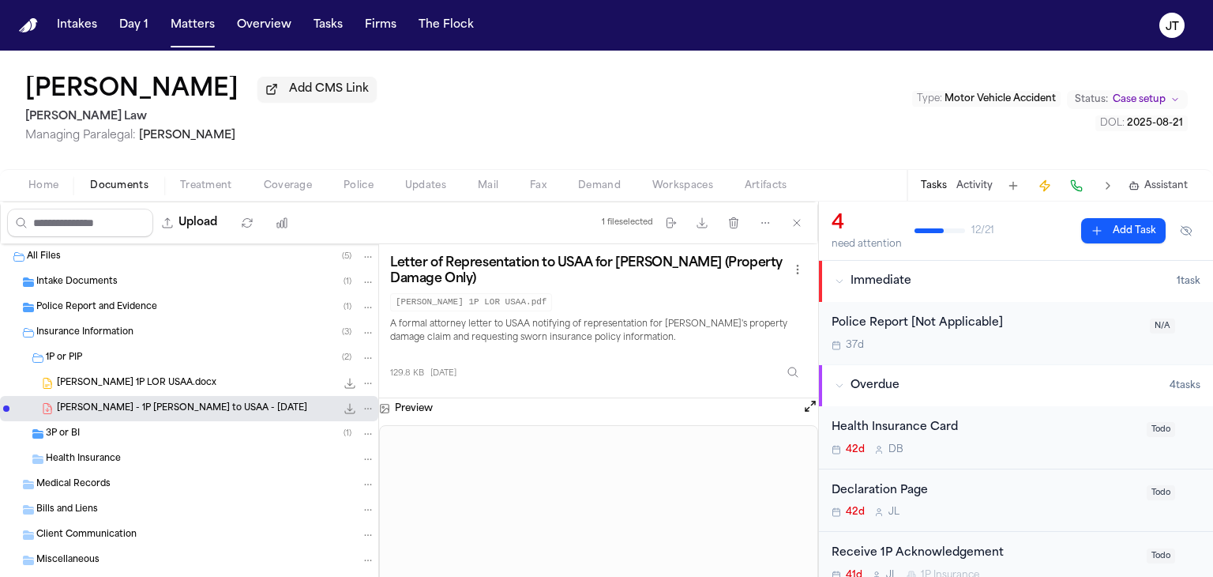
click at [803, 406] on button "Open preview" at bounding box center [810, 406] width 16 height 16
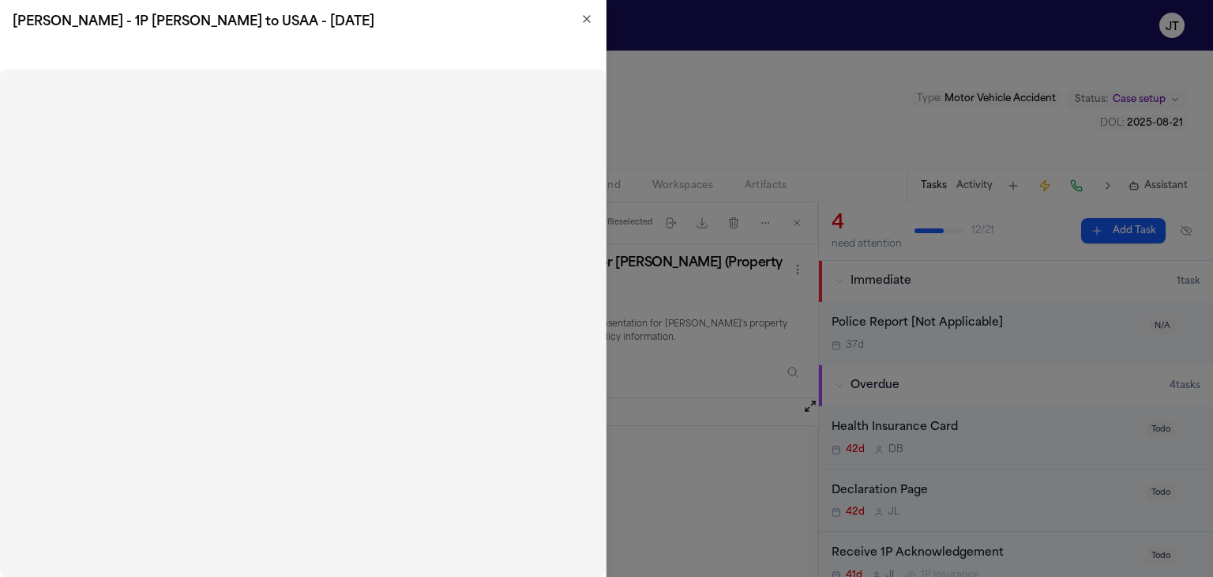
click at [581, 14] on icon "button" at bounding box center [587, 19] width 13 height 13
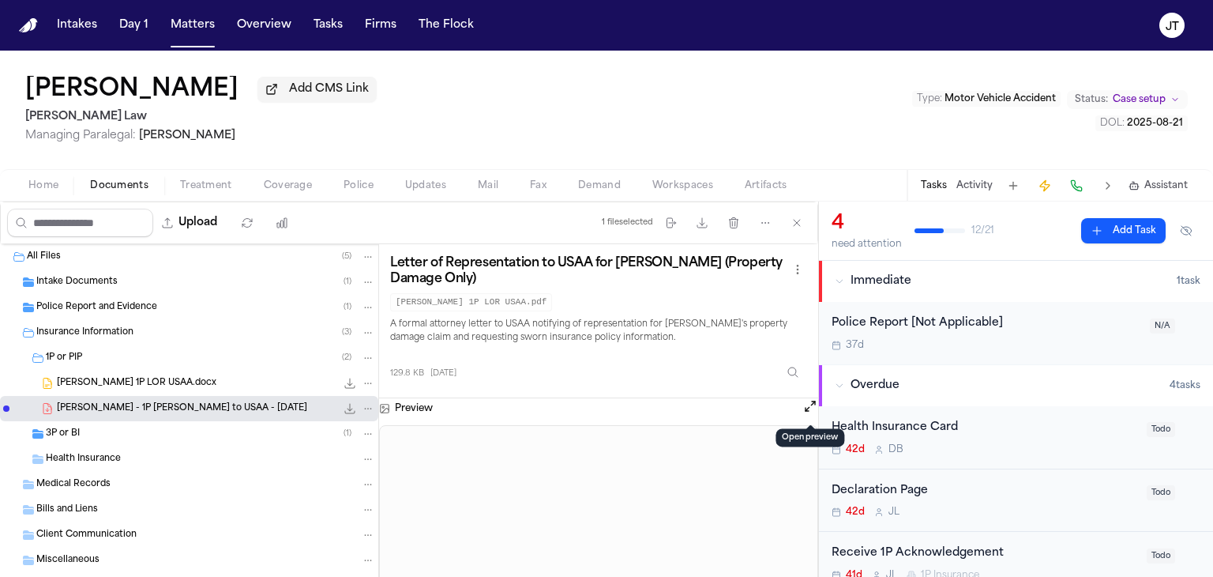
click at [534, 188] on span "Fax" at bounding box center [538, 185] width 17 height 13
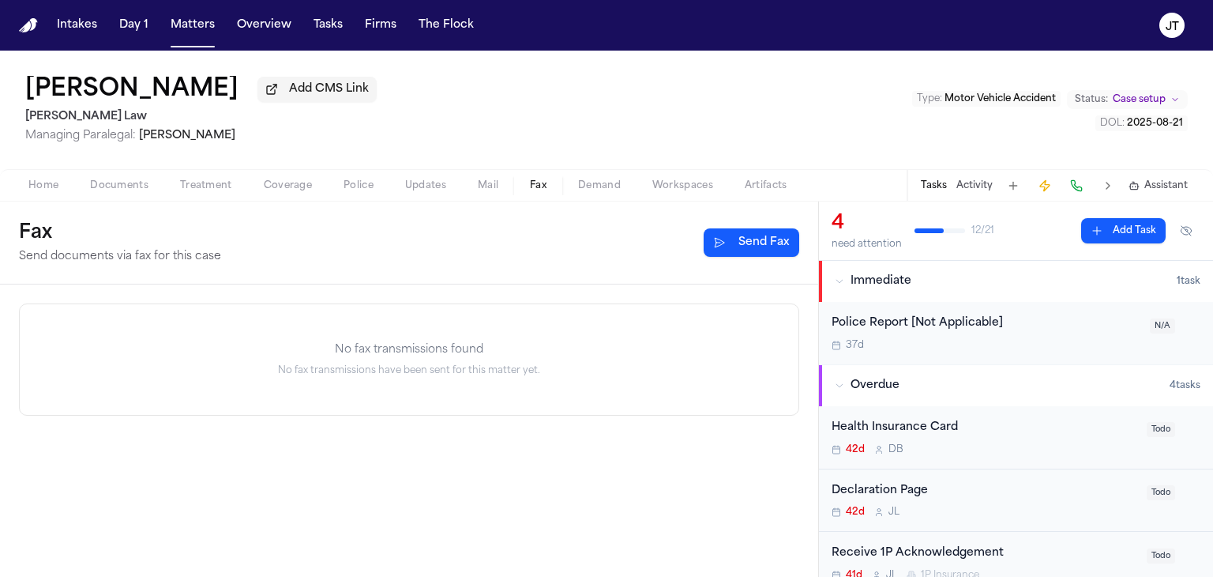
click at [782, 239] on button "Send Fax" at bounding box center [752, 242] width 96 height 28
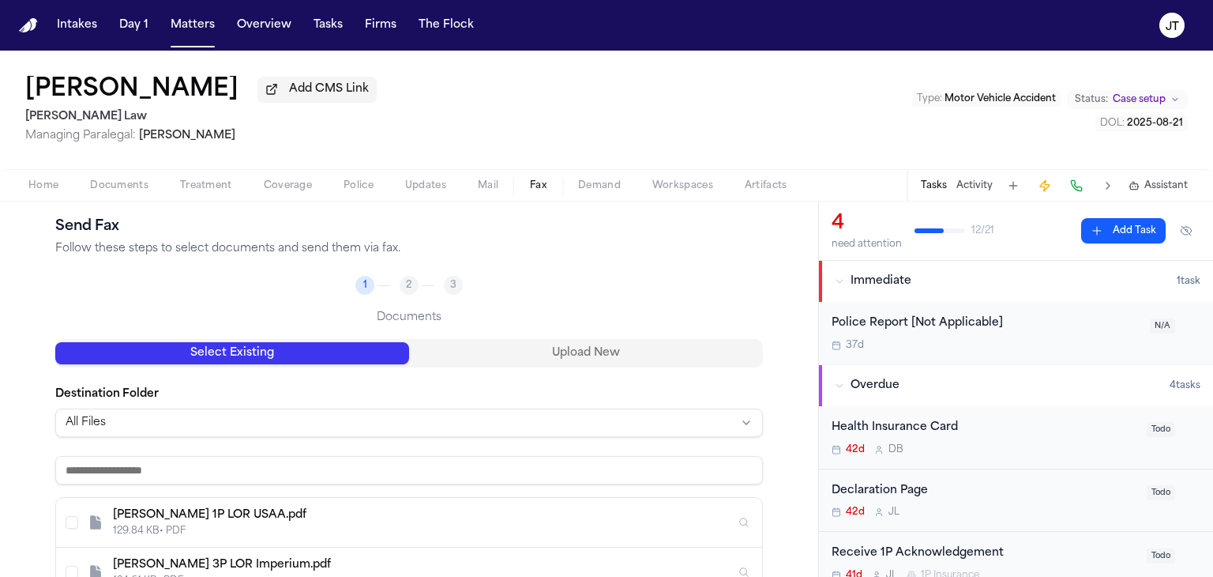
scroll to position [79, 0]
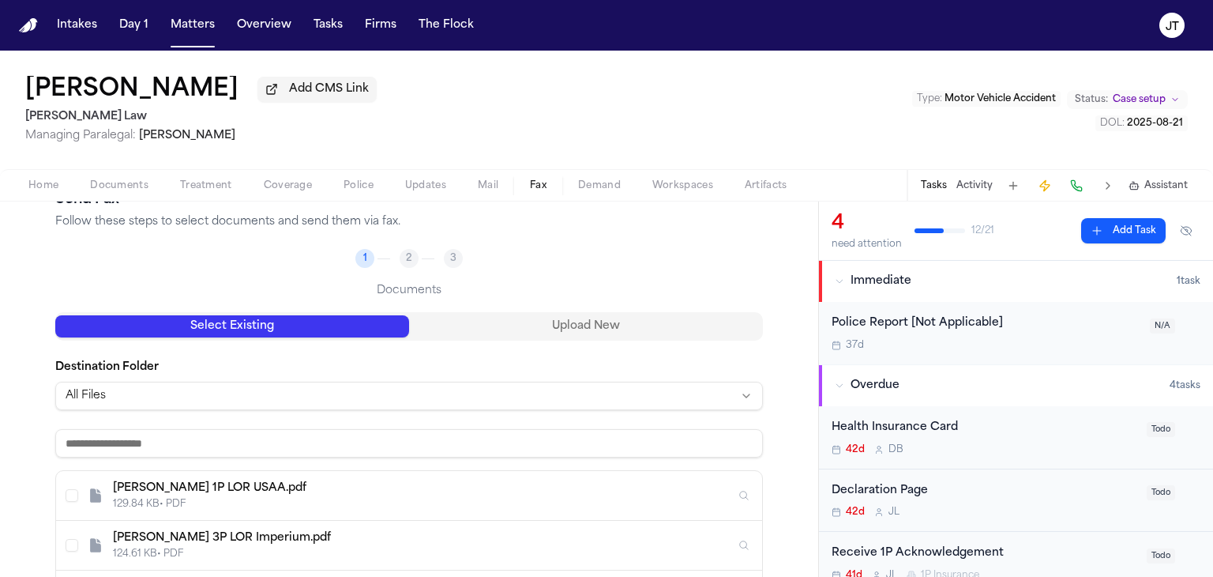
click at [243, 382] on html "Intakes Day 1 Matters Overview Tasks Firms The Flock [PERSON_NAME] Gregley Add …" at bounding box center [606, 288] width 1213 height 577
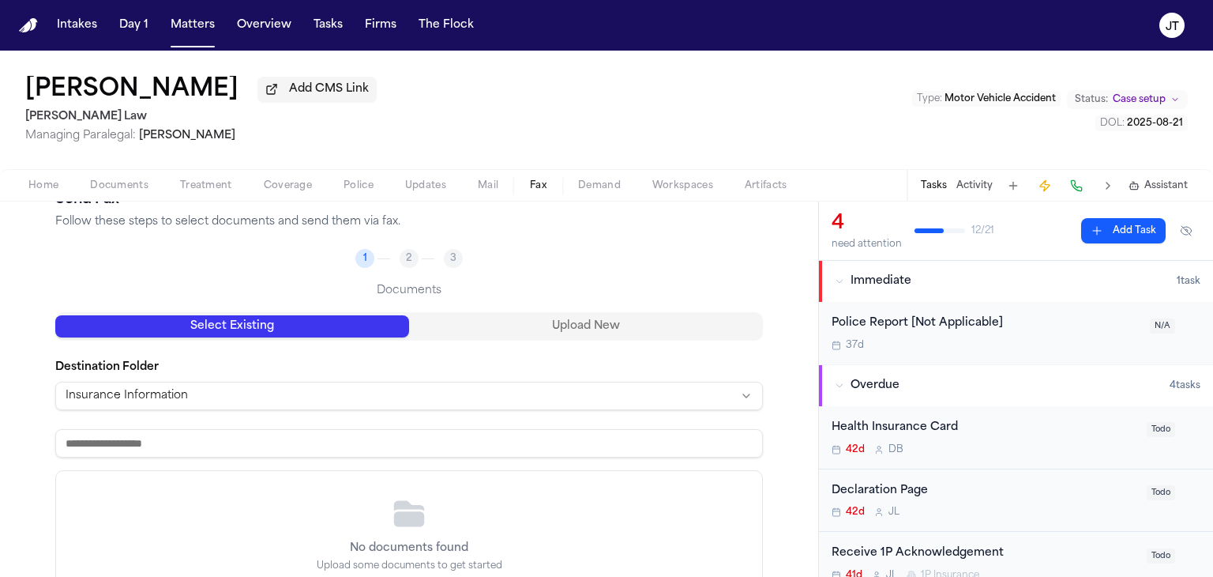
click at [209, 384] on html "Intakes Day 1 Matters Overview Tasks Firms The Flock [PERSON_NAME] Gregley Add …" at bounding box center [606, 288] width 1213 height 577
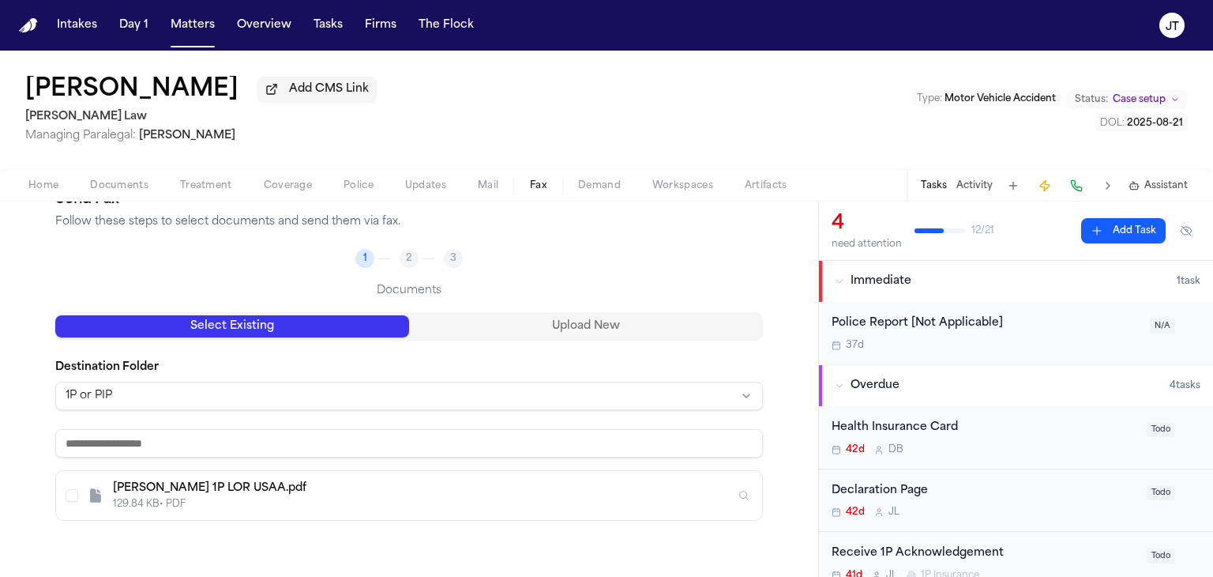
click at [197, 490] on div "[PERSON_NAME] 1P LOR USAA.pdf" at bounding box center [424, 488] width 622 height 16
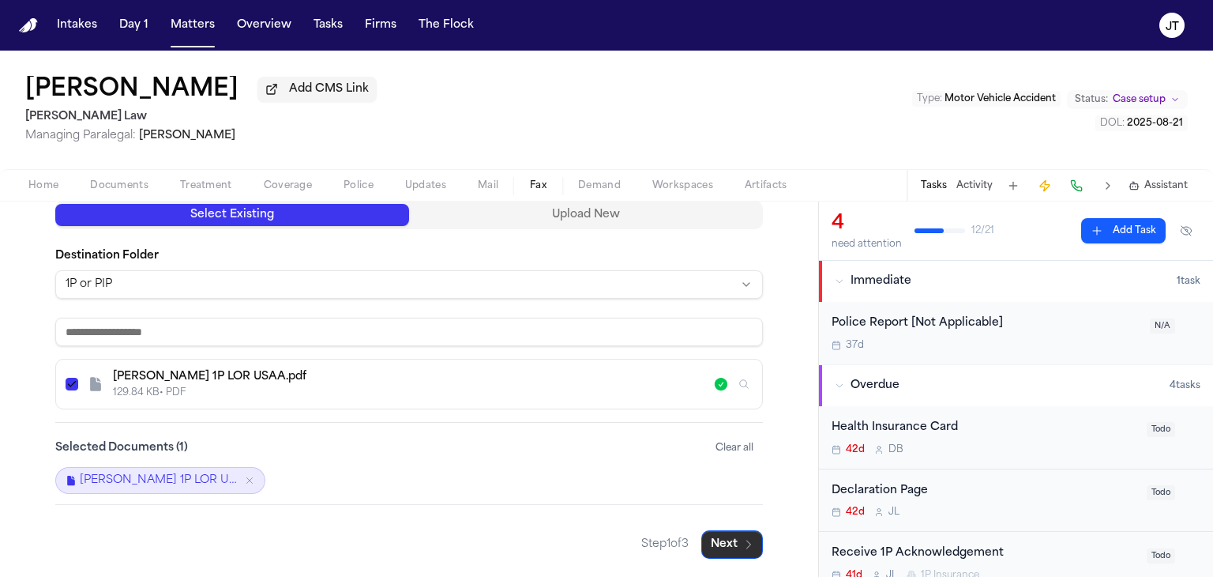
click at [732, 537] on button "Next" at bounding box center [732, 544] width 62 height 28
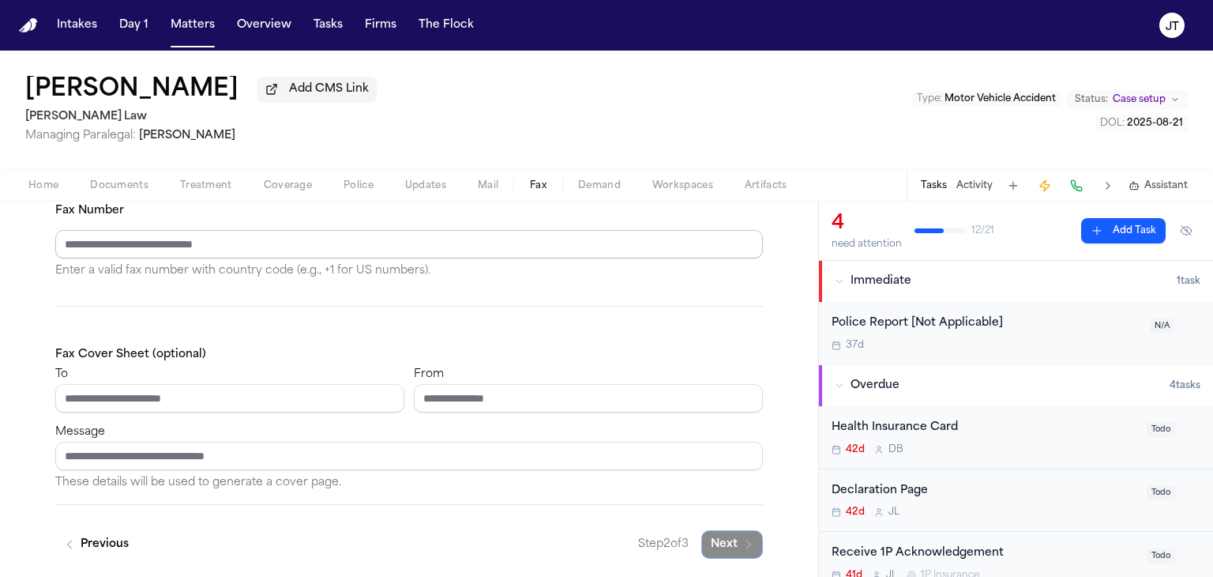
click at [139, 244] on input "Fax Number" at bounding box center [409, 244] width 708 height 28
type input "**********"
click at [204, 399] on input "To" at bounding box center [229, 398] width 349 height 28
type input "**********"
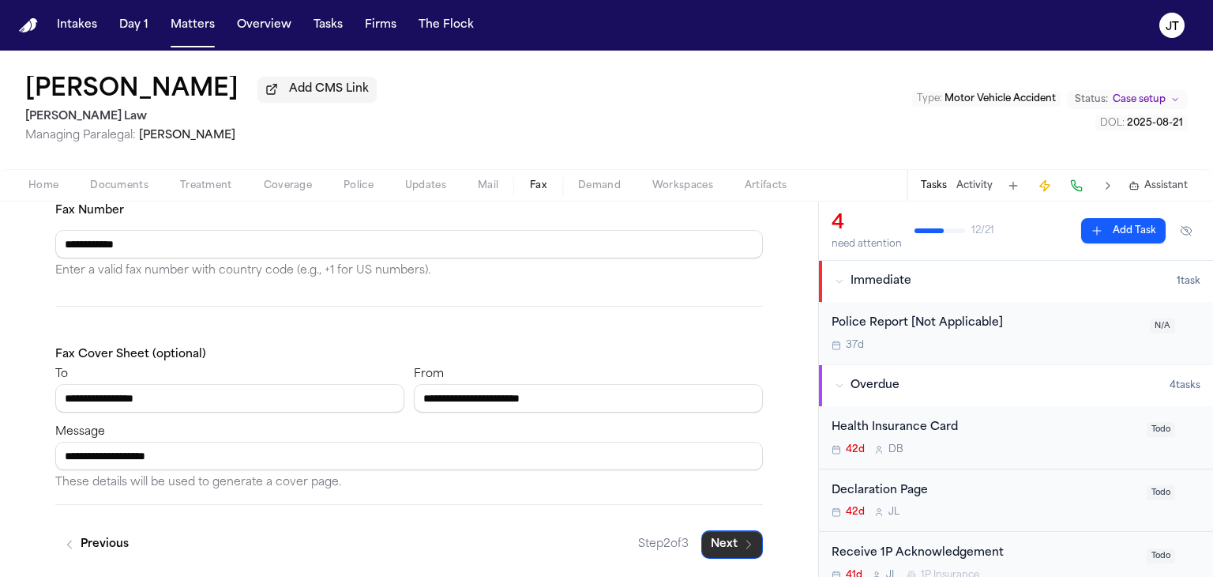
type input "**********"
click at [723, 538] on button "Next" at bounding box center [732, 544] width 62 height 28
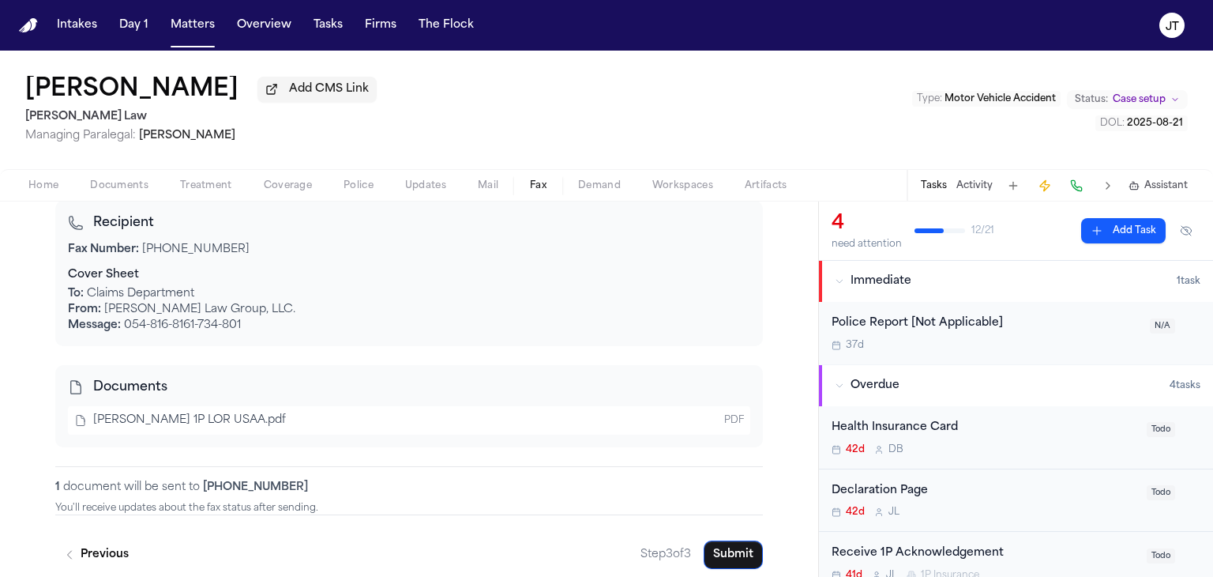
scroll to position [200, 0]
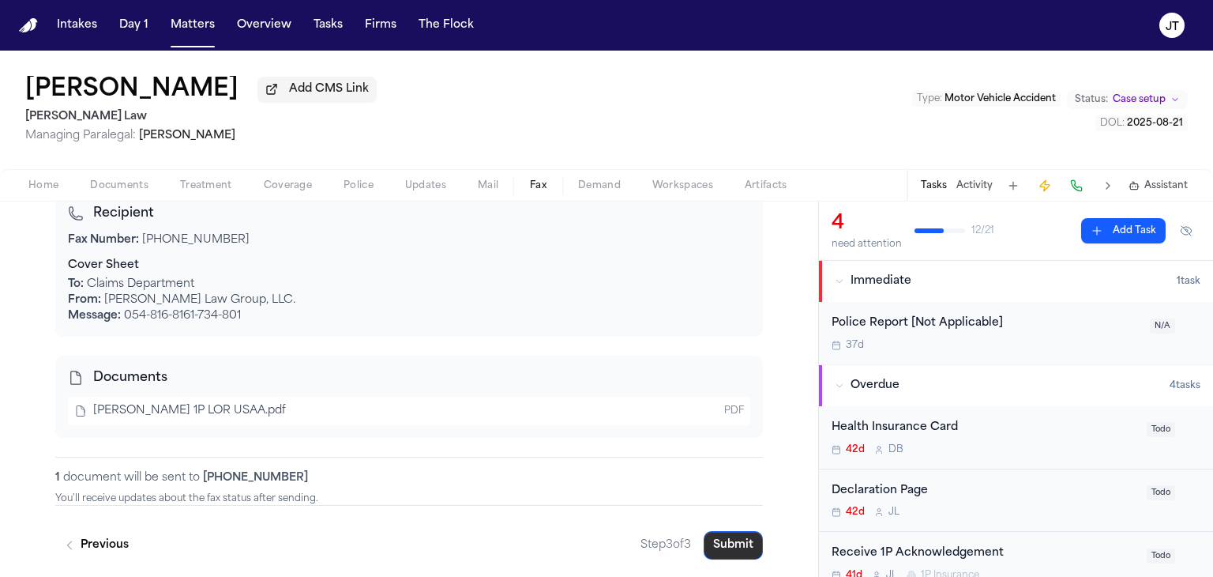
click at [749, 544] on button "Submit" at bounding box center [733, 545] width 59 height 28
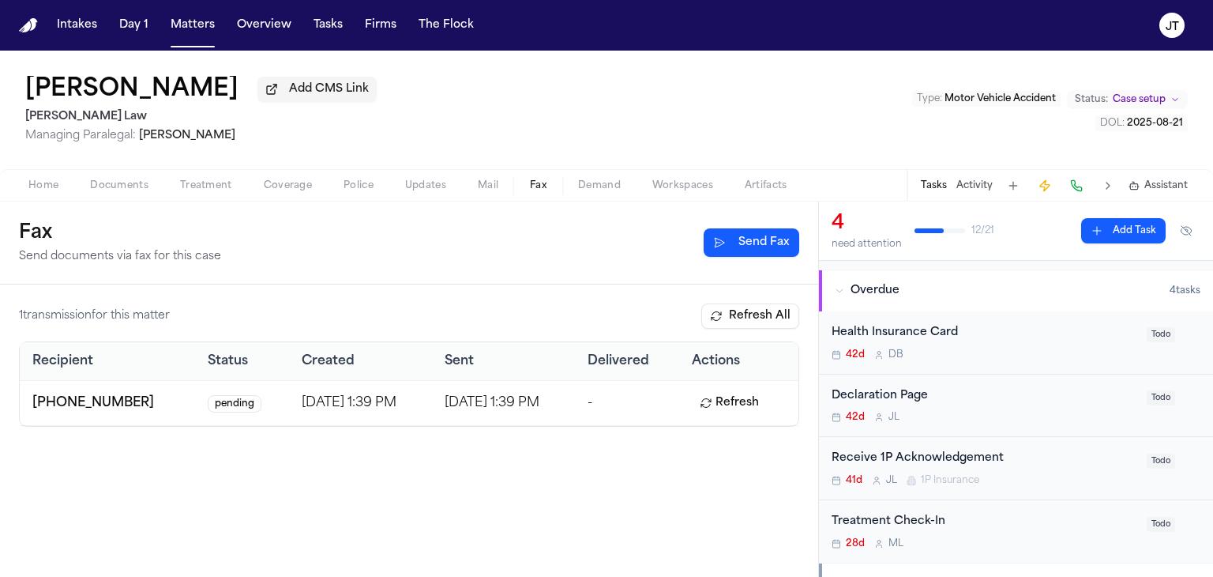
scroll to position [237, 0]
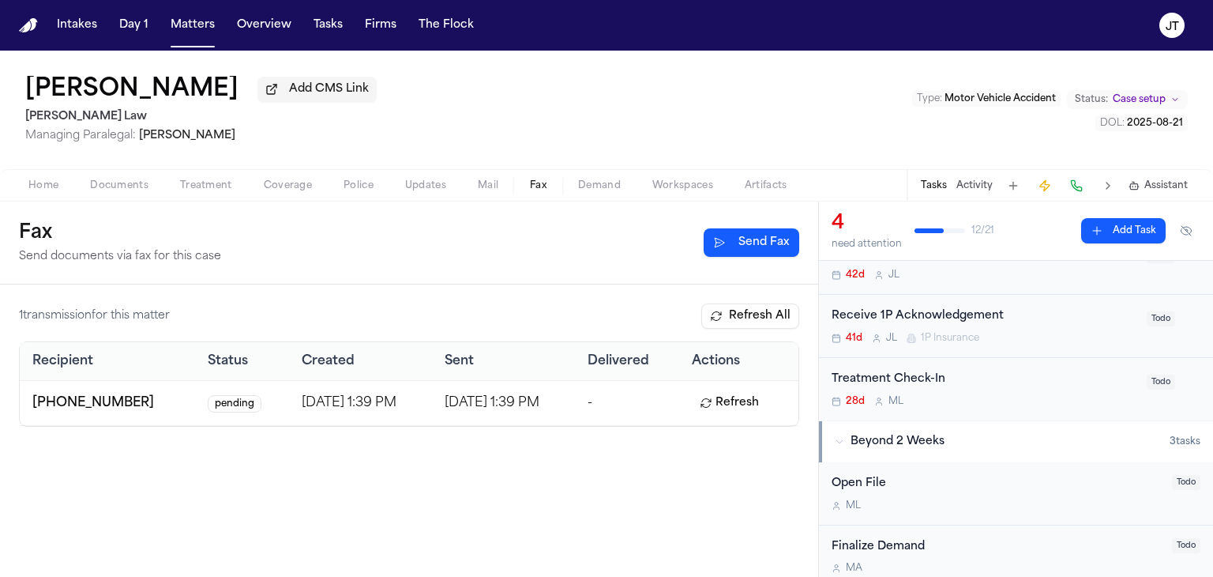
click at [875, 318] on div "Receive 1P Acknowledgement" at bounding box center [985, 316] width 306 height 18
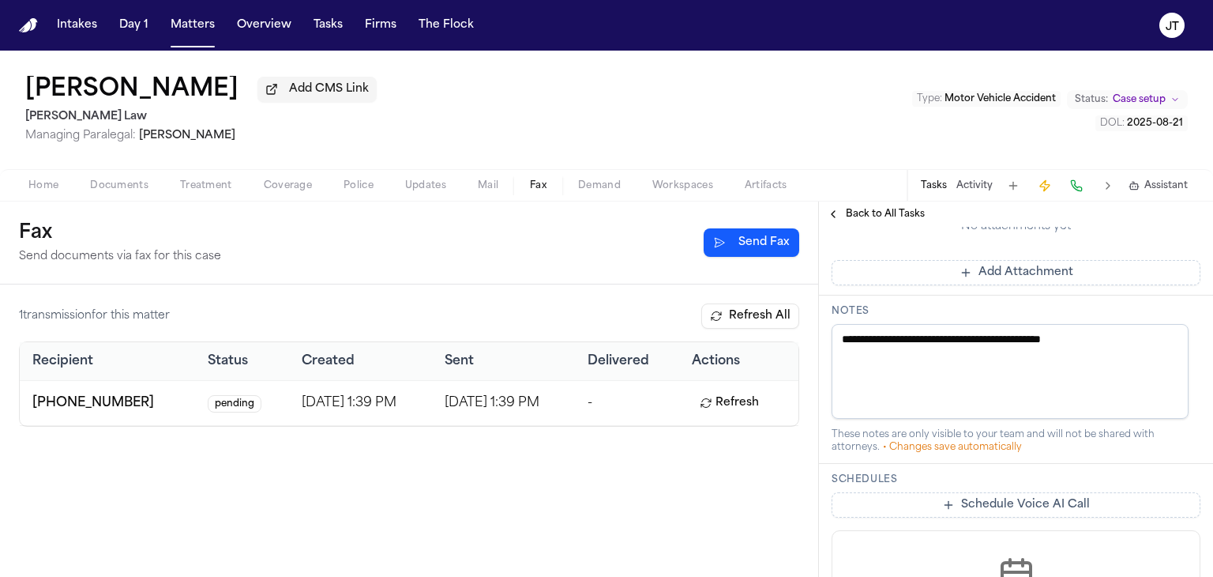
scroll to position [553, 0]
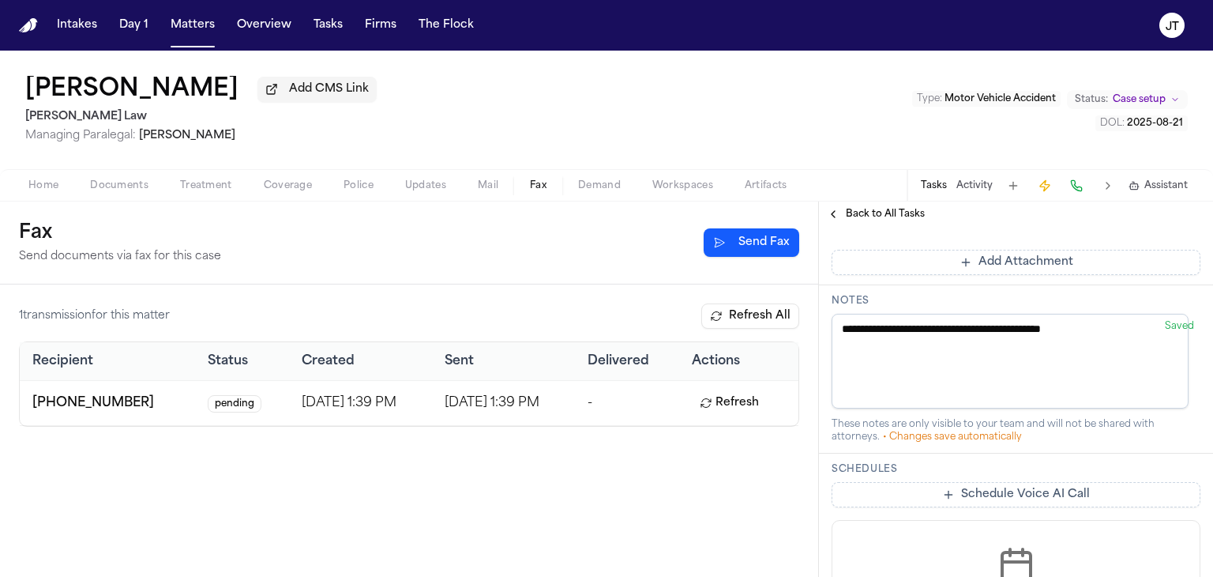
drag, startPoint x: 1139, startPoint y: 323, endPoint x: 660, endPoint y: 330, distance: 478.7
click at [660, 330] on div "**********" at bounding box center [606, 388] width 1213 height 375
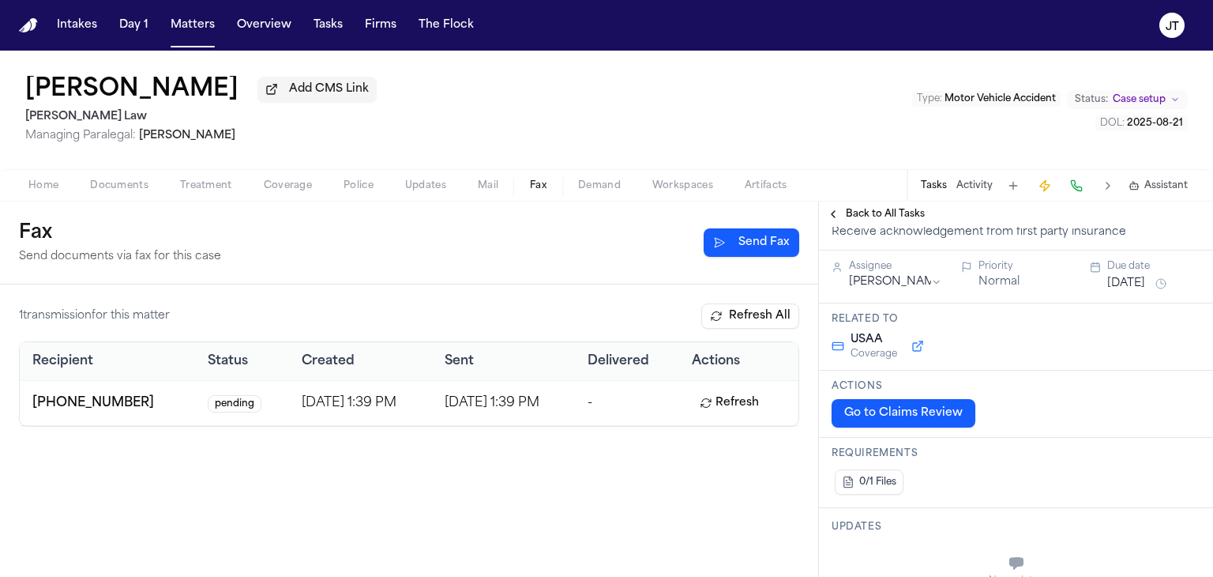
scroll to position [0, 0]
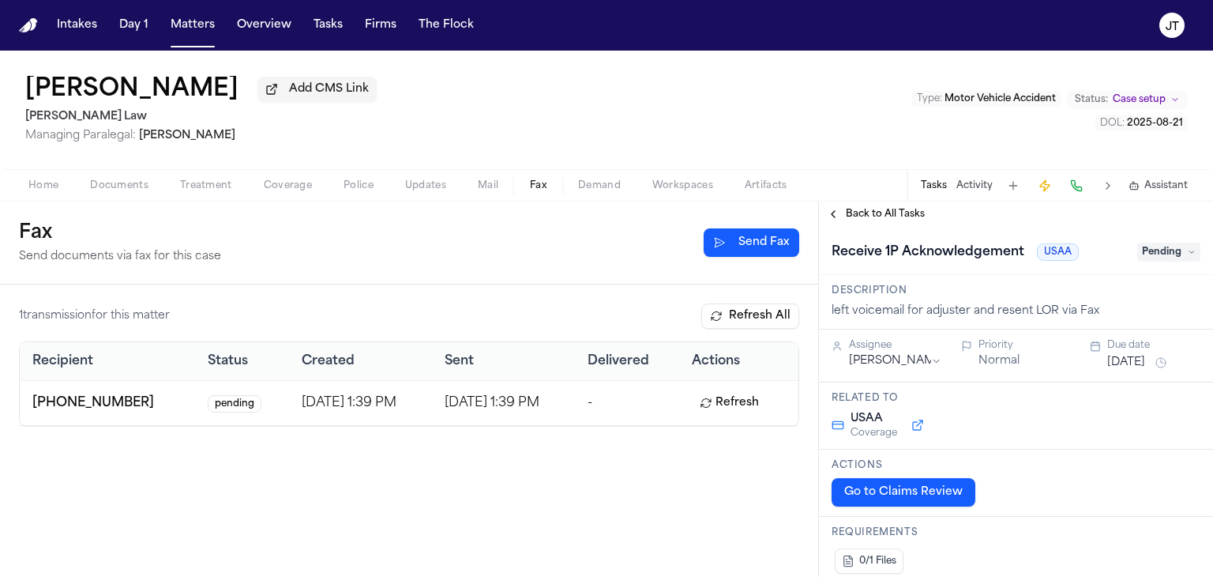
type textarea "**********"
click at [656, 457] on div "1 transmission for this matter Refresh All Recipient Status Created Sent Delive…" at bounding box center [409, 430] width 818 height 292
click at [188, 20] on button "Matters" at bounding box center [192, 25] width 57 height 28
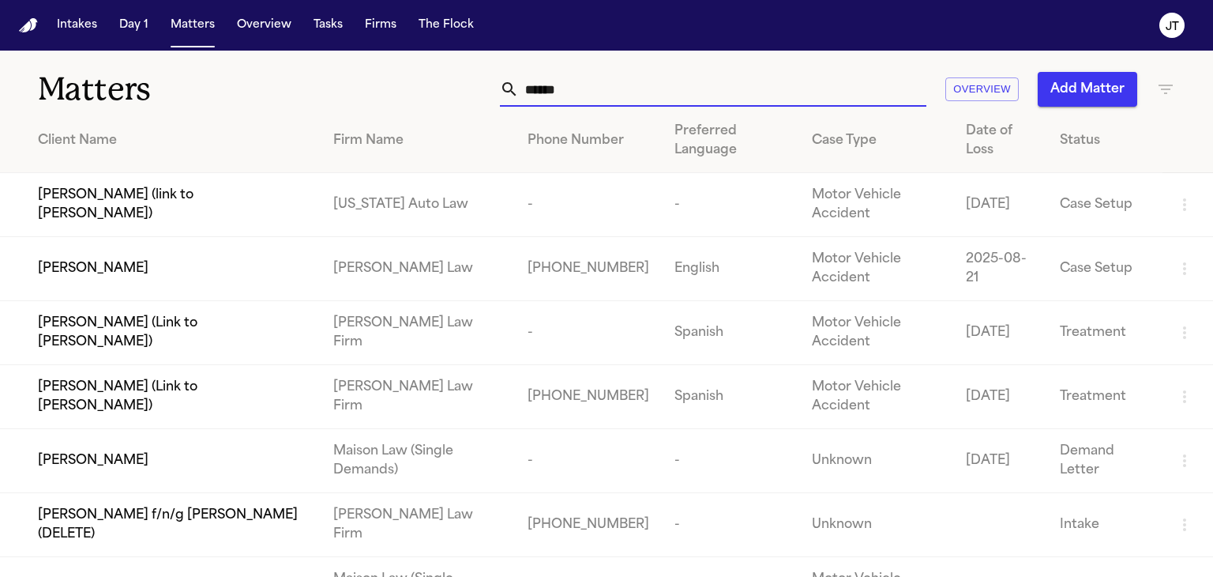
drag, startPoint x: 616, startPoint y: 102, endPoint x: 447, endPoint y: 84, distance: 170.0
click at [447, 84] on div "****** Overview Add Matter" at bounding box center [765, 89] width 819 height 35
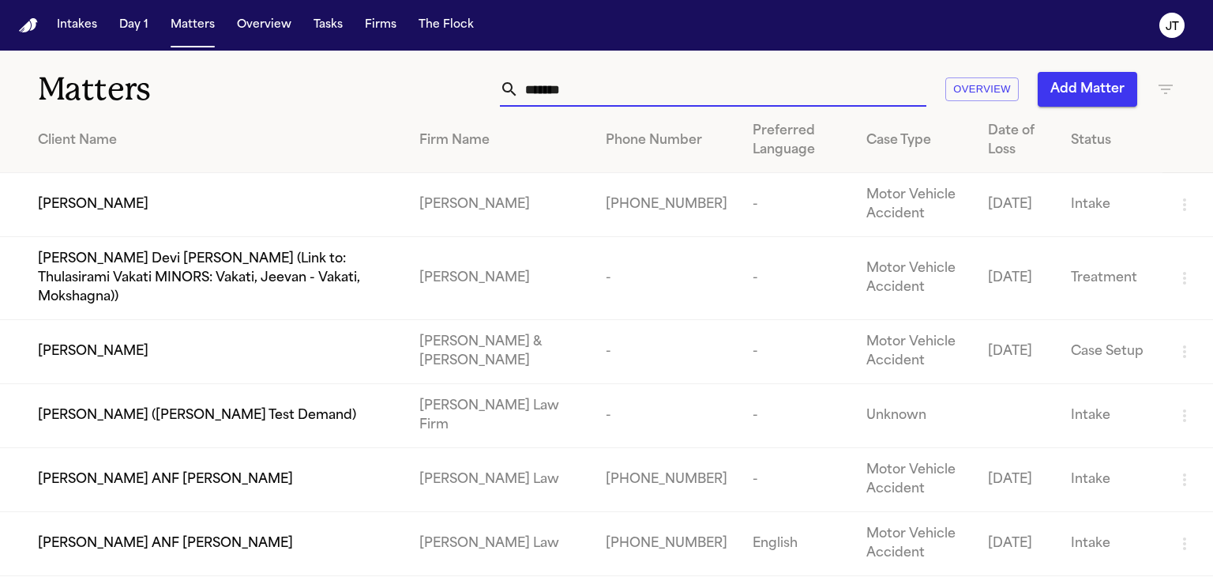
scroll to position [79, 0]
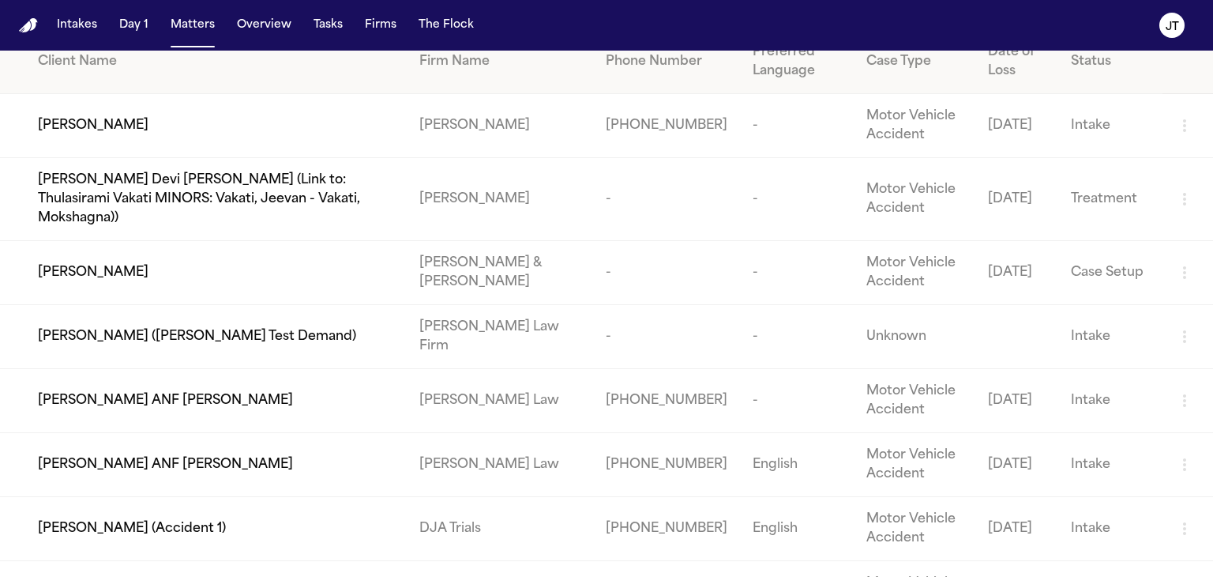
type input "*******"
click at [103, 455] on span "[PERSON_NAME] ANF [PERSON_NAME]" at bounding box center [165, 464] width 255 height 19
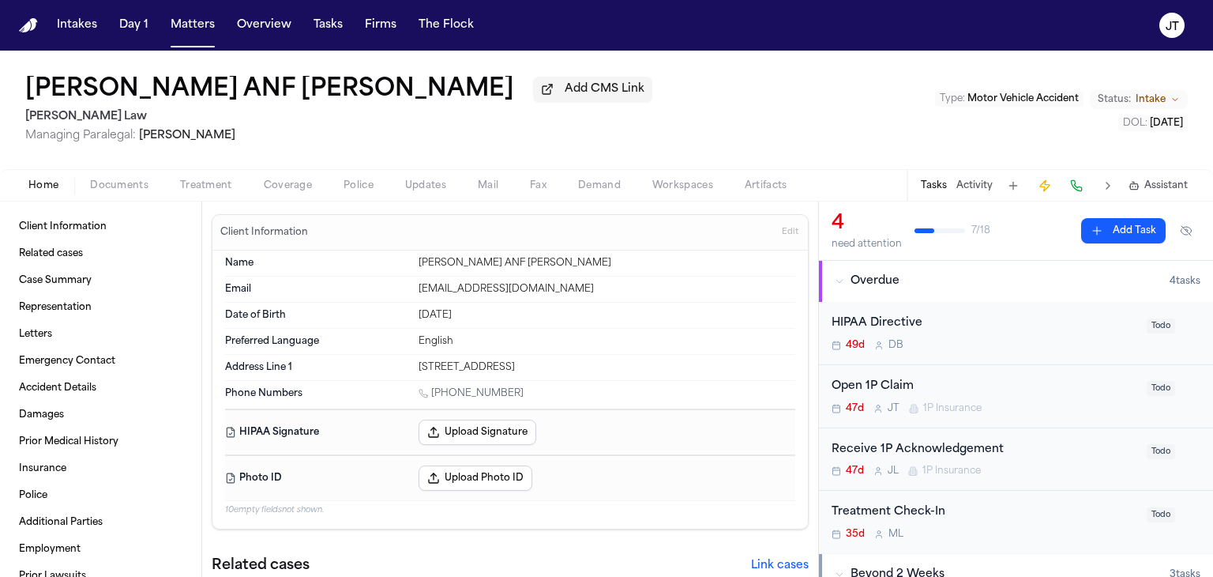
click at [133, 187] on span "Documents" at bounding box center [119, 185] width 58 height 13
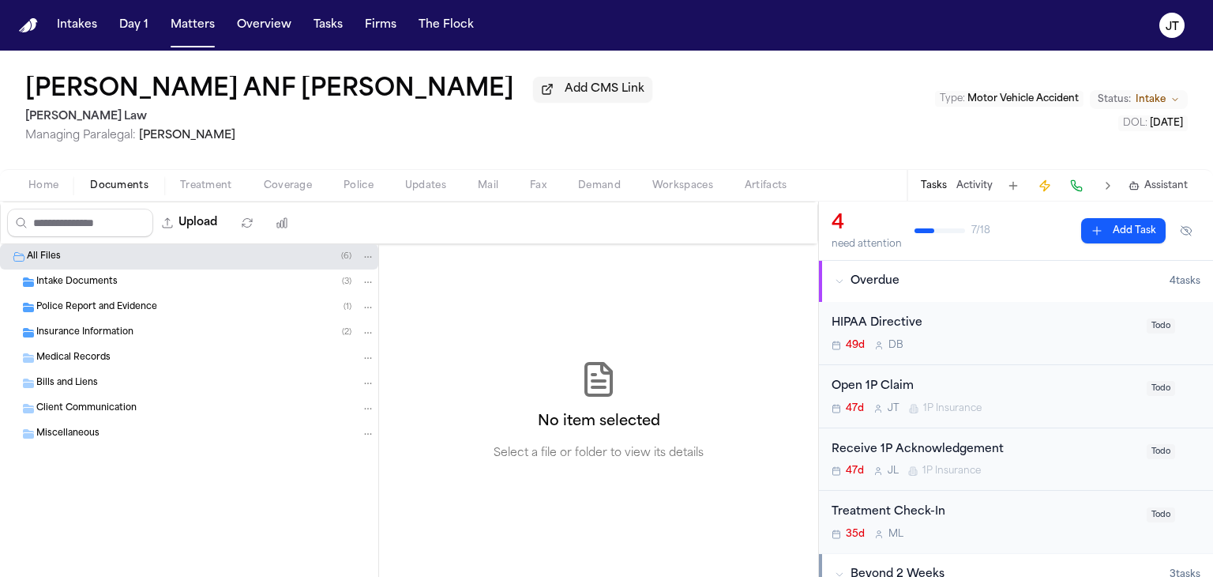
click at [70, 333] on span "Insurance Information" at bounding box center [84, 332] width 97 height 13
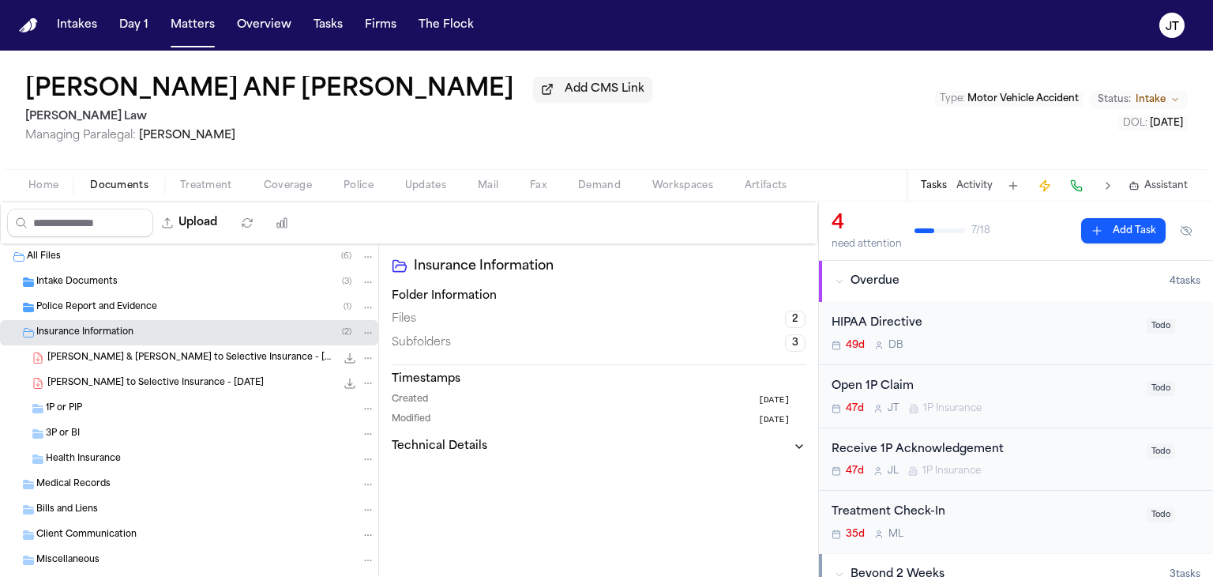
click at [879, 378] on div "Open 1P Claim" at bounding box center [985, 387] width 306 height 18
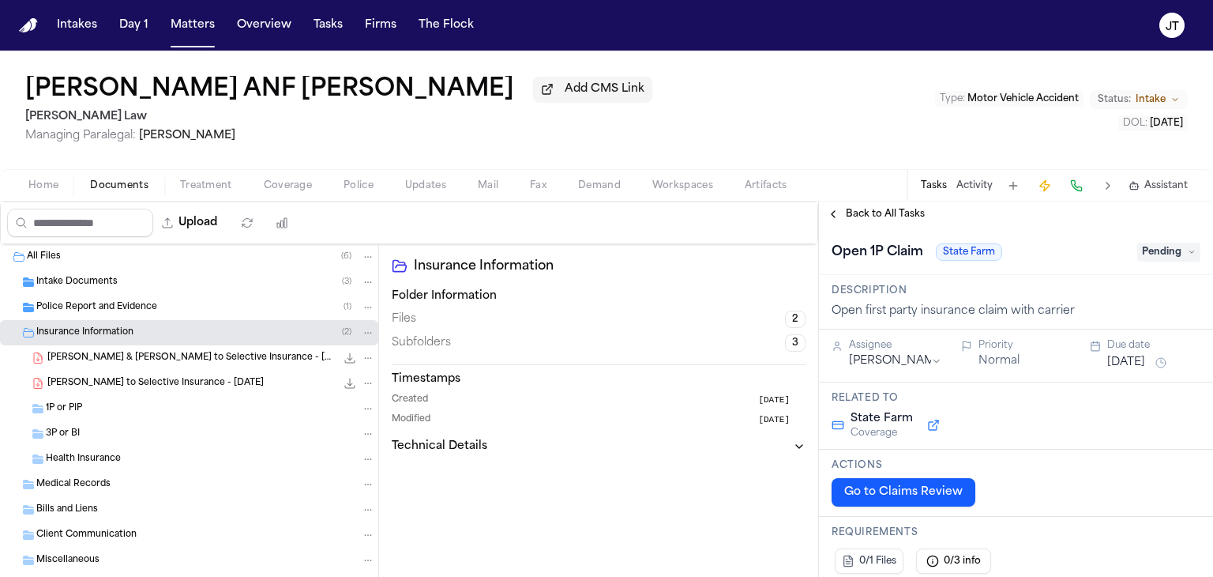
click at [1156, 252] on span "Pending" at bounding box center [1168, 251] width 63 height 19
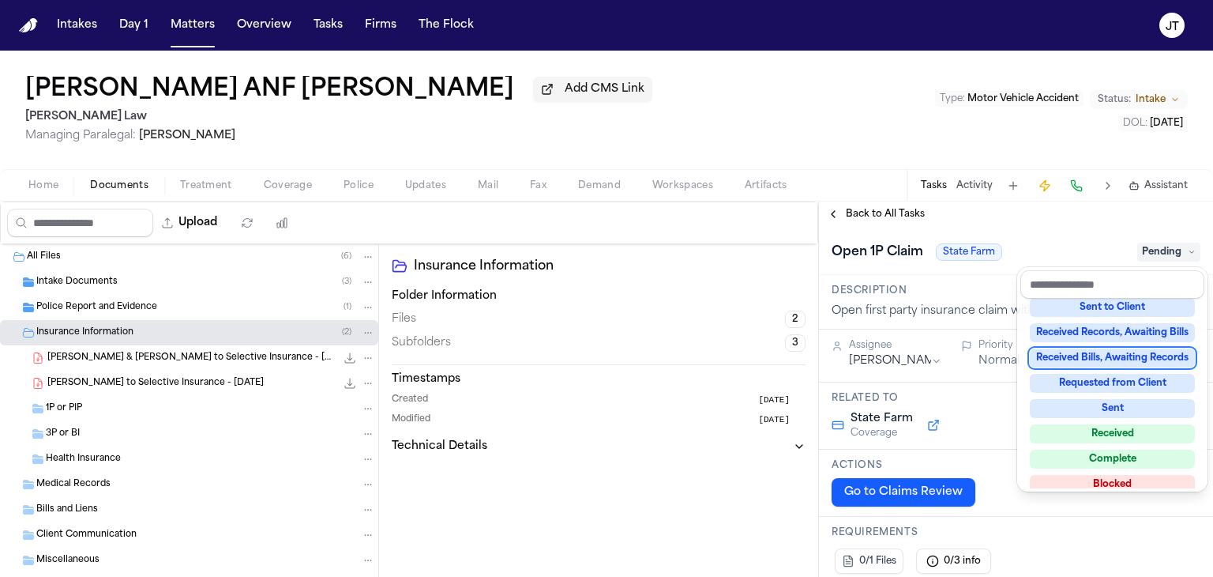
scroll to position [237, 0]
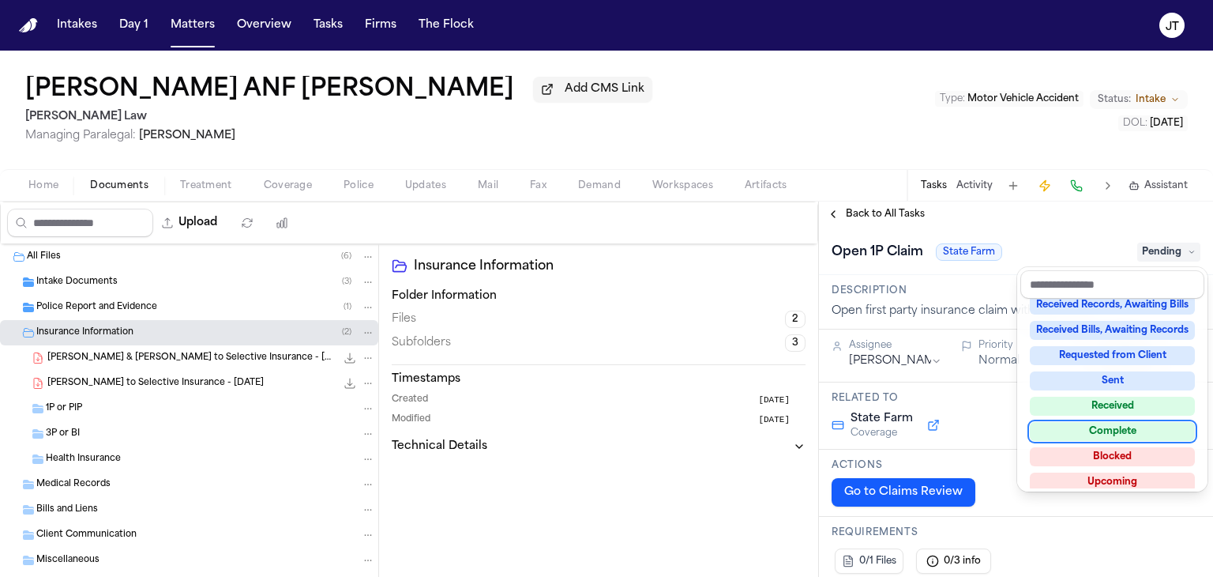
click at [1087, 424] on div "Complete" at bounding box center [1112, 431] width 165 height 19
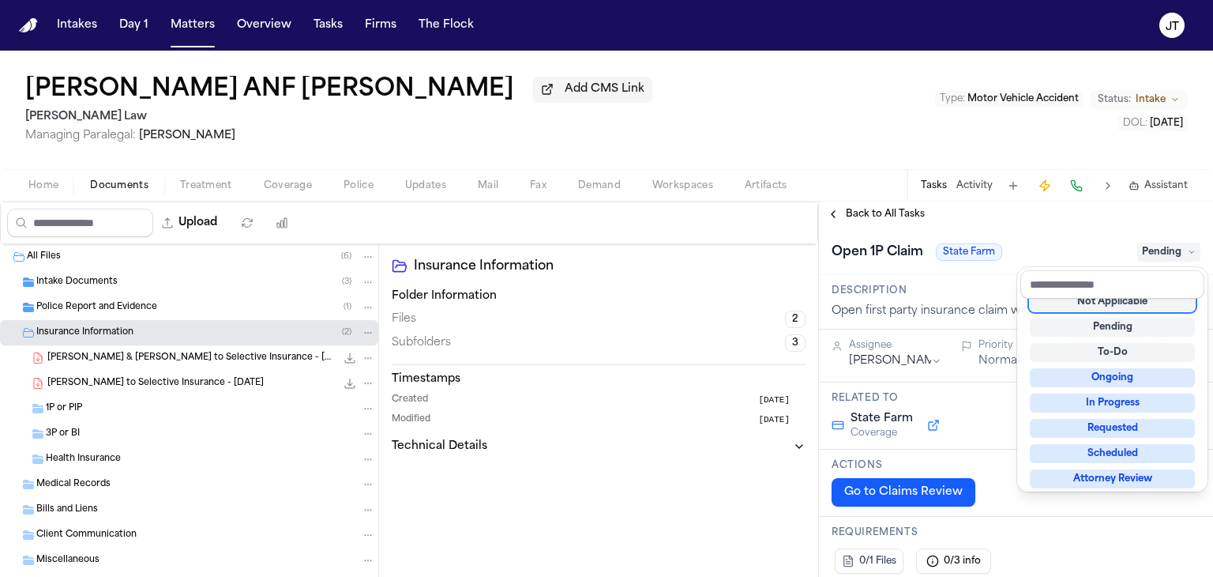
scroll to position [6, 0]
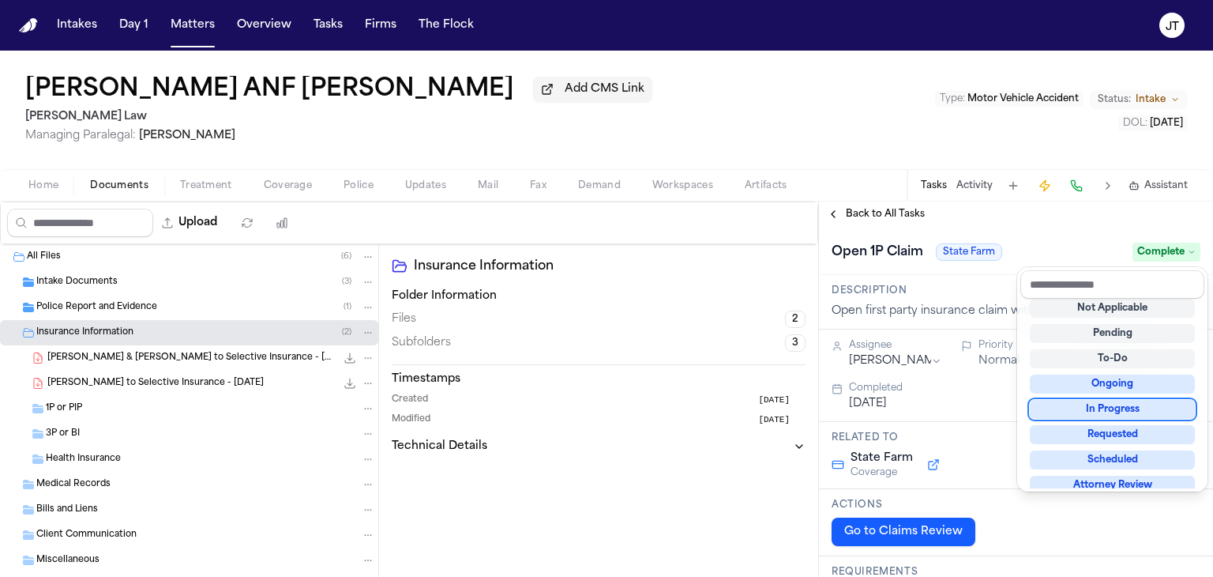
click at [865, 211] on div "**********" at bounding box center [1016, 388] width 394 height 375
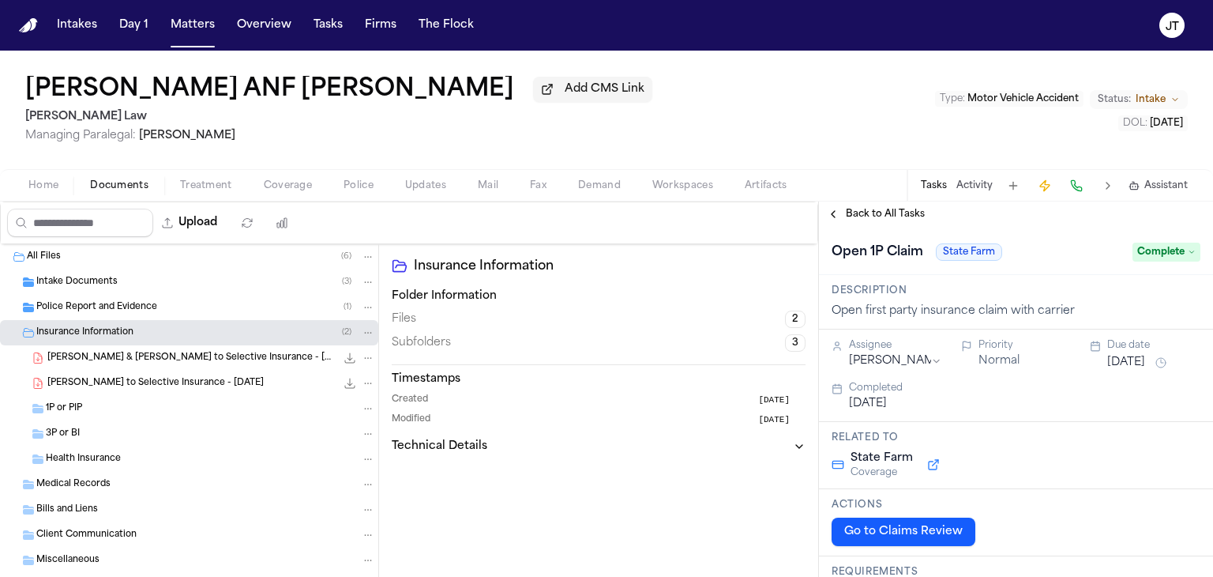
click at [862, 212] on span "Back to All Tasks" at bounding box center [885, 214] width 79 height 13
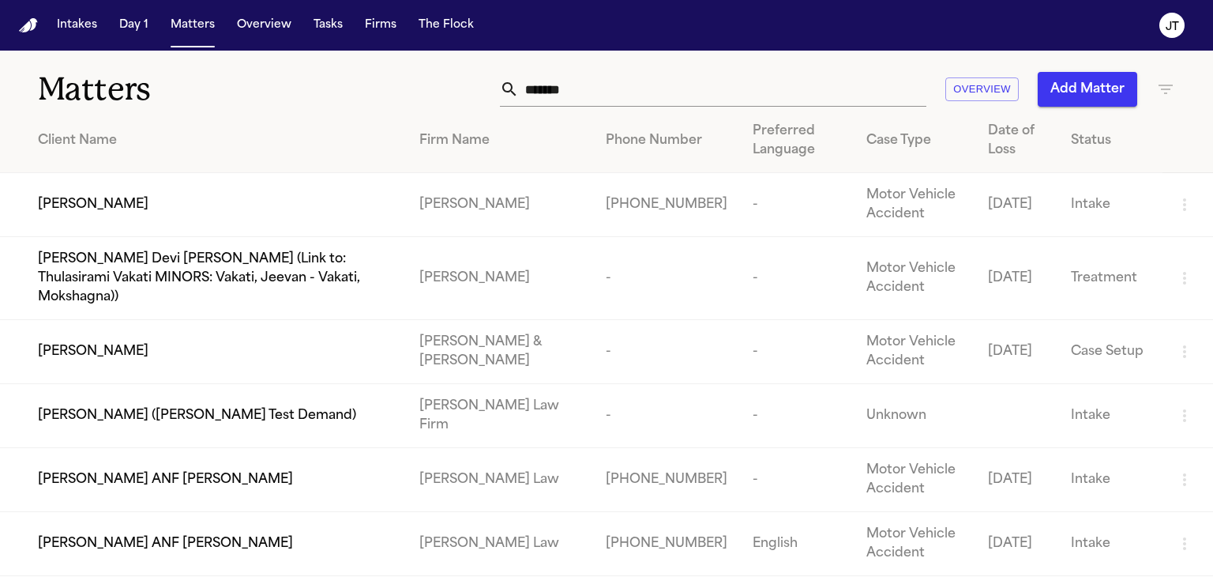
click at [136, 534] on span "[PERSON_NAME] ANF [PERSON_NAME]" at bounding box center [165, 543] width 255 height 19
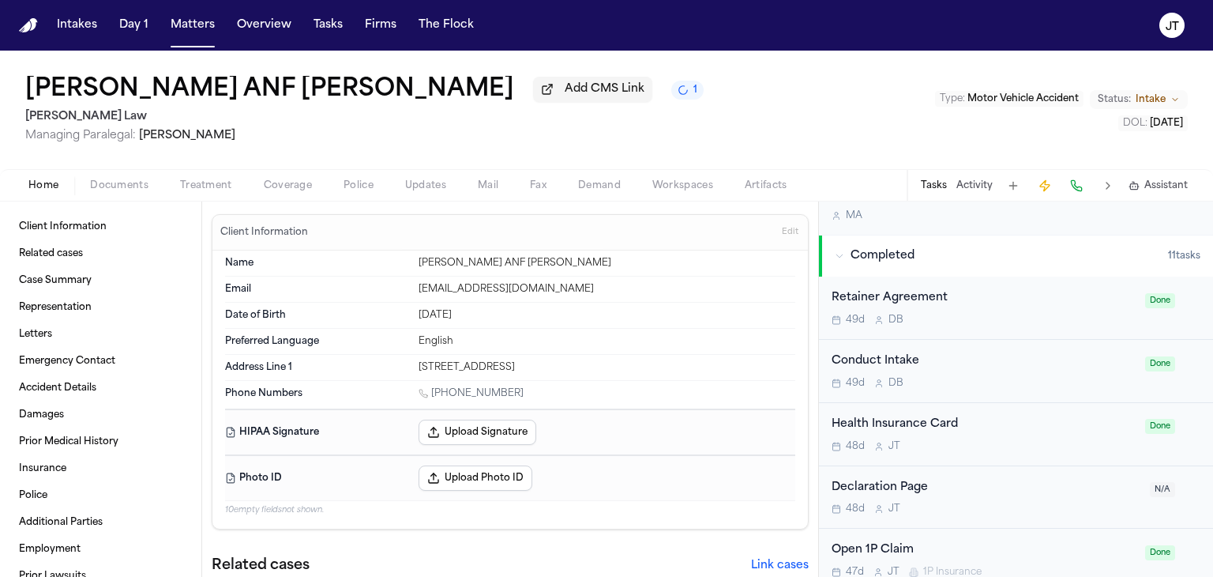
scroll to position [583, 0]
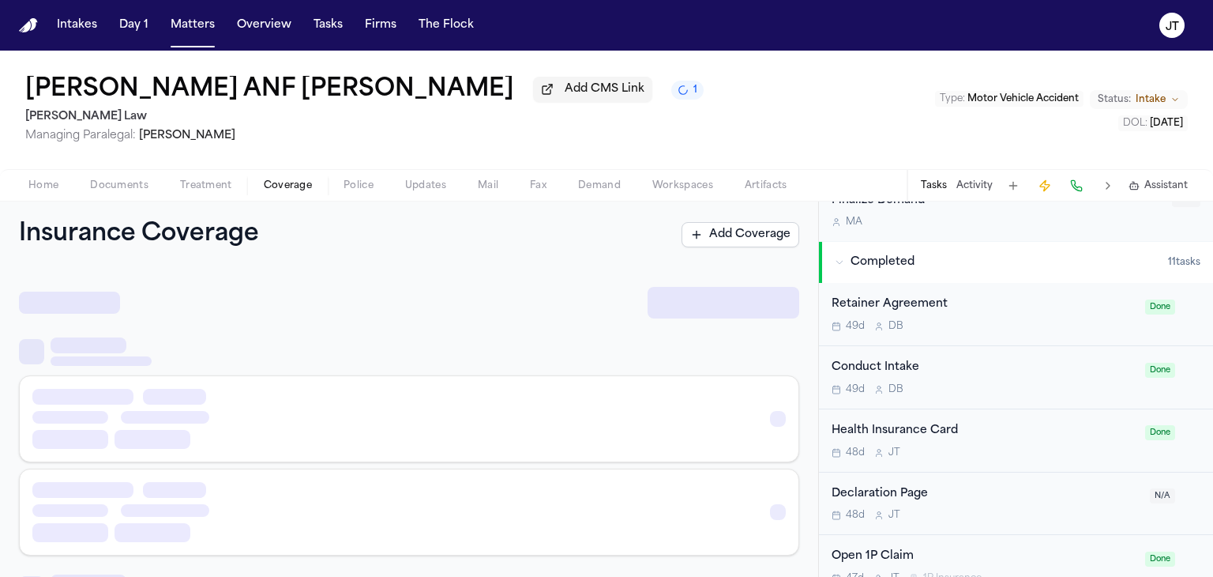
click at [306, 187] on span "Coverage" at bounding box center [288, 185] width 48 height 13
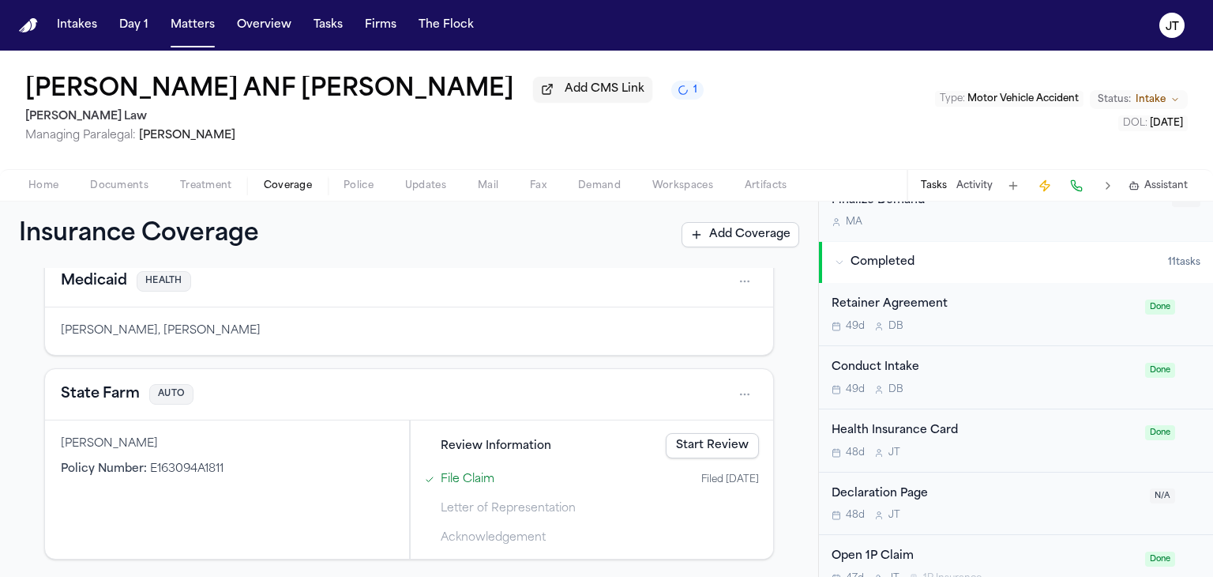
scroll to position [79, 0]
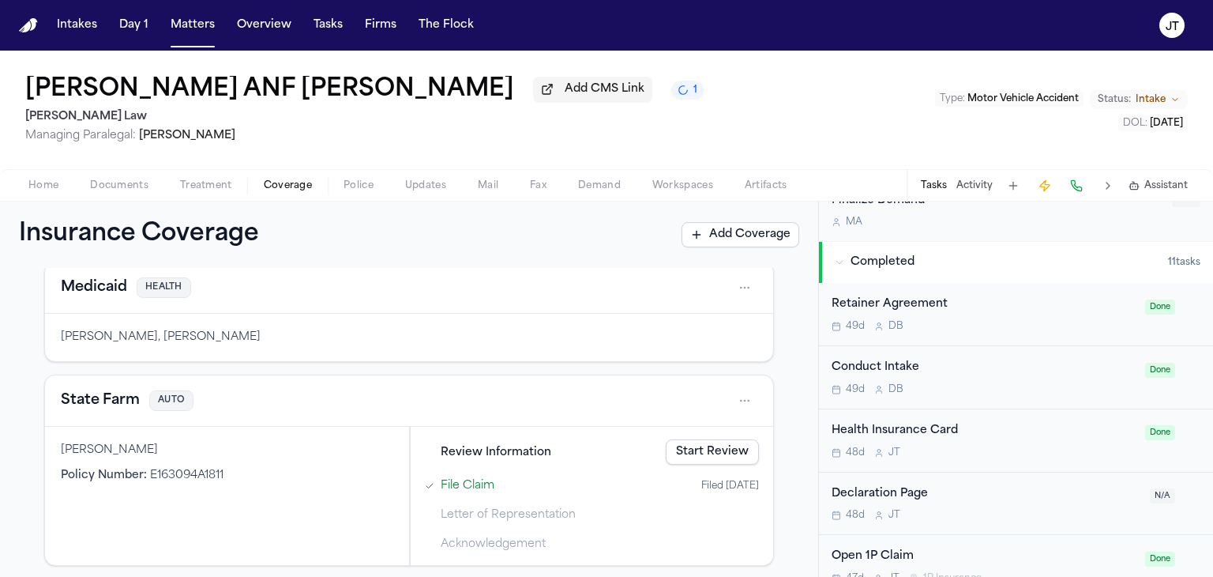
click at [122, 171] on div "Home Documents Treatment Coverage Police Updates Mail Fax Demand Workspaces Art…" at bounding box center [606, 185] width 1213 height 32
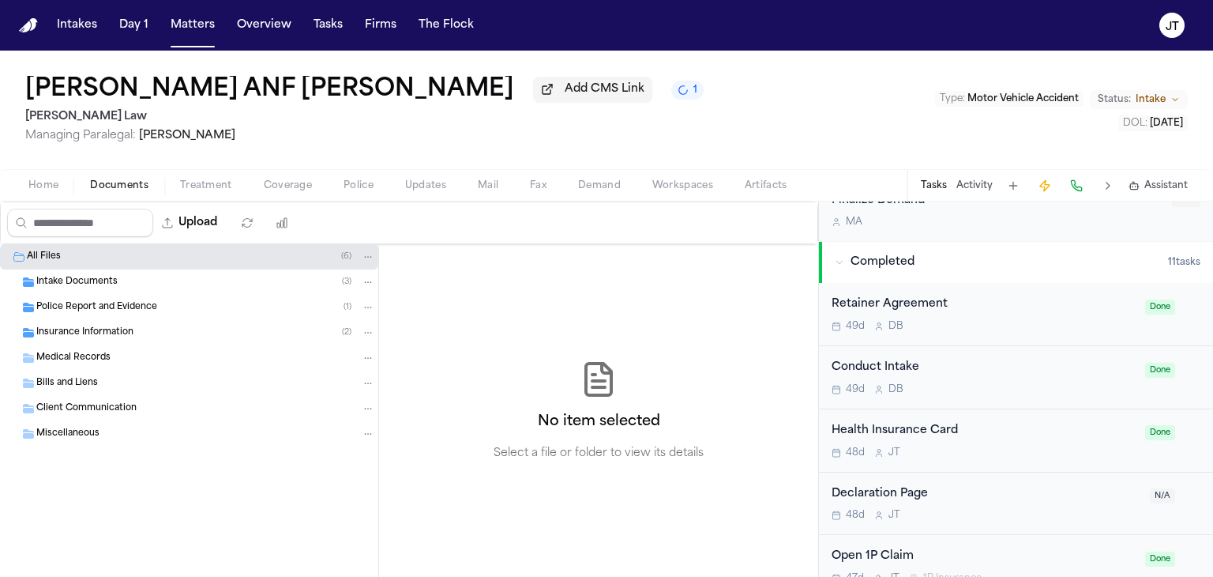
click at [121, 177] on button "Documents" at bounding box center [119, 185] width 90 height 19
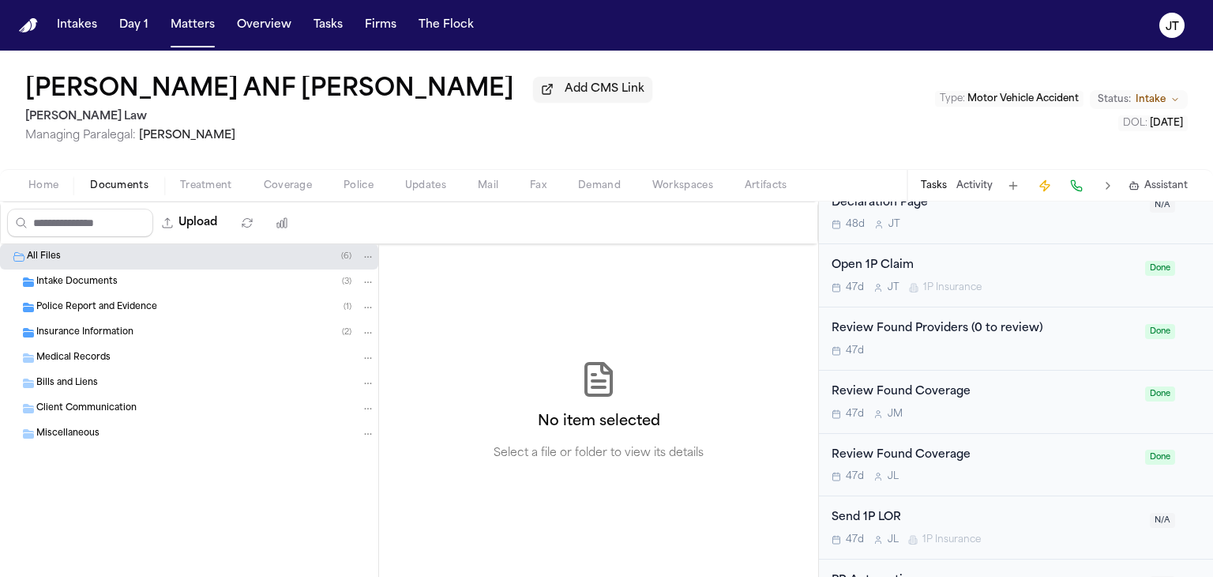
scroll to position [978, 0]
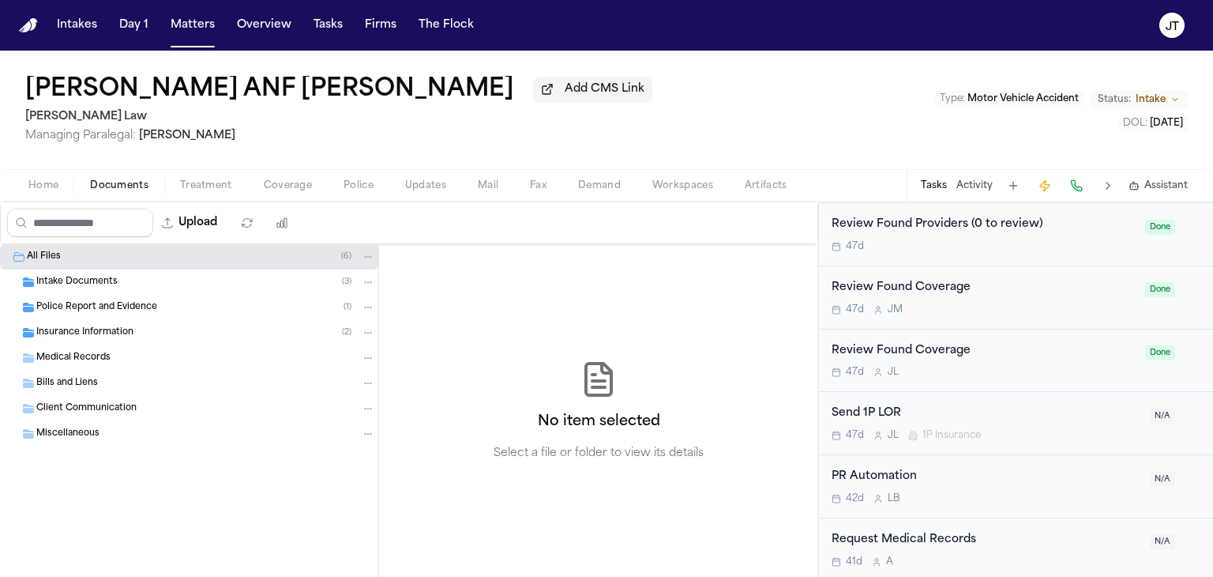
click at [862, 405] on div "Send 1P LOR" at bounding box center [986, 413] width 309 height 18
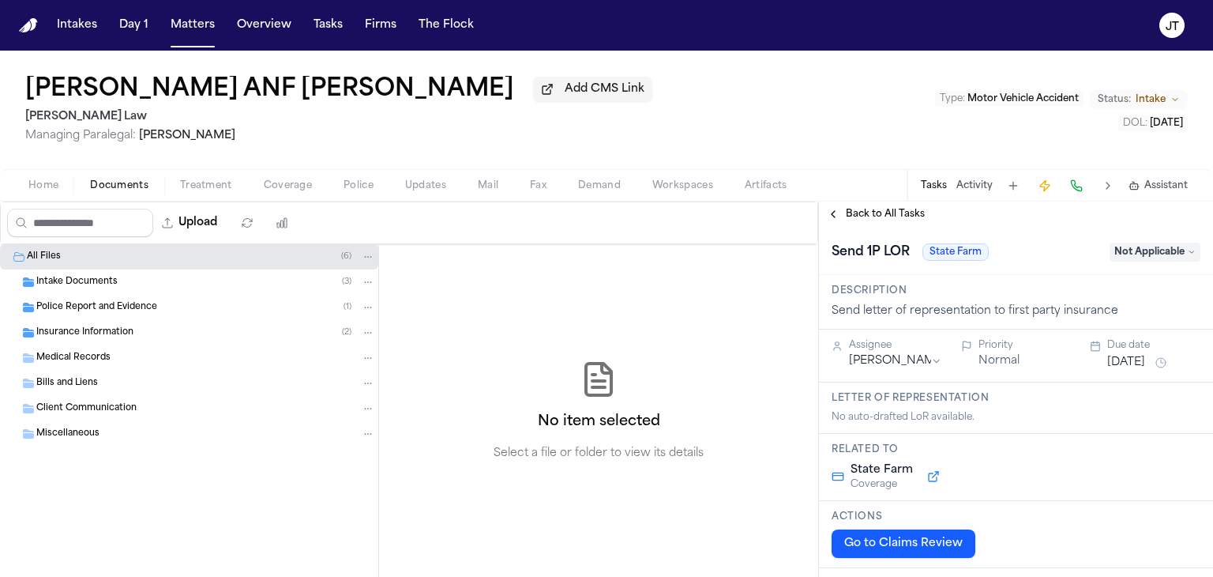
click at [1116, 253] on span "Not Applicable" at bounding box center [1155, 251] width 91 height 19
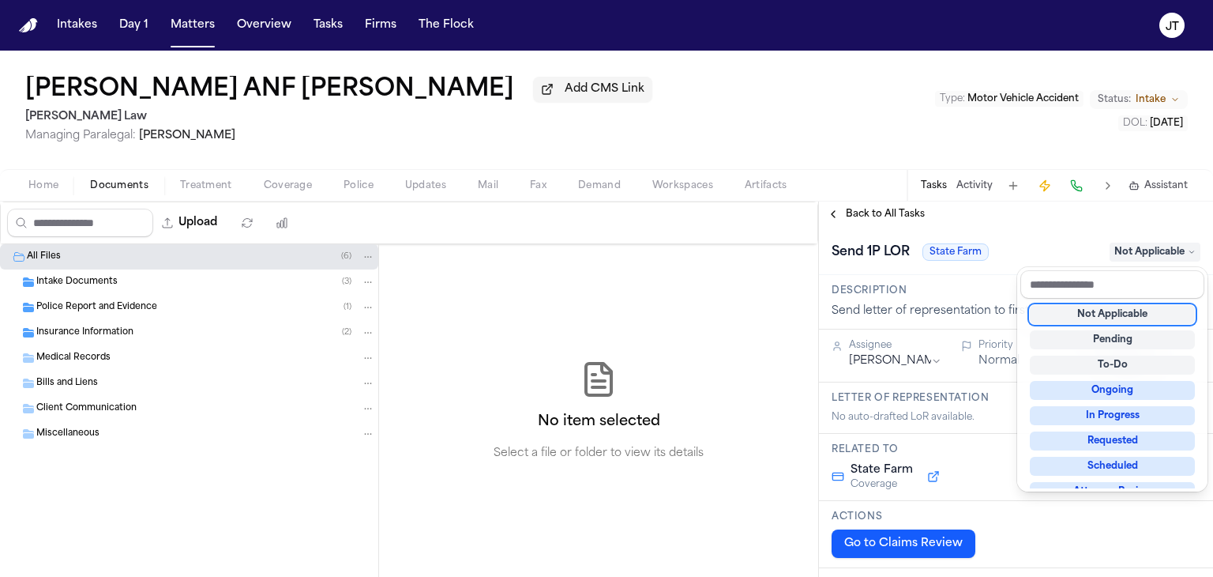
click at [1081, 237] on div "Send 1P LOR State Farm Not Applicable" at bounding box center [1016, 251] width 394 height 48
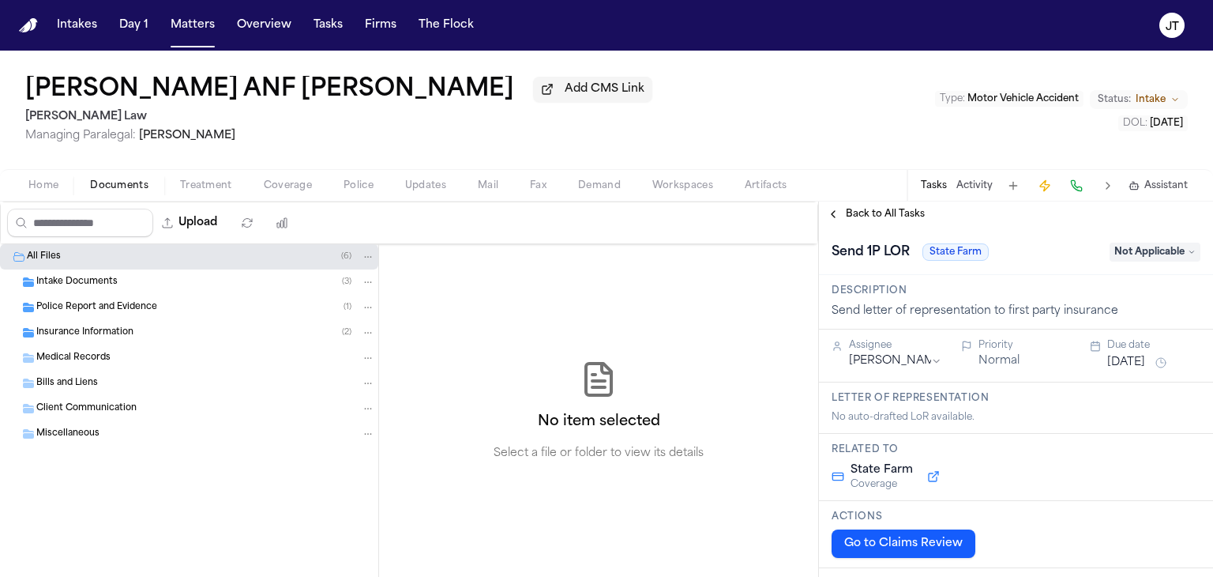
click at [905, 206] on div "Back to All Tasks" at bounding box center [1016, 213] width 394 height 25
click at [80, 326] on span "Insurance Information" at bounding box center [84, 332] width 97 height 13
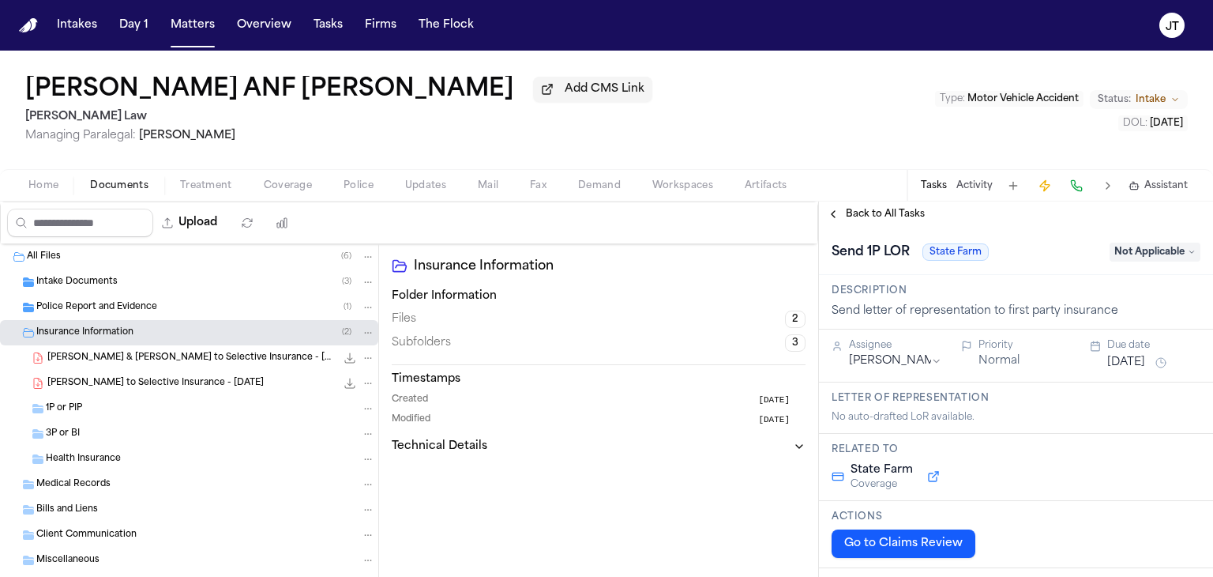
click at [80, 355] on span "[PERSON_NAME] & [PERSON_NAME] to Selective Insurance - [DATE]" at bounding box center [191, 357] width 288 height 13
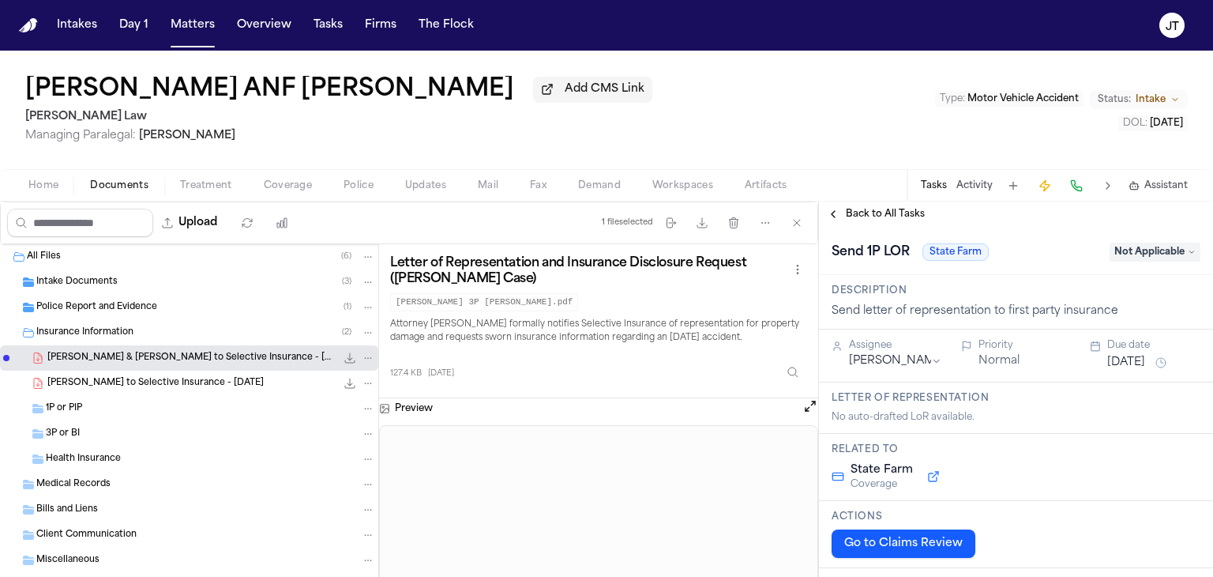
click at [68, 405] on span "1P or PIP" at bounding box center [64, 408] width 36 height 13
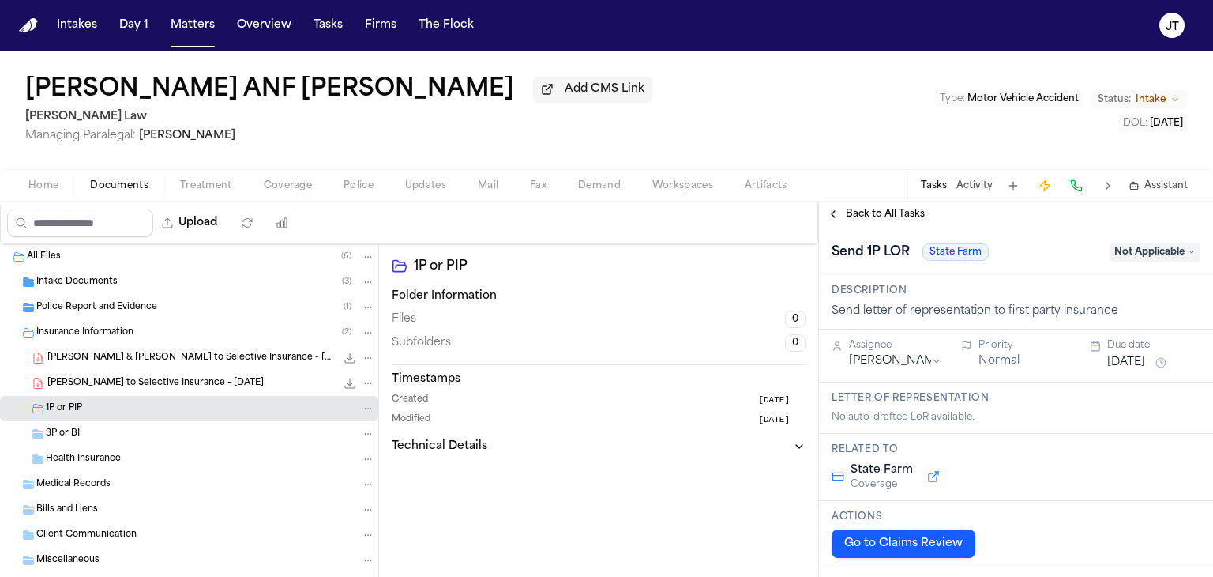
click at [82, 430] on div "3P or BI" at bounding box center [210, 433] width 329 height 14
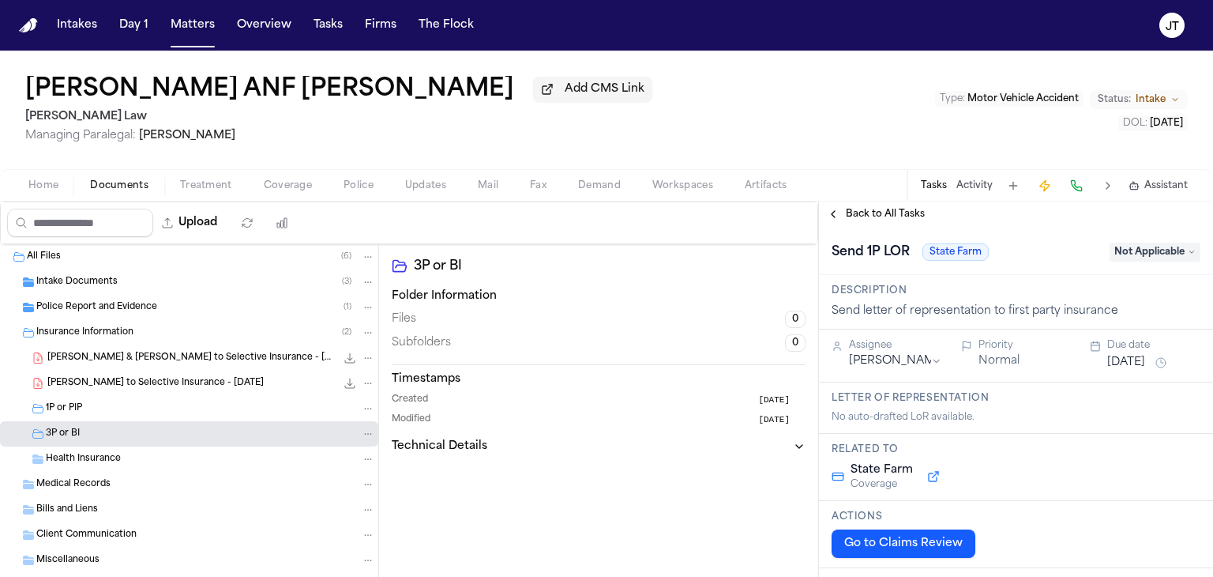
click at [874, 212] on span "Back to All Tasks" at bounding box center [885, 214] width 79 height 13
